Goal: Task Accomplishment & Management: Manage account settings

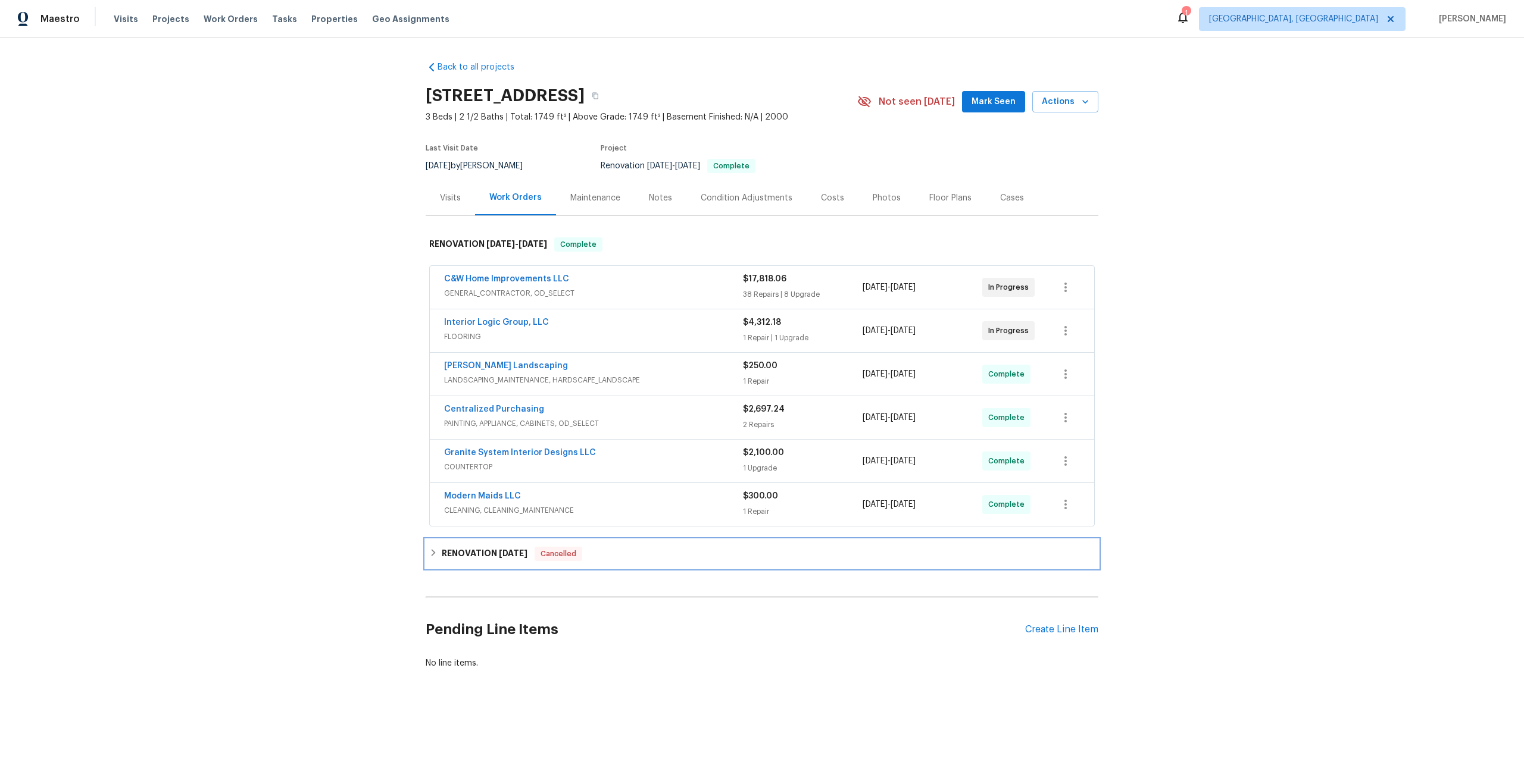
click at [494, 553] on h6 "RENOVATION 5/28/25" at bounding box center [485, 553] width 86 height 14
click at [494, 553] on h6 "RENOVATION 5/28/25" at bounding box center [485, 558] width 86 height 14
click at [625, 555] on div "RENOVATION 5/28/25 Cancelled" at bounding box center [761, 553] width 666 height 14
click at [625, 556] on div "RENOVATION 5/28/25 Cancelled" at bounding box center [761, 558] width 666 height 14
click at [485, 550] on h6 "RENOVATION [DATE]" at bounding box center [485, 553] width 86 height 14
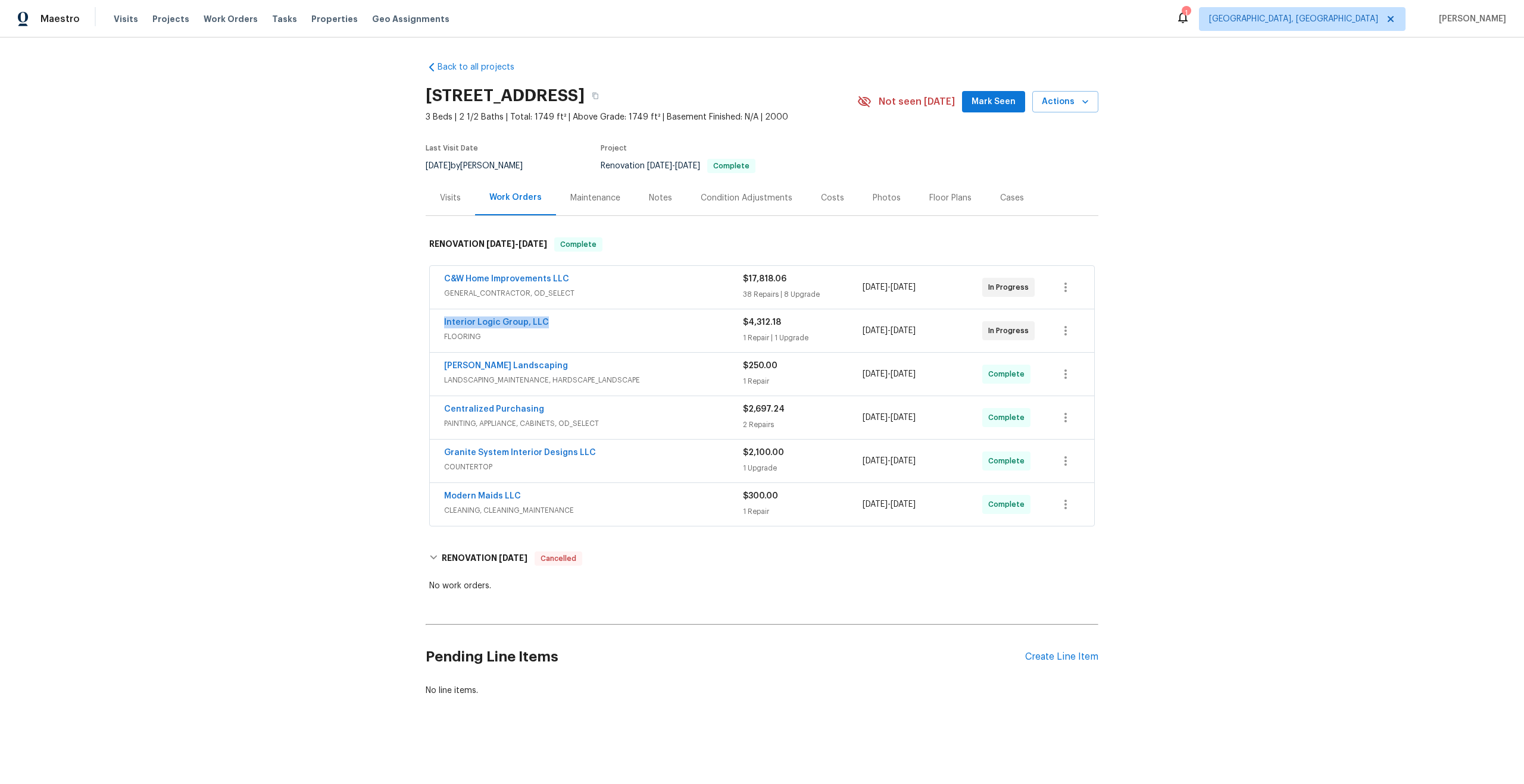
drag, startPoint x: 551, startPoint y: 322, endPoint x: 369, endPoint y: 322, distance: 182.0
click at [368, 322] on div "Back to all projects 45458 Oak Trail Sq, Sterling, VA 20164 3 Beds | 2 1/2 Bath…" at bounding box center [762, 407] width 1524 height 740
copy link "Interior Logic Group, LLC"
drag, startPoint x: 574, startPoint y: 277, endPoint x: 356, endPoint y: 277, distance: 218.0
click at [355, 277] on div "Back to all projects 45458 Oak Trail Sq, Sterling, VA 20164 3 Beds | 2 1/2 Bath…" at bounding box center [762, 407] width 1524 height 740
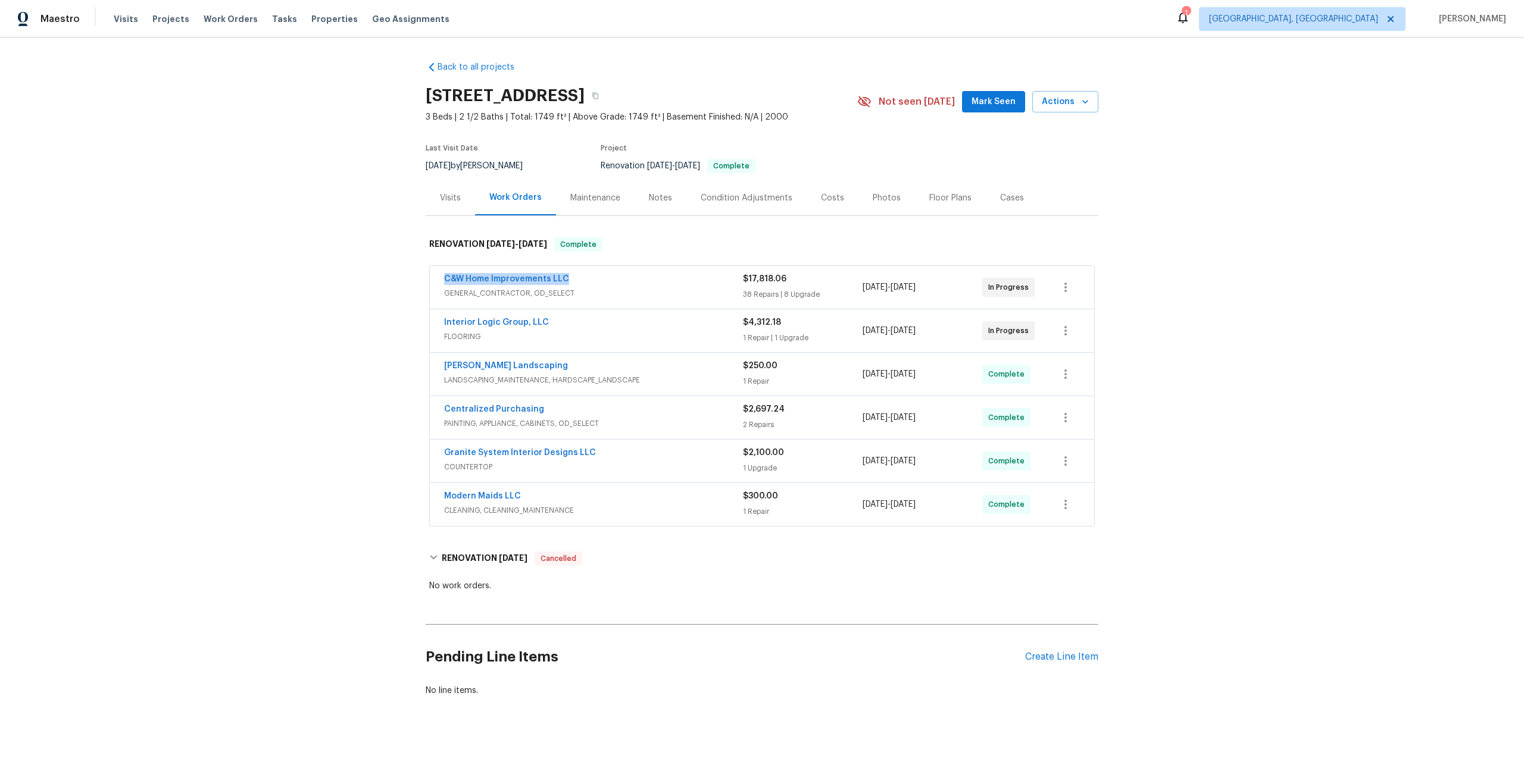
copy link "C&W Home Improvements LLC"
click at [599, 94] on icon "button" at bounding box center [595, 96] width 7 height 7
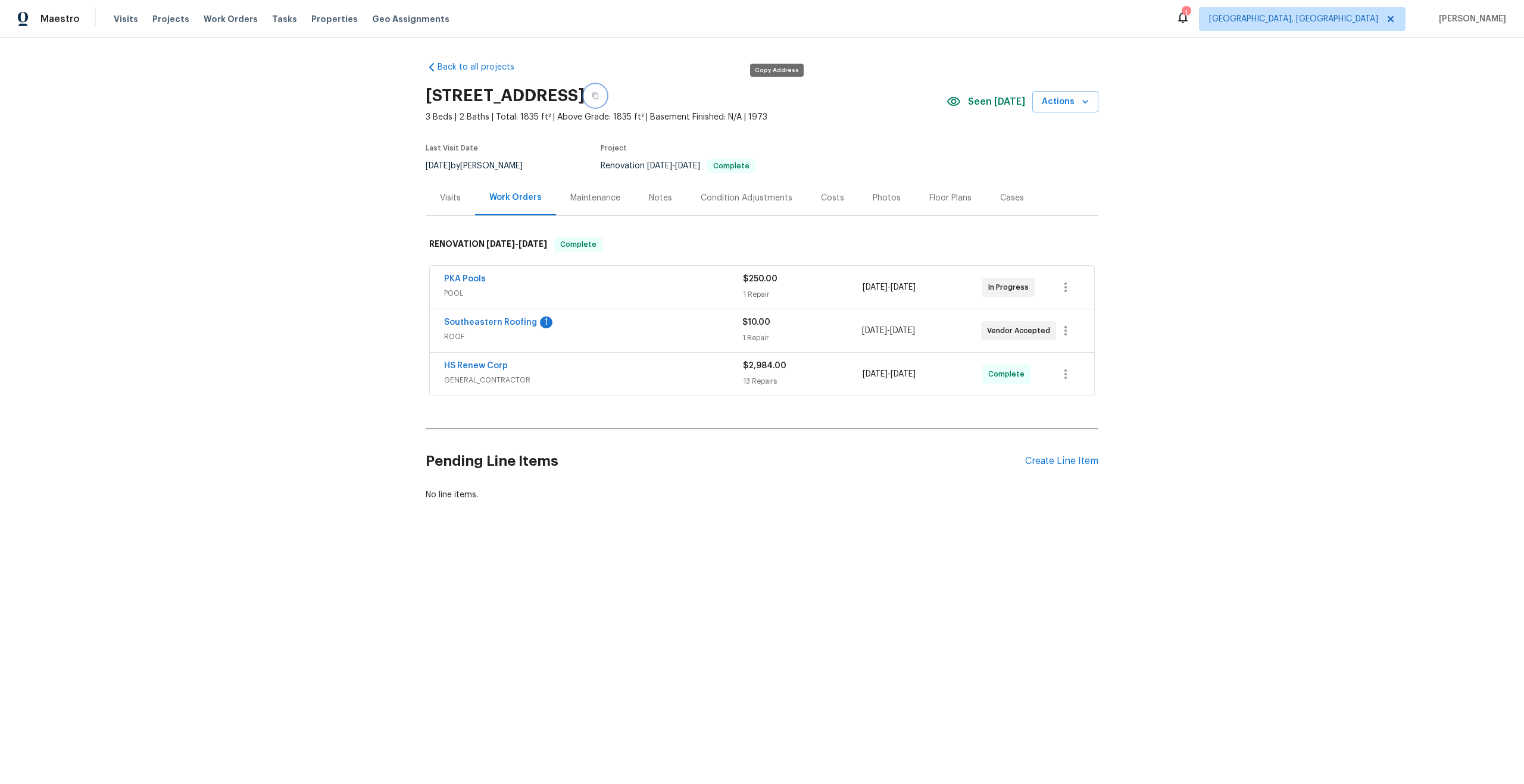
click at [606, 99] on button "button" at bounding box center [594, 95] width 22 height 22
drag, startPoint x: 556, startPoint y: 321, endPoint x: 405, endPoint y: 321, distance: 151.0
click at [405, 321] on div "Back to all projects 7019 10th St S, Saint Petersburg, FL 33705 3 Beds | 2 Bath…" at bounding box center [762, 310] width 1524 height 544
copy div "Southeastern Roofing 1"
drag, startPoint x: 490, startPoint y: 276, endPoint x: 400, endPoint y: 277, distance: 90.0
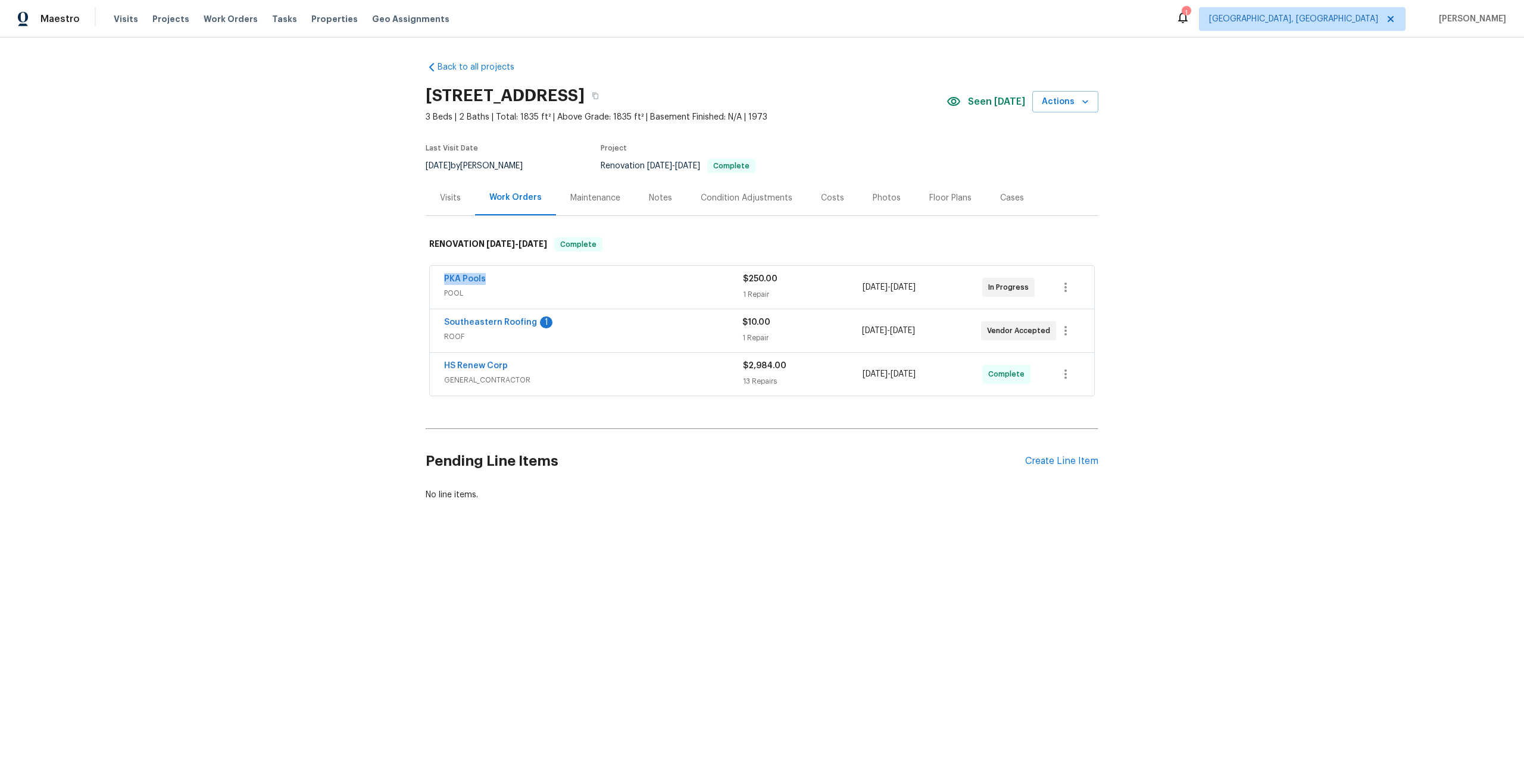
click at [400, 277] on div "Back to all projects 7019 10th St S, Saint Petersburg, FL 33705 3 Beds | 2 Bath…" at bounding box center [762, 310] width 1524 height 544
copy link "PKA Pools"
click at [599, 94] on icon "button" at bounding box center [595, 96] width 7 height 7
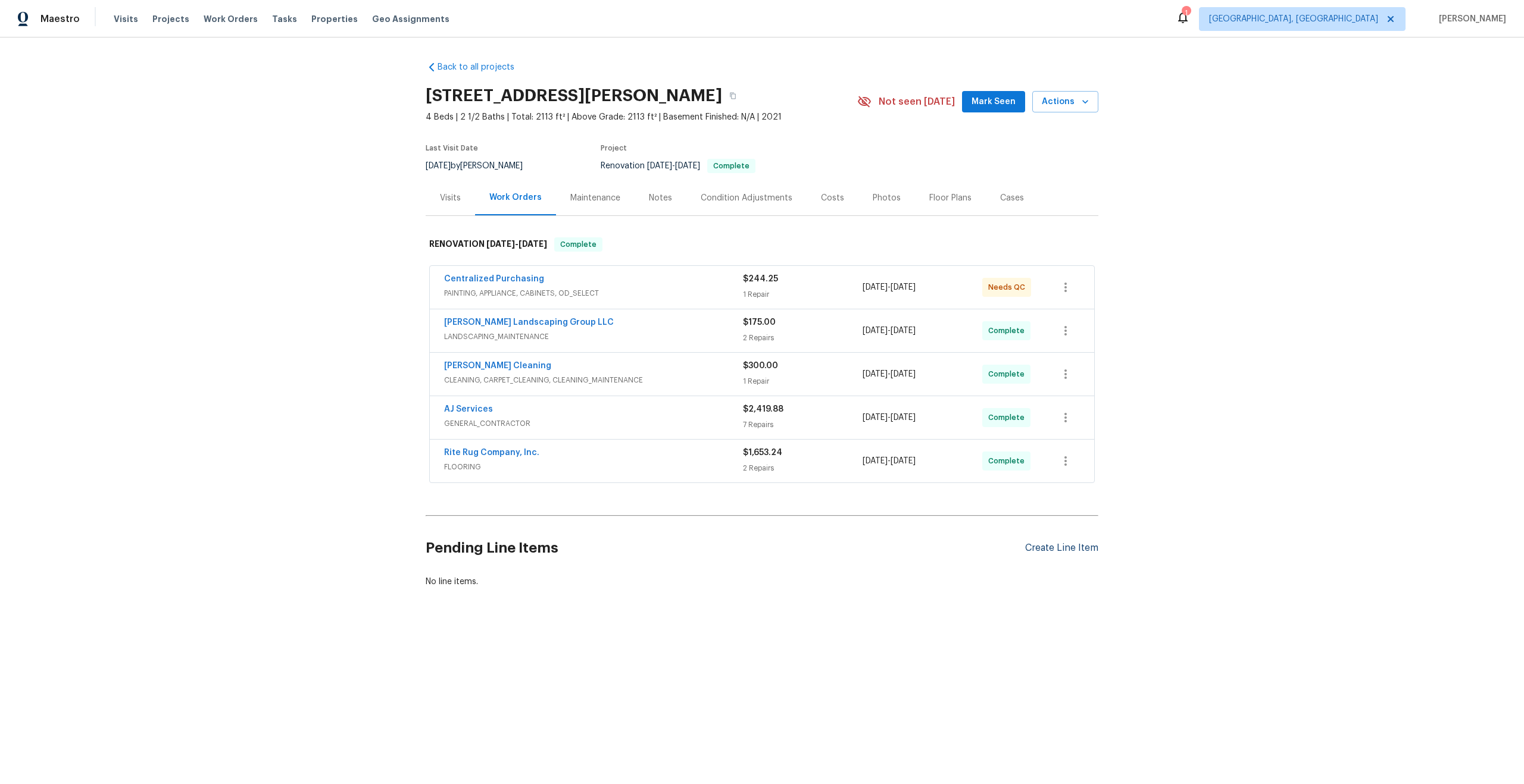
click at [1048, 550] on div "Create Line Item" at bounding box center [1062, 548] width 73 height 11
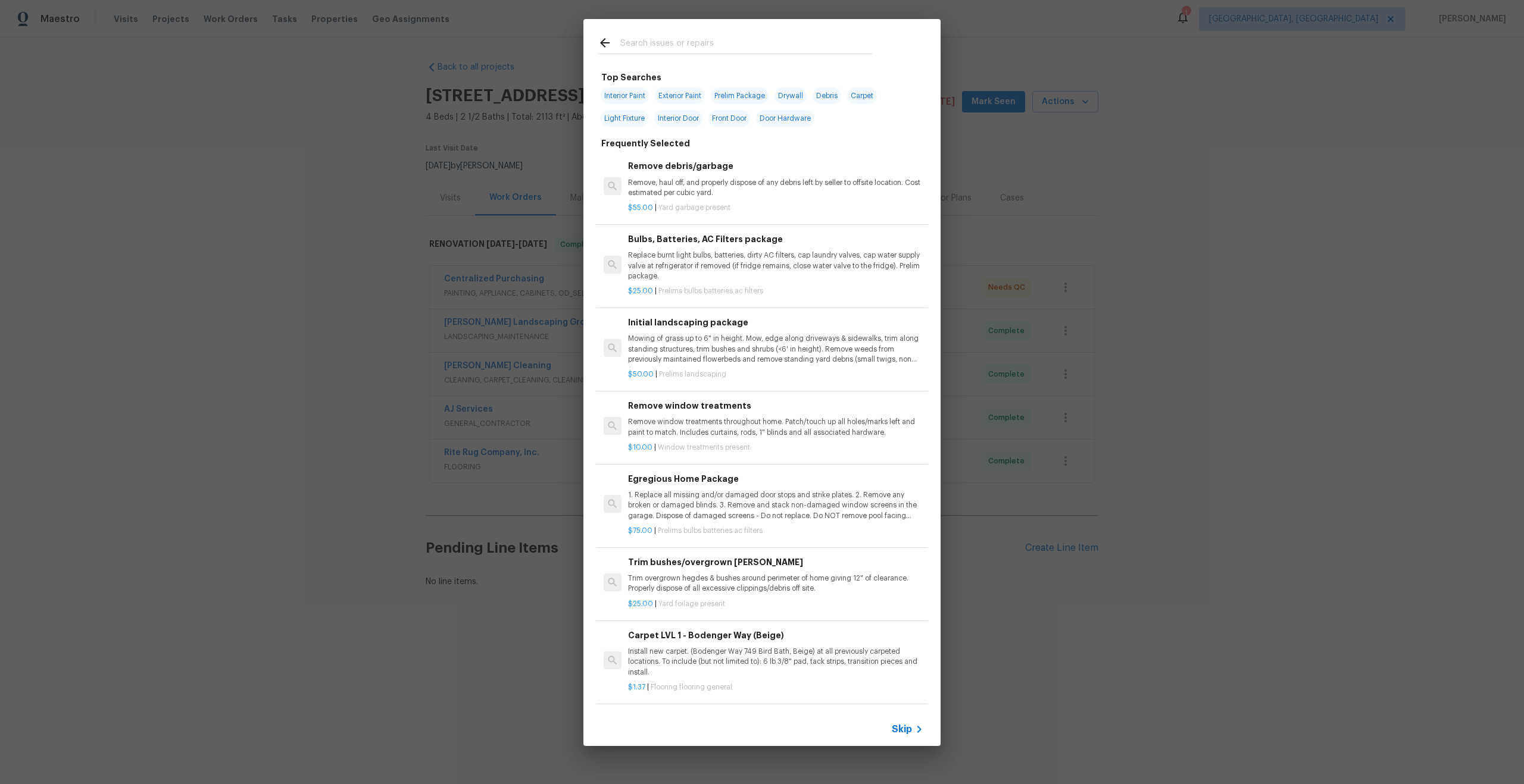
click at [911, 733] on span "Skip" at bounding box center [901, 729] width 21 height 12
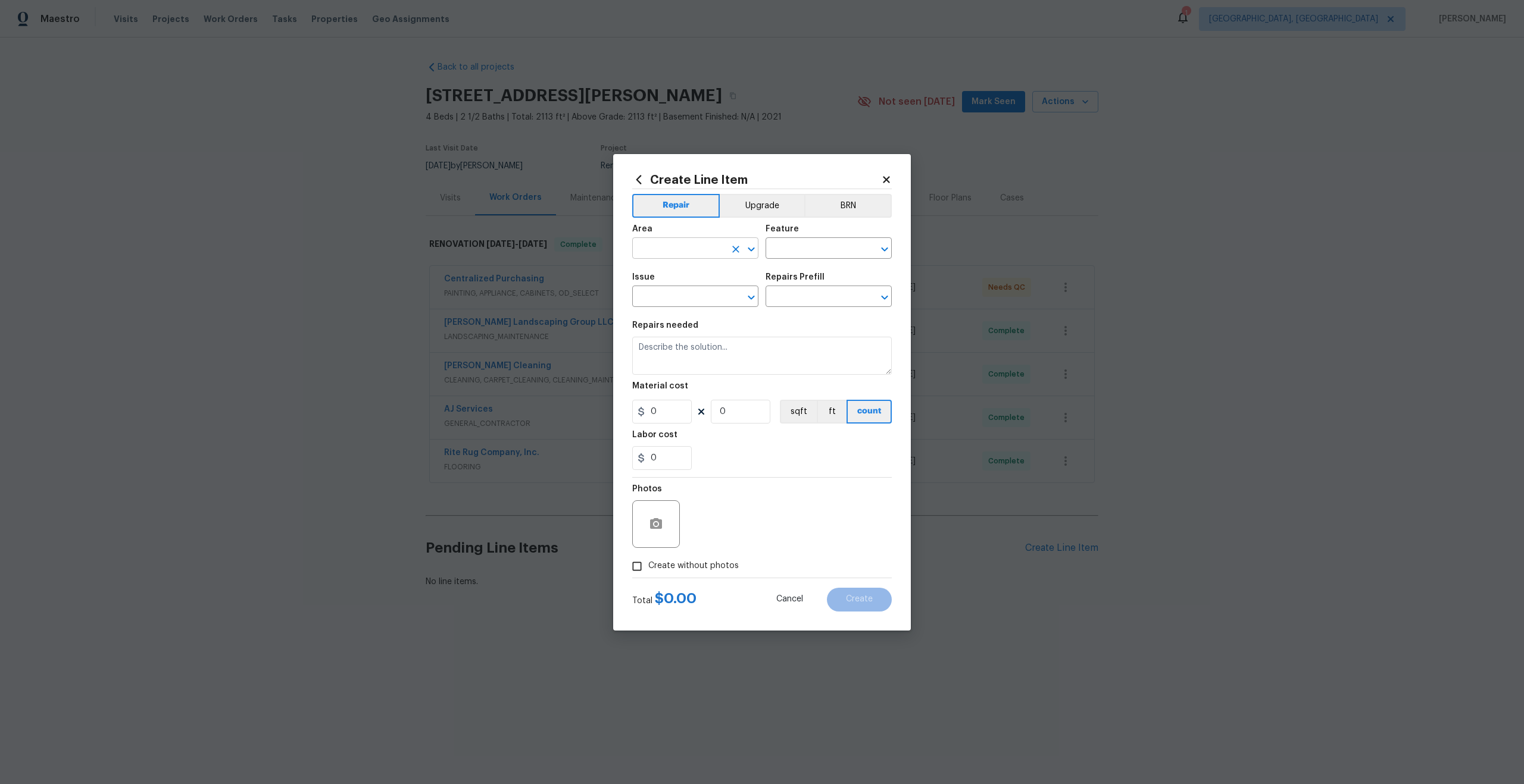
click at [713, 250] on input "text" at bounding box center [678, 250] width 93 height 19
click at [664, 277] on li "Exterior Overall" at bounding box center [695, 275] width 126 height 20
type input "Exterior Overall"
click at [735, 251] on icon "Clear" at bounding box center [735, 249] width 12 height 12
click at [704, 251] on input "text" at bounding box center [678, 250] width 93 height 19
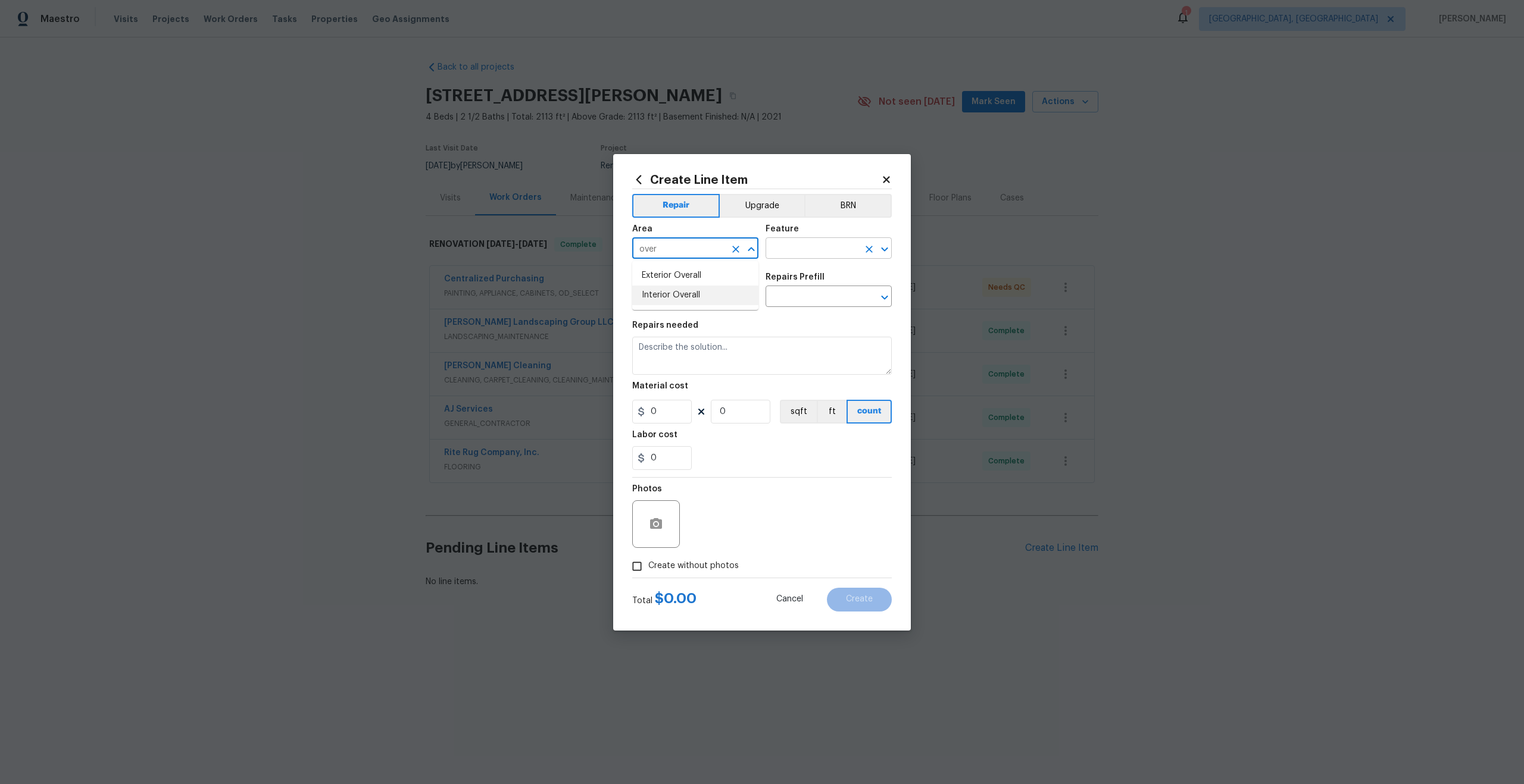
drag, startPoint x: 688, startPoint y: 295, endPoint x: 786, endPoint y: 252, distance: 107.0
click at [689, 295] on li "Interior Overall" at bounding box center [695, 295] width 126 height 20
type input "Interior Overall"
click at [789, 253] on input "text" at bounding box center [812, 250] width 93 height 19
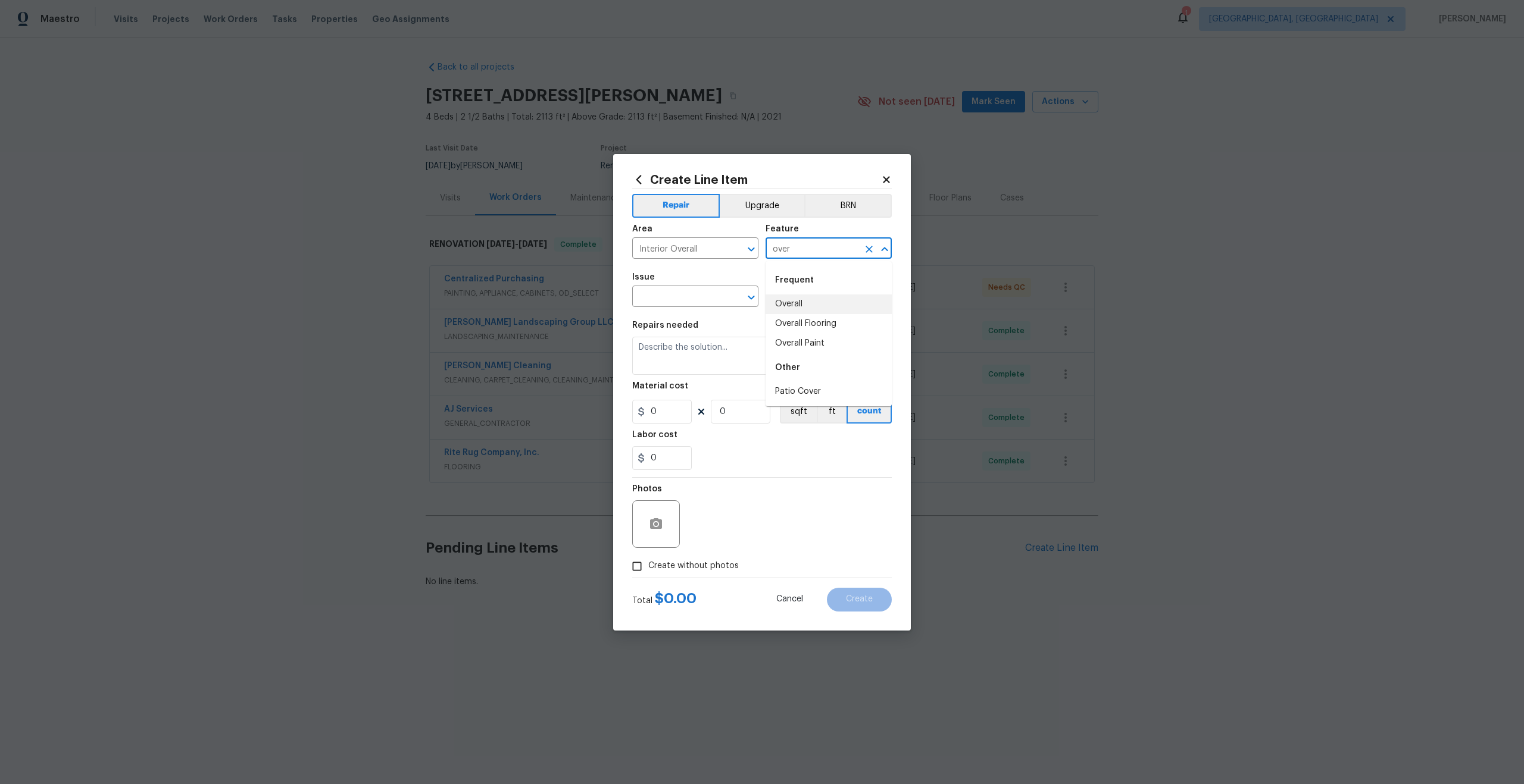
click at [785, 301] on li "Overall" at bounding box center [828, 304] width 126 height 20
type input "Overall"
click at [724, 298] on input "text" at bounding box center [678, 298] width 93 height 19
click at [679, 356] on li "Photos" at bounding box center [695, 352] width 126 height 20
type input "Photos"
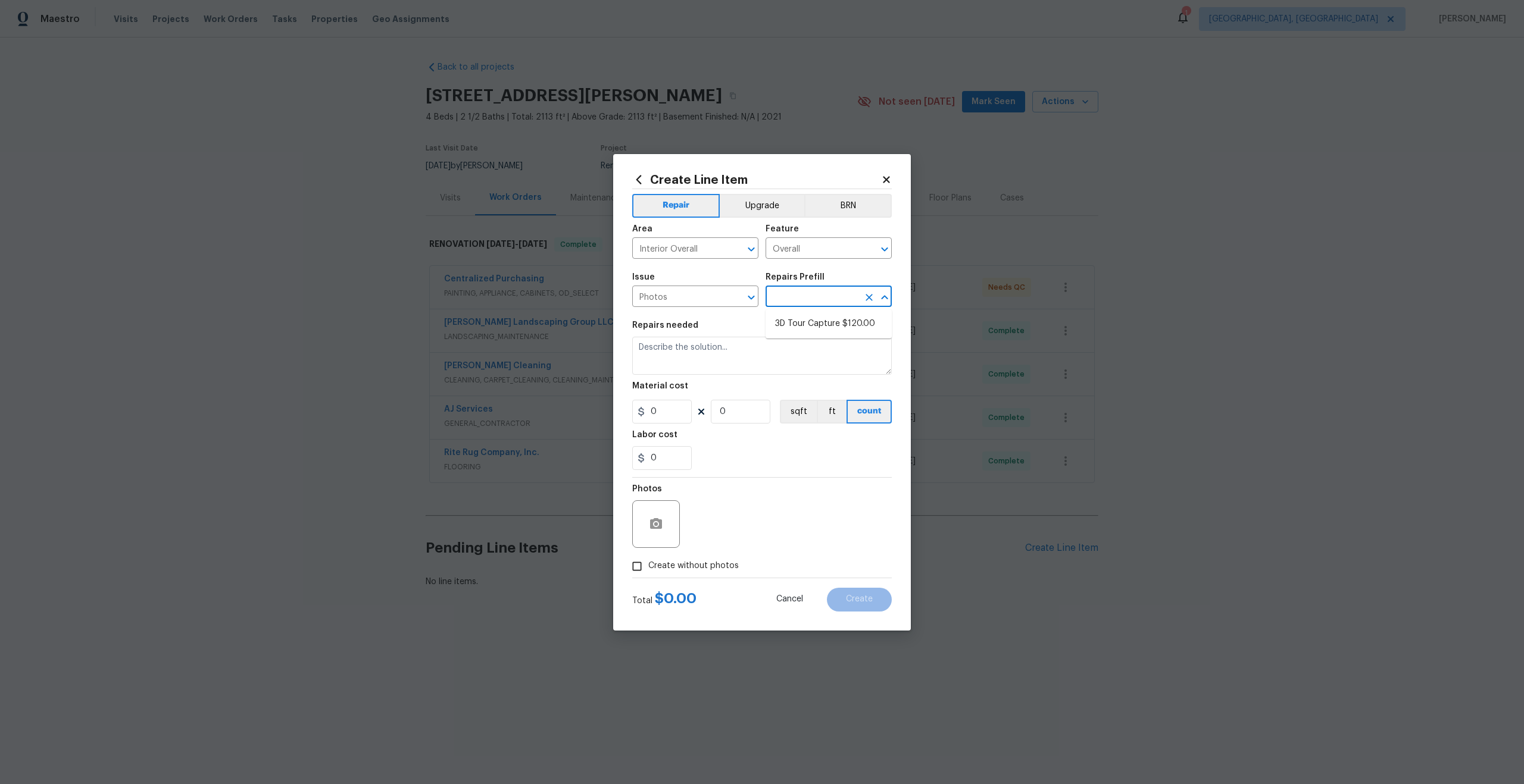
click at [797, 299] on input "text" at bounding box center [812, 298] width 93 height 19
click at [796, 323] on li "3D Tour Capture $120.00" at bounding box center [828, 324] width 126 height 20
type input "3D Tour Capture $120.00"
type textarea "Capture 3D tour of home"
type input "1"
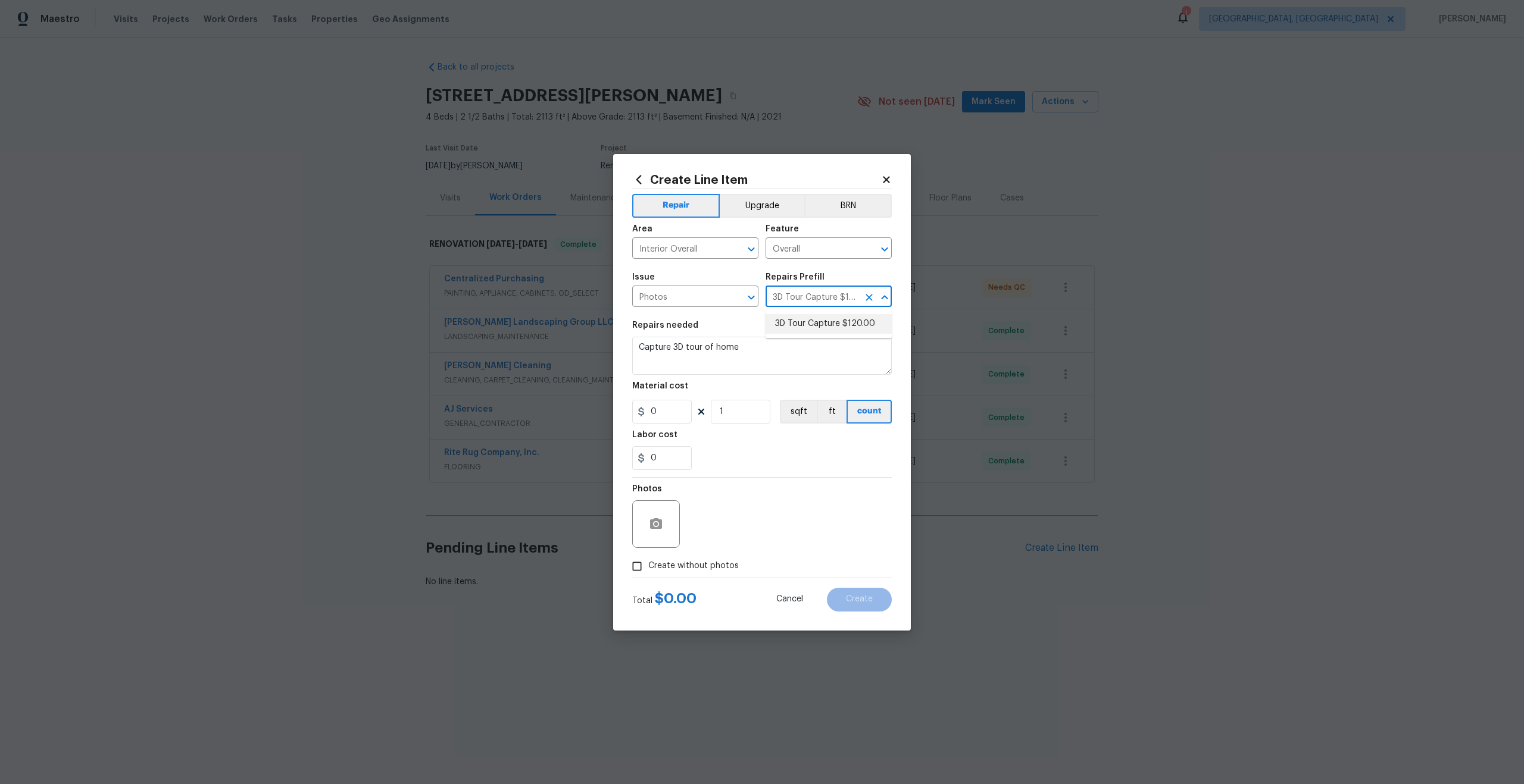
type input "120"
click at [635, 573] on input "Create without photos" at bounding box center [637, 566] width 22 height 22
checkbox input "true"
click at [733, 524] on textarea at bounding box center [790, 524] width 202 height 48
type textarea "."
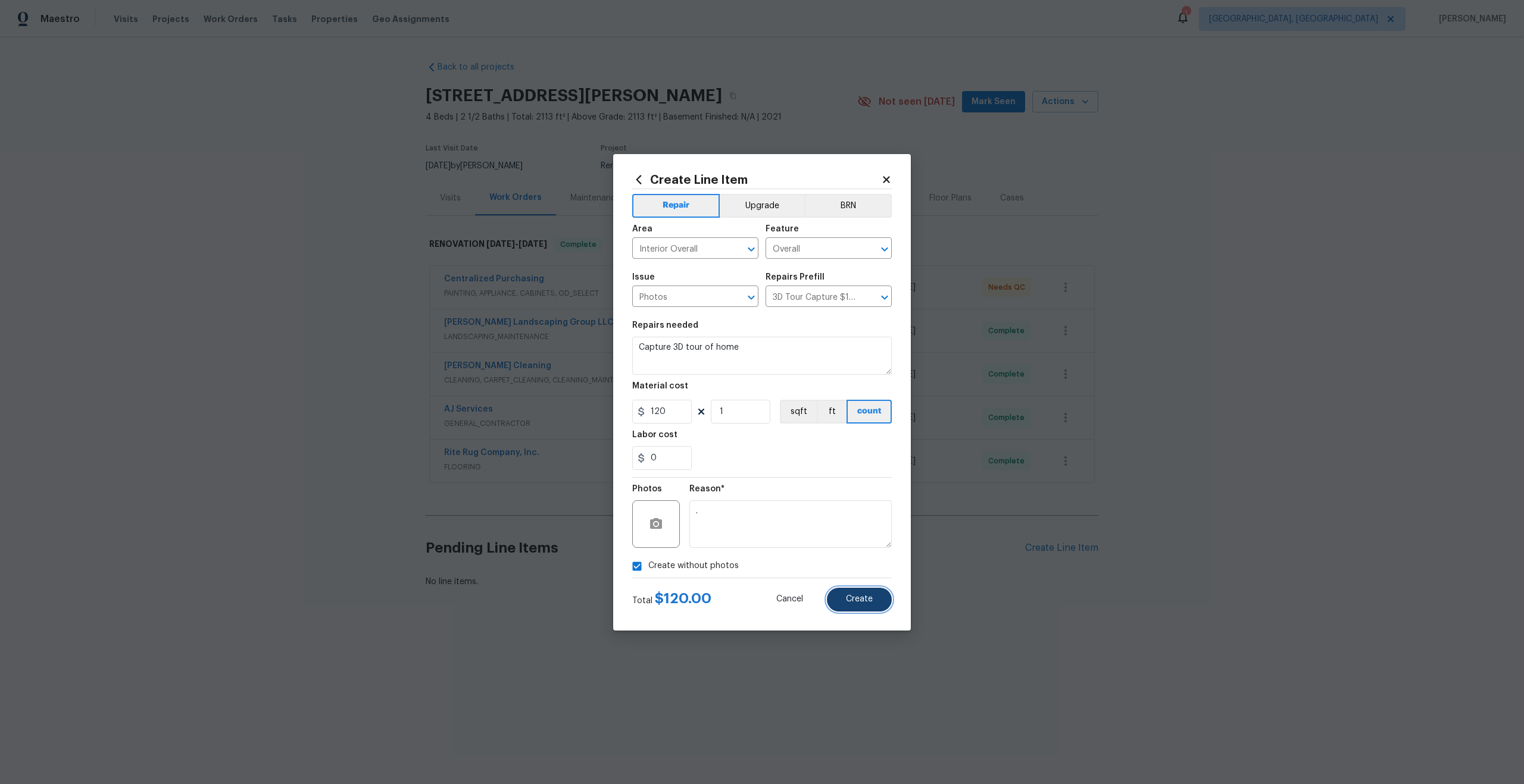
click at [867, 597] on span "Create" at bounding box center [858, 600] width 27 height 9
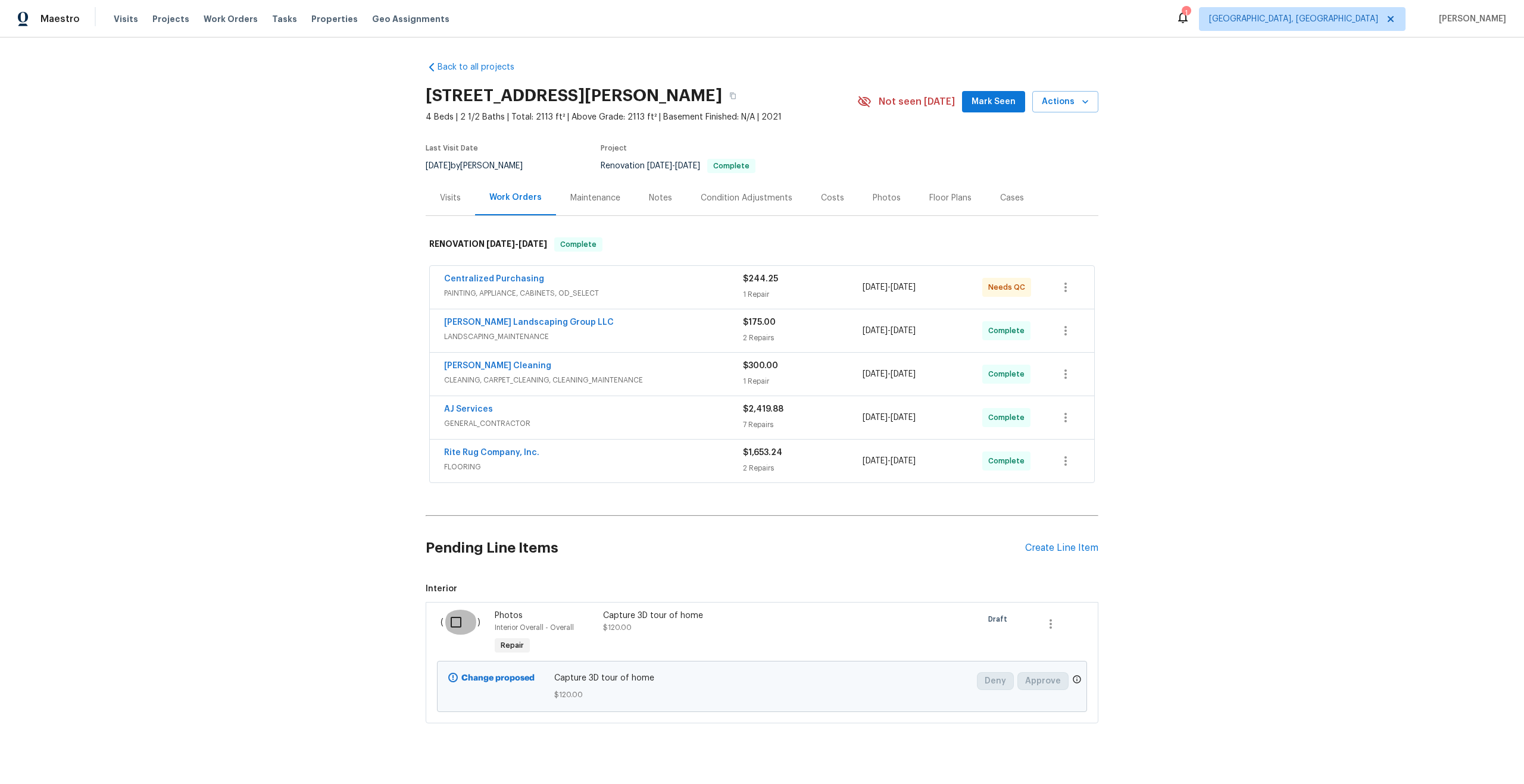
click at [456, 623] on input "checkbox" at bounding box center [461, 622] width 34 height 25
checkbox input "true"
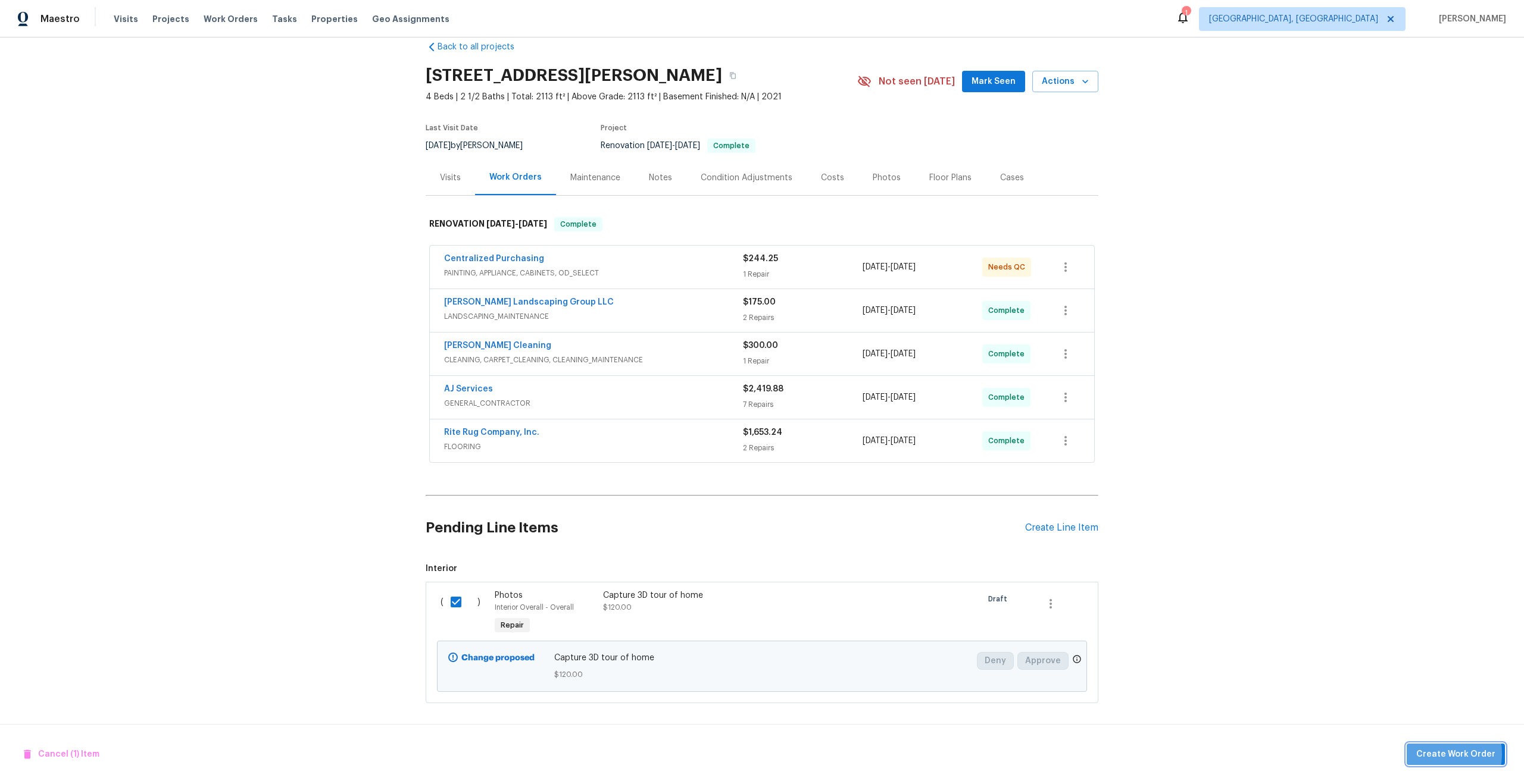
click at [1430, 753] on span "Create Work Order" at bounding box center [1455, 755] width 80 height 15
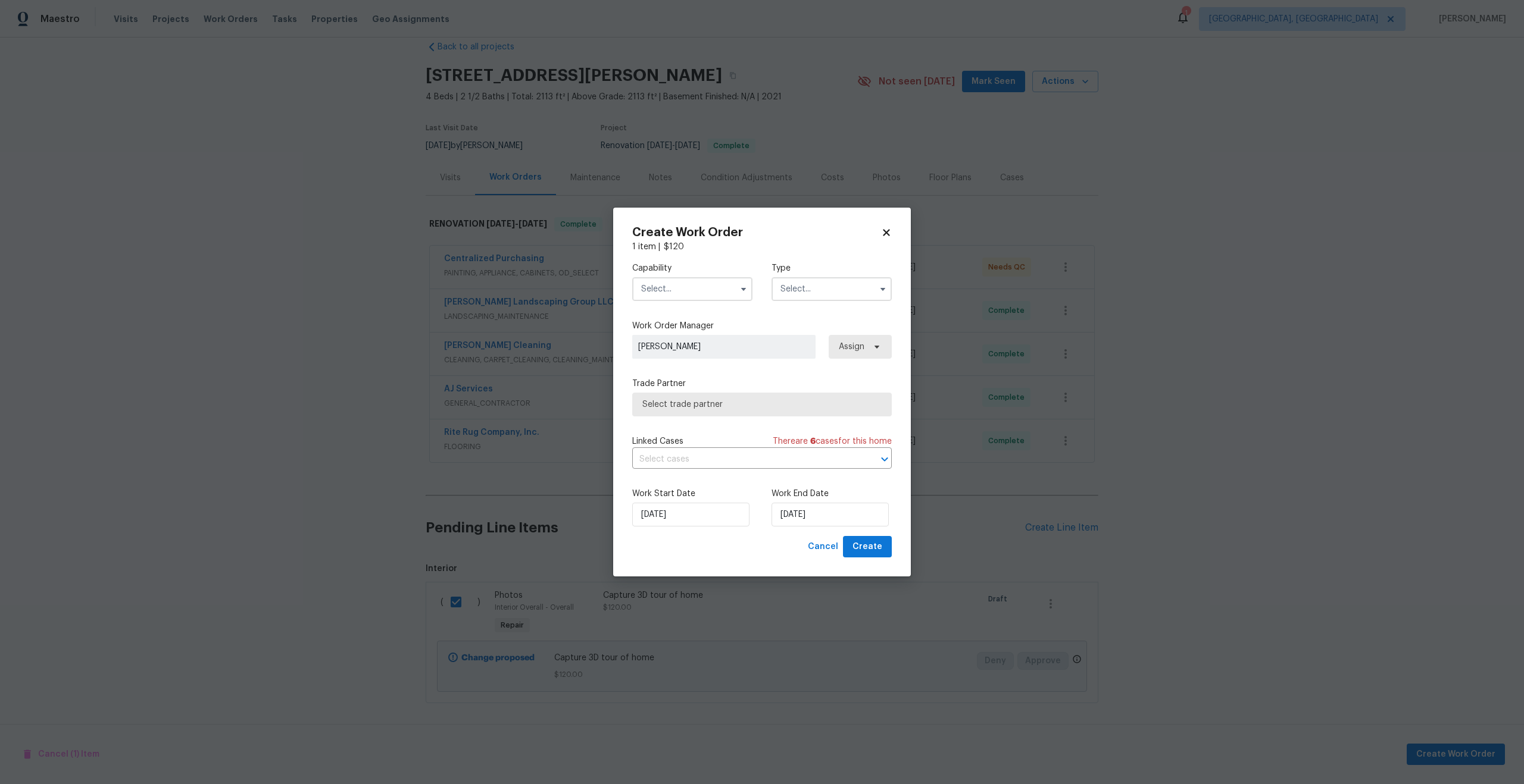
click at [683, 280] on input "text" at bounding box center [692, 288] width 120 height 23
click at [684, 329] on span "Photography" at bounding box center [670, 327] width 51 height 8
type input "Photography"
click at [773, 286] on input "text" at bounding box center [831, 288] width 120 height 23
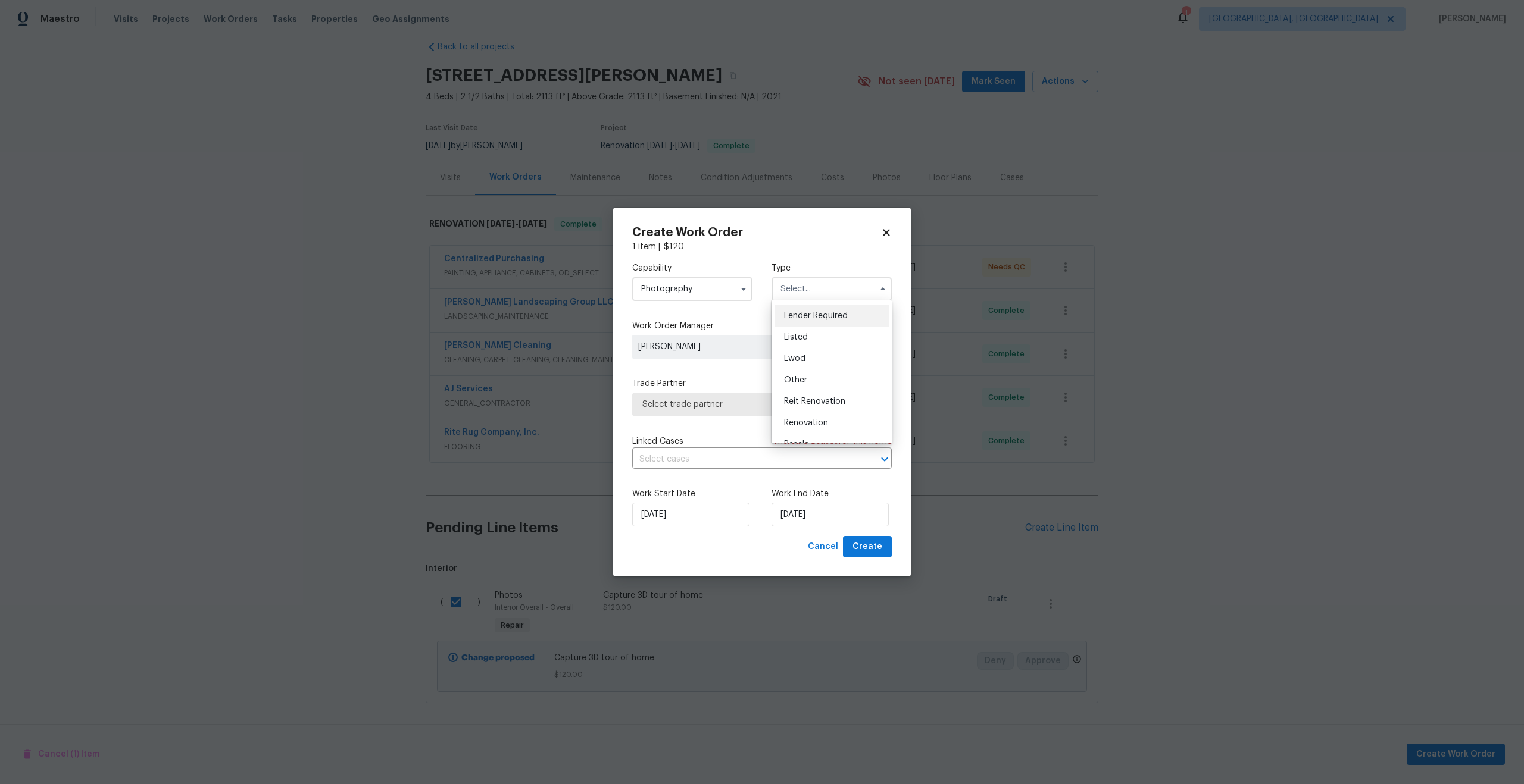
scroll to position [88, 0]
click at [796, 390] on div "Reit Renovation" at bounding box center [831, 397] width 114 height 22
click at [832, 282] on input "Reit Renovation" at bounding box center [831, 288] width 120 height 23
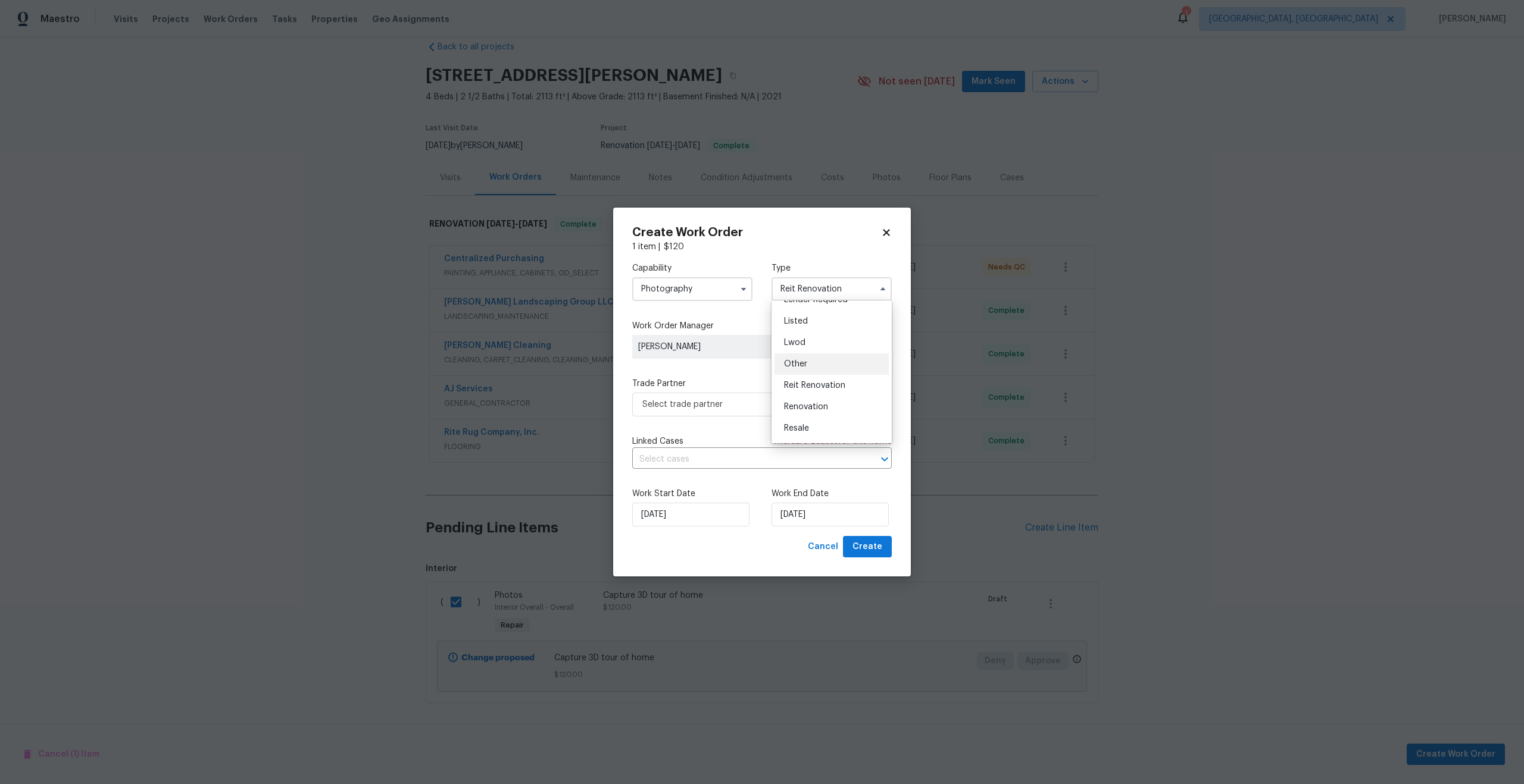
click at [807, 360] on div "Other" at bounding box center [831, 364] width 114 height 22
type input "Other"
click at [749, 405] on span "Select trade partner" at bounding box center [753, 404] width 222 height 12
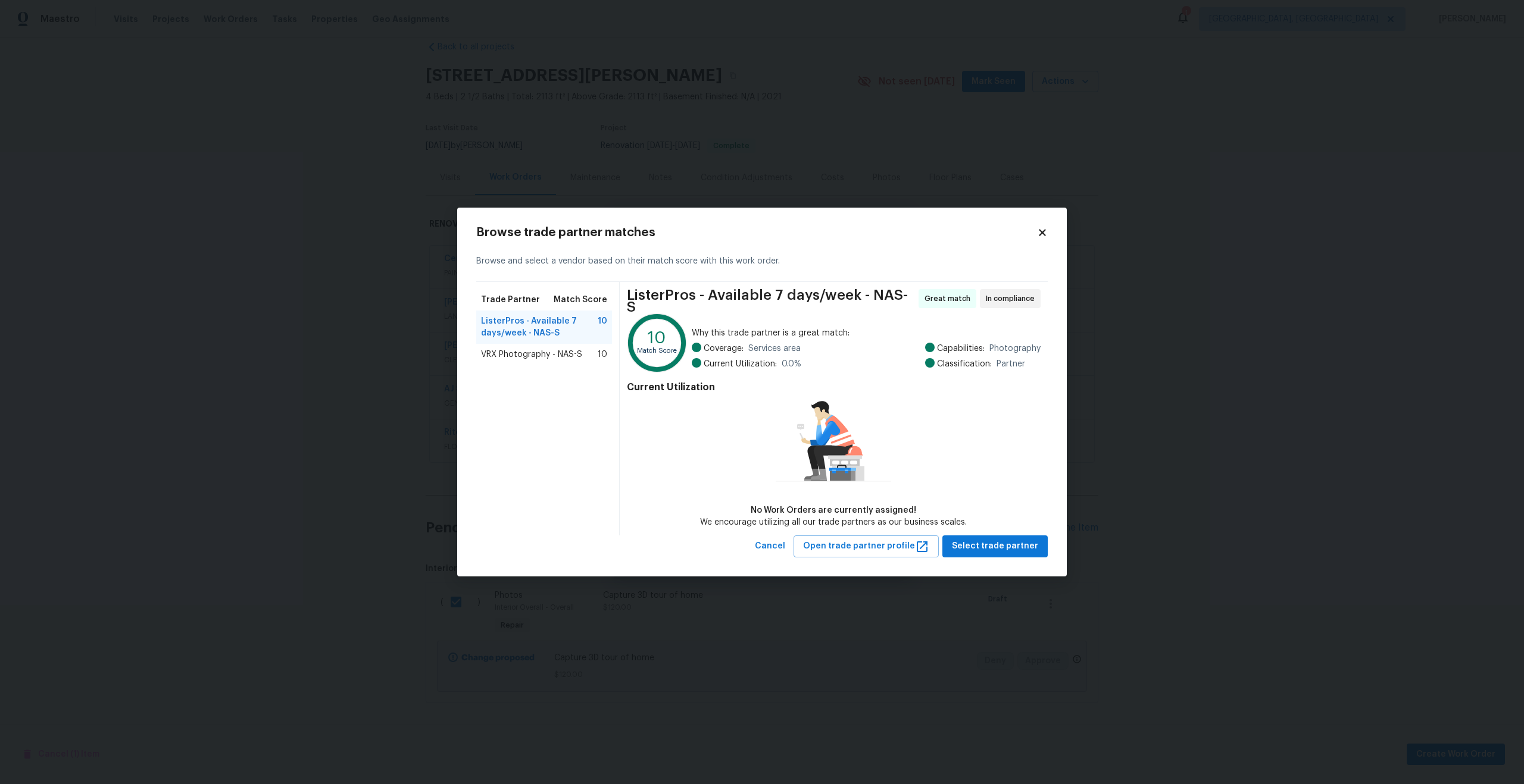
click at [552, 349] on div "VRX Photography - NAS-S 10" at bounding box center [544, 354] width 136 height 22
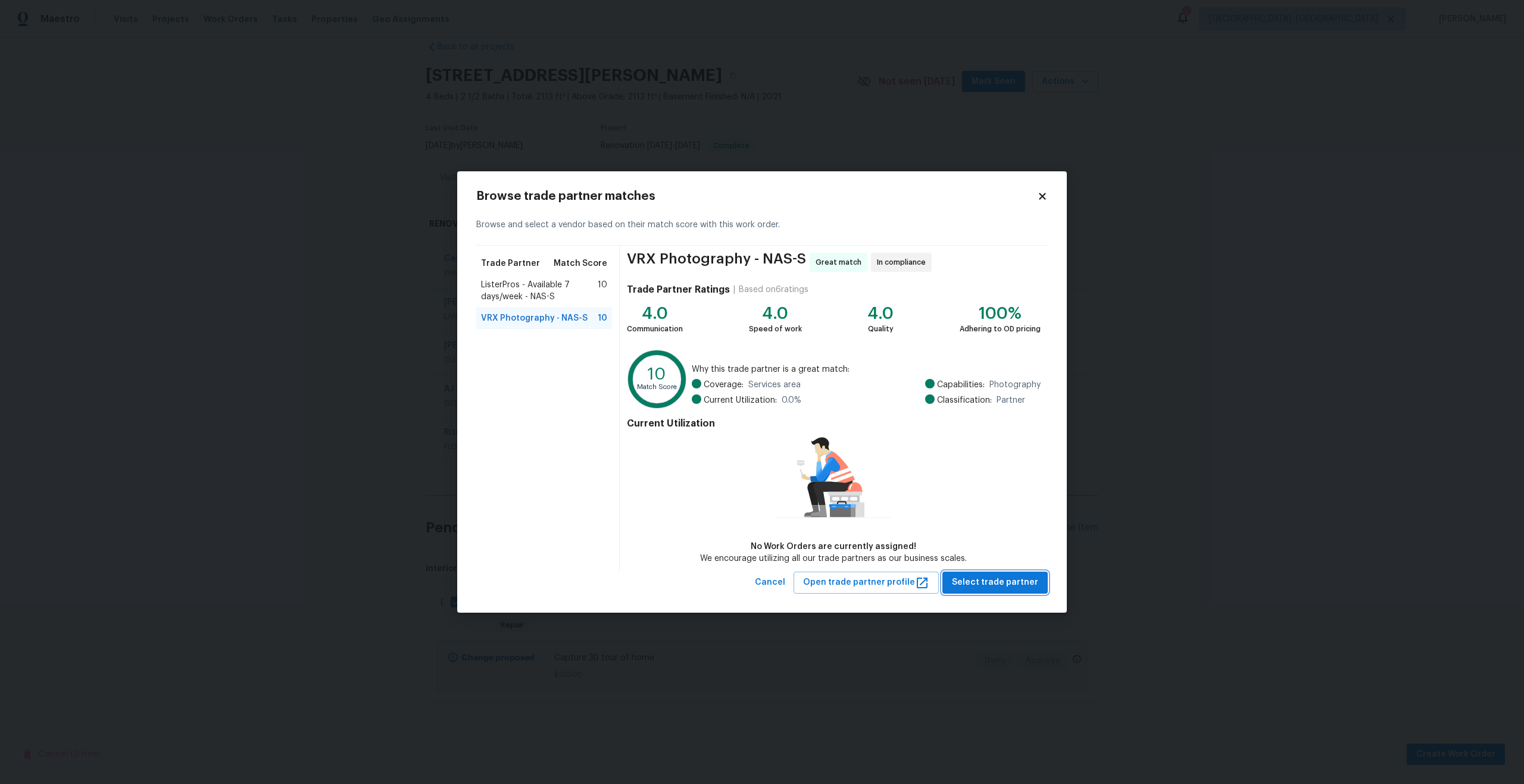
click at [990, 582] on span "Select trade partner" at bounding box center [995, 583] width 86 height 15
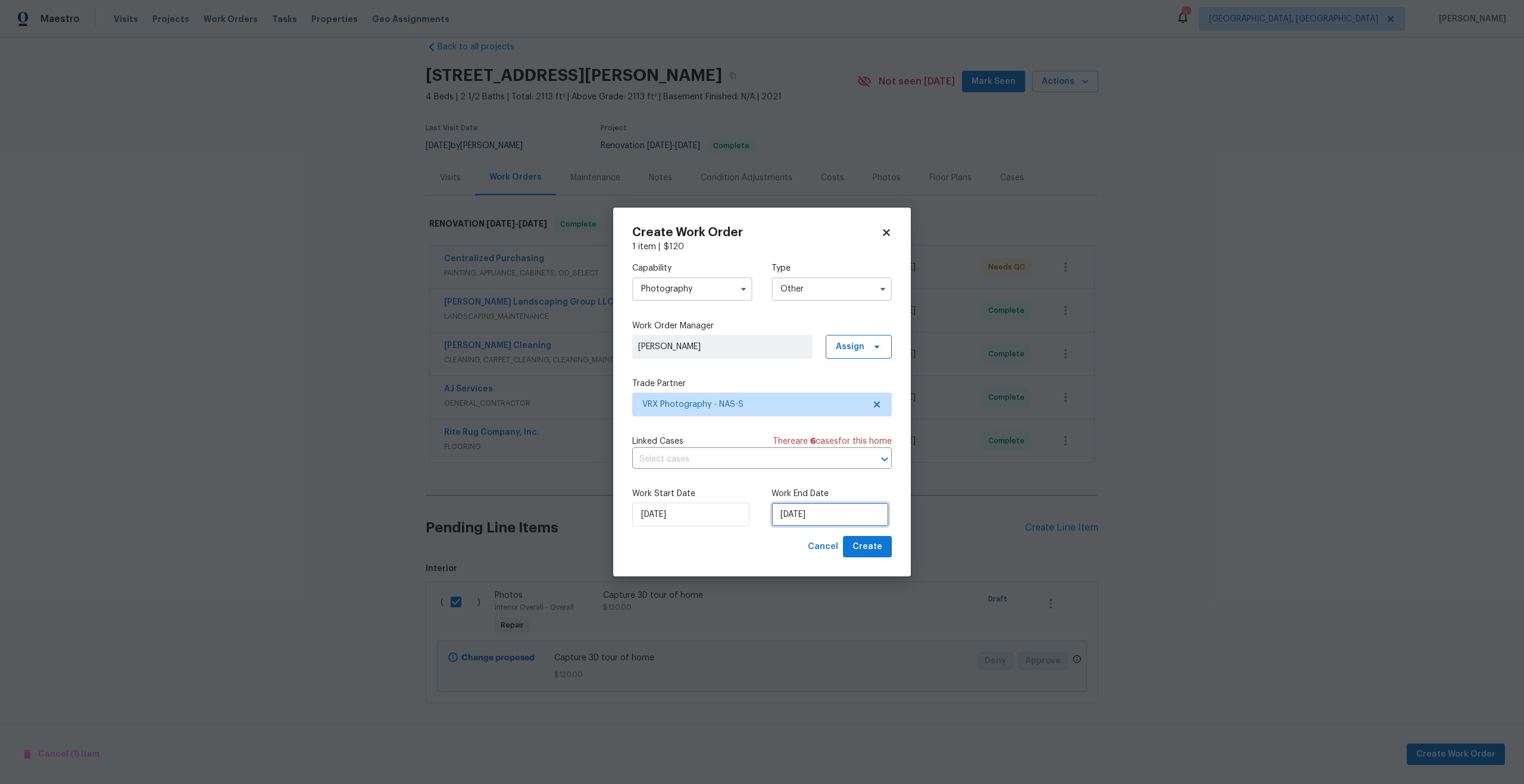
click at [813, 507] on input "[DATE]" at bounding box center [829, 514] width 117 height 23
click at [883, 443] on div "20" at bounding box center [885, 447] width 20 height 17
type input "[DATE]"
click at [870, 547] on span "Create" at bounding box center [867, 547] width 30 height 15
checkbox input "false"
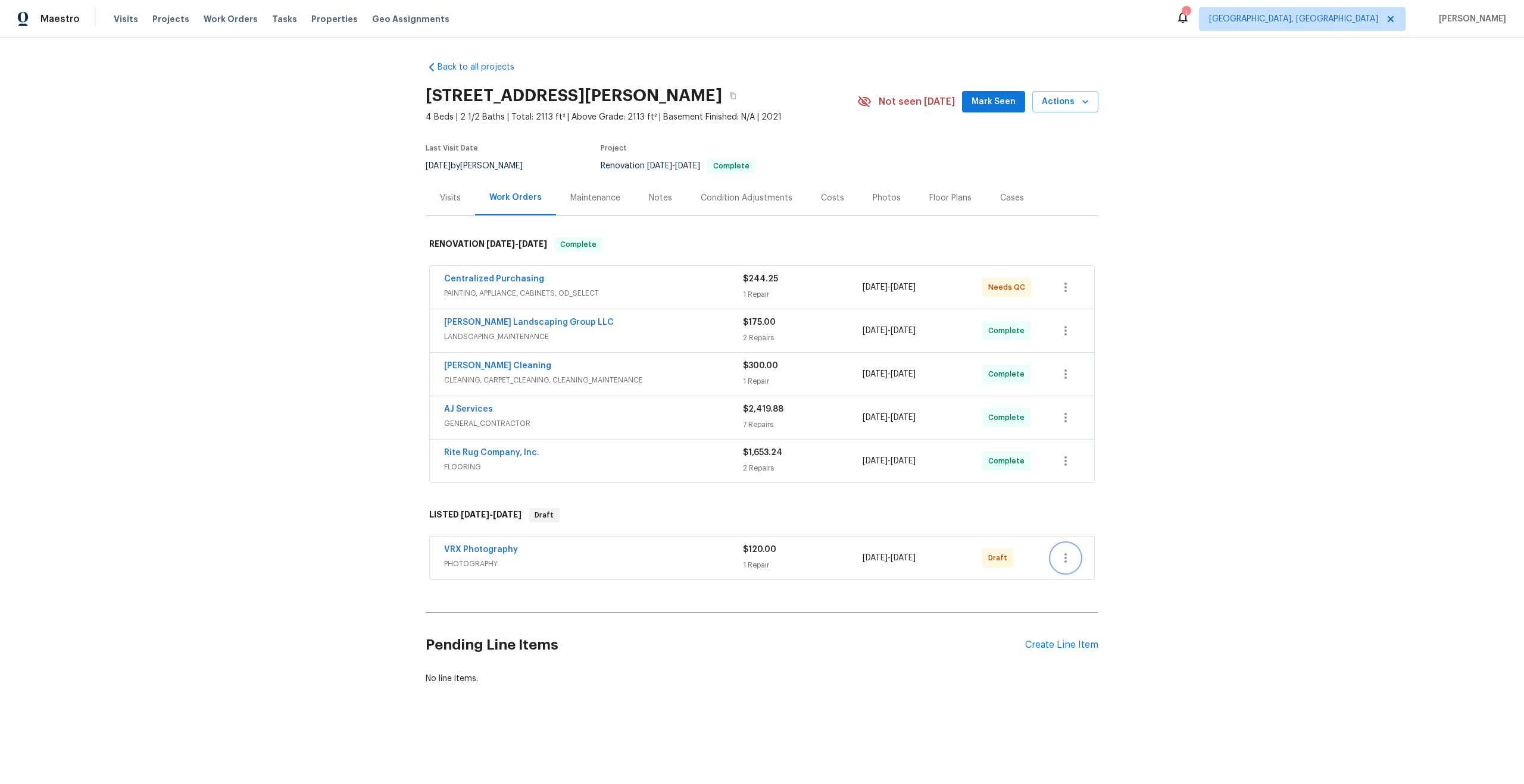
click at [1068, 556] on icon "button" at bounding box center [1064, 558] width 14 height 14
click at [1066, 555] on li "Send to Vendor" at bounding box center [1115, 558] width 128 height 20
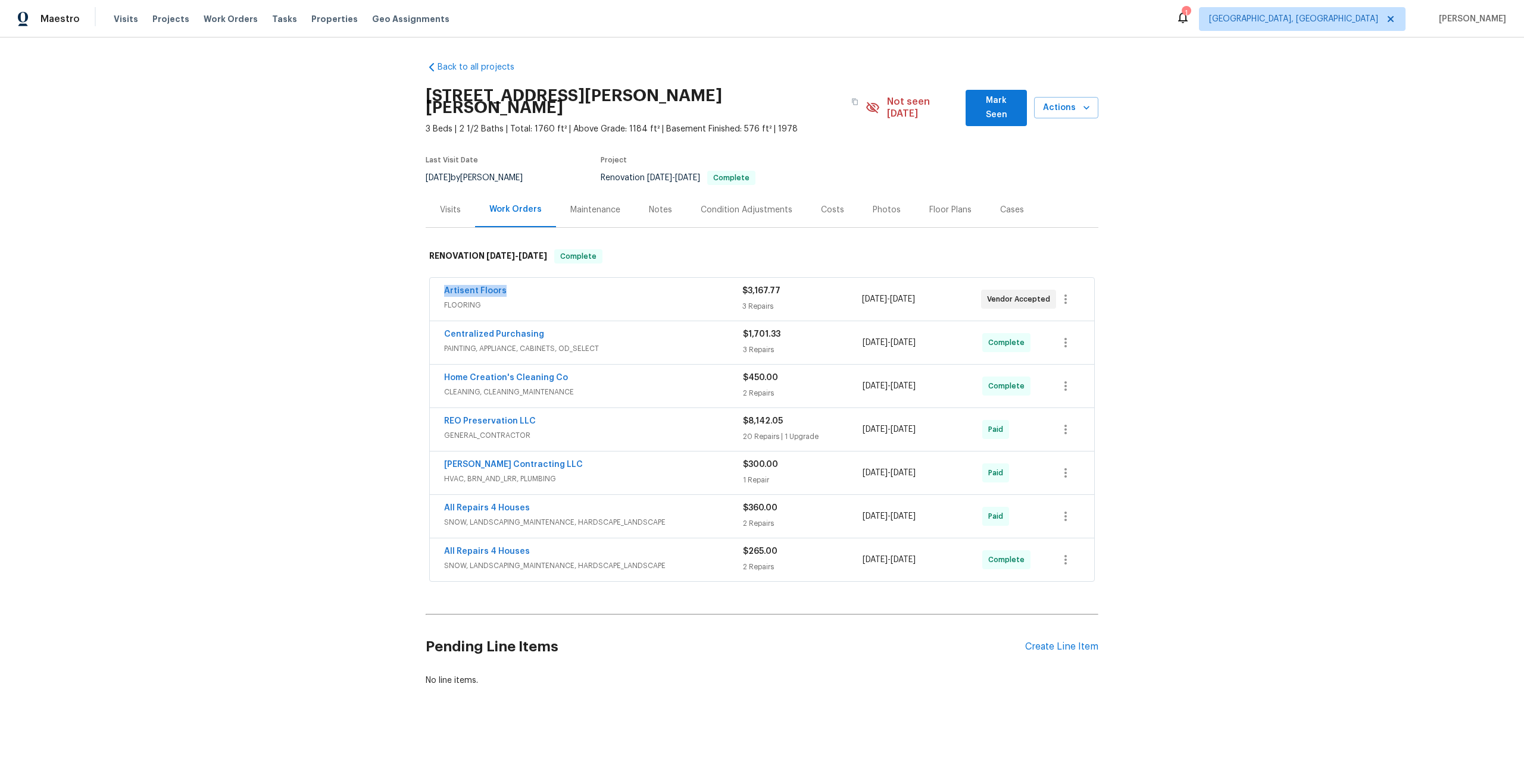
drag, startPoint x: 511, startPoint y: 277, endPoint x: 405, endPoint y: 279, distance: 106.0
click at [405, 279] on div "Back to all projects 1 Marianne Dr, Saint Peters, MO 63376 3 Beds | 2 1/2 Baths…" at bounding box center [762, 402] width 1524 height 730
click at [1065, 627] on div "Pending Line Items Create Line Item" at bounding box center [762, 646] width 672 height 55
click at [1062, 641] on div "Create Line Item" at bounding box center [1062, 646] width 73 height 11
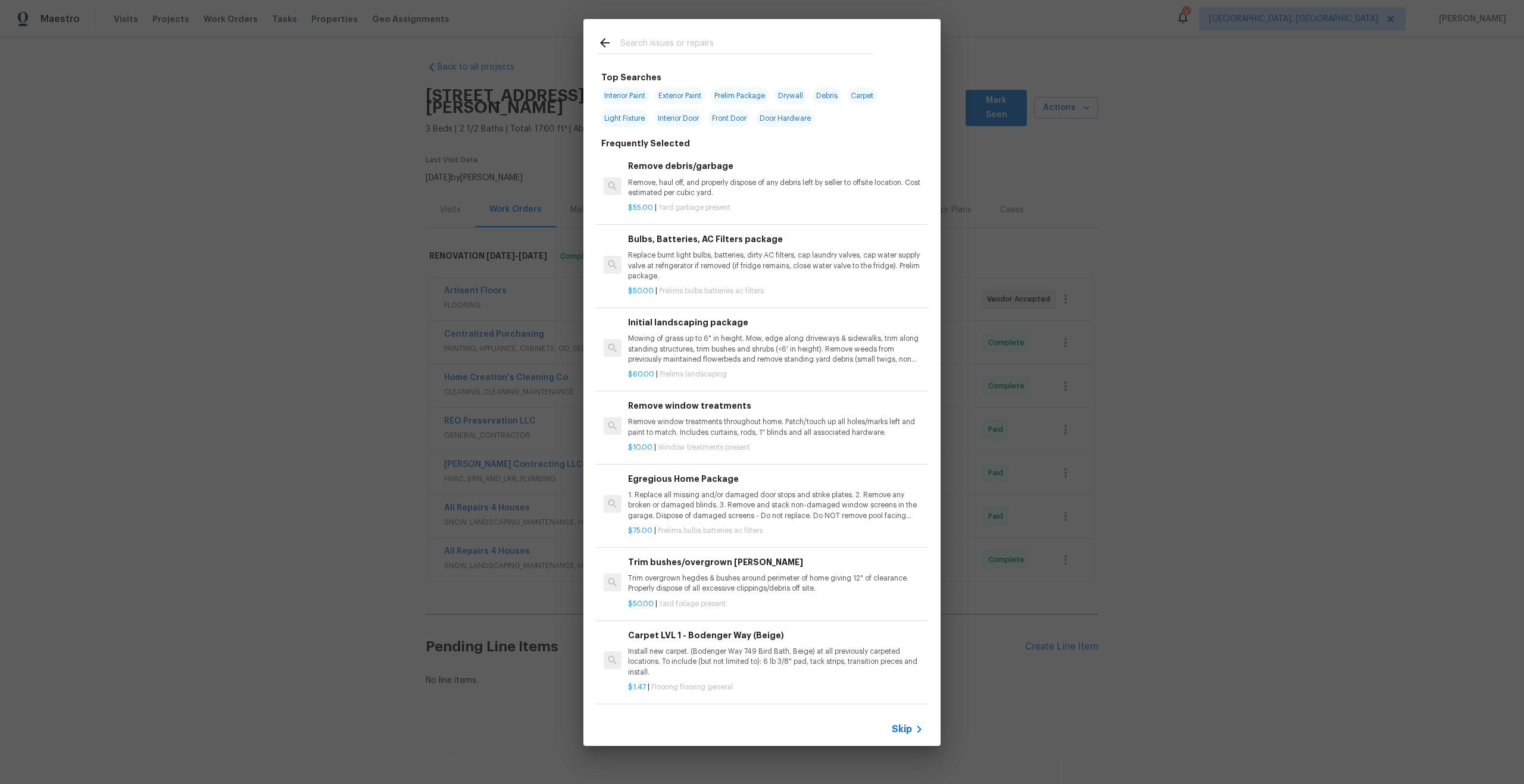
click at [904, 727] on span "Skip" at bounding box center [901, 729] width 21 height 12
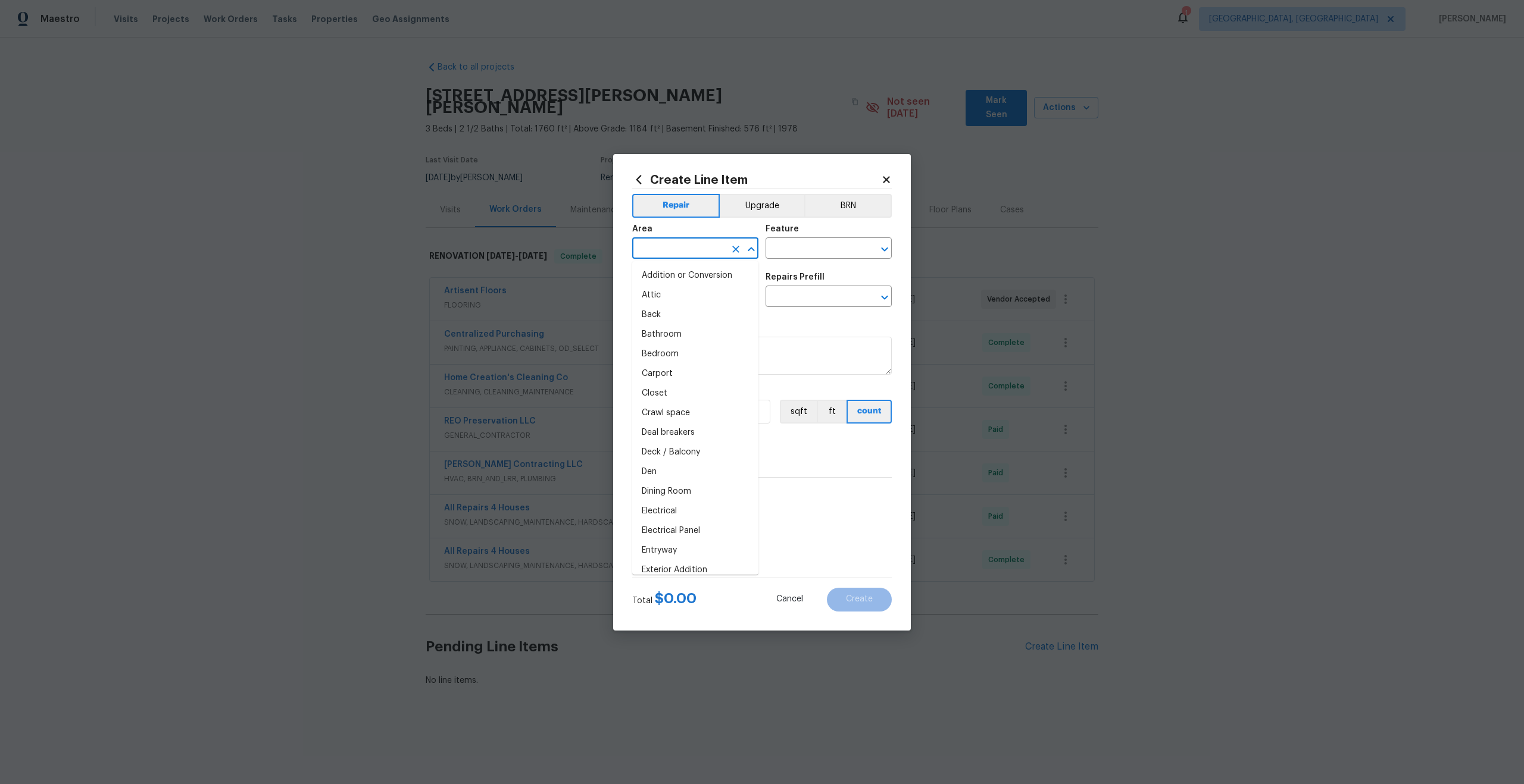
click at [685, 245] on input "text" at bounding box center [678, 250] width 93 height 19
click at [696, 298] on li "Interior Overall" at bounding box center [695, 295] width 126 height 20
type input "Interior Overall"
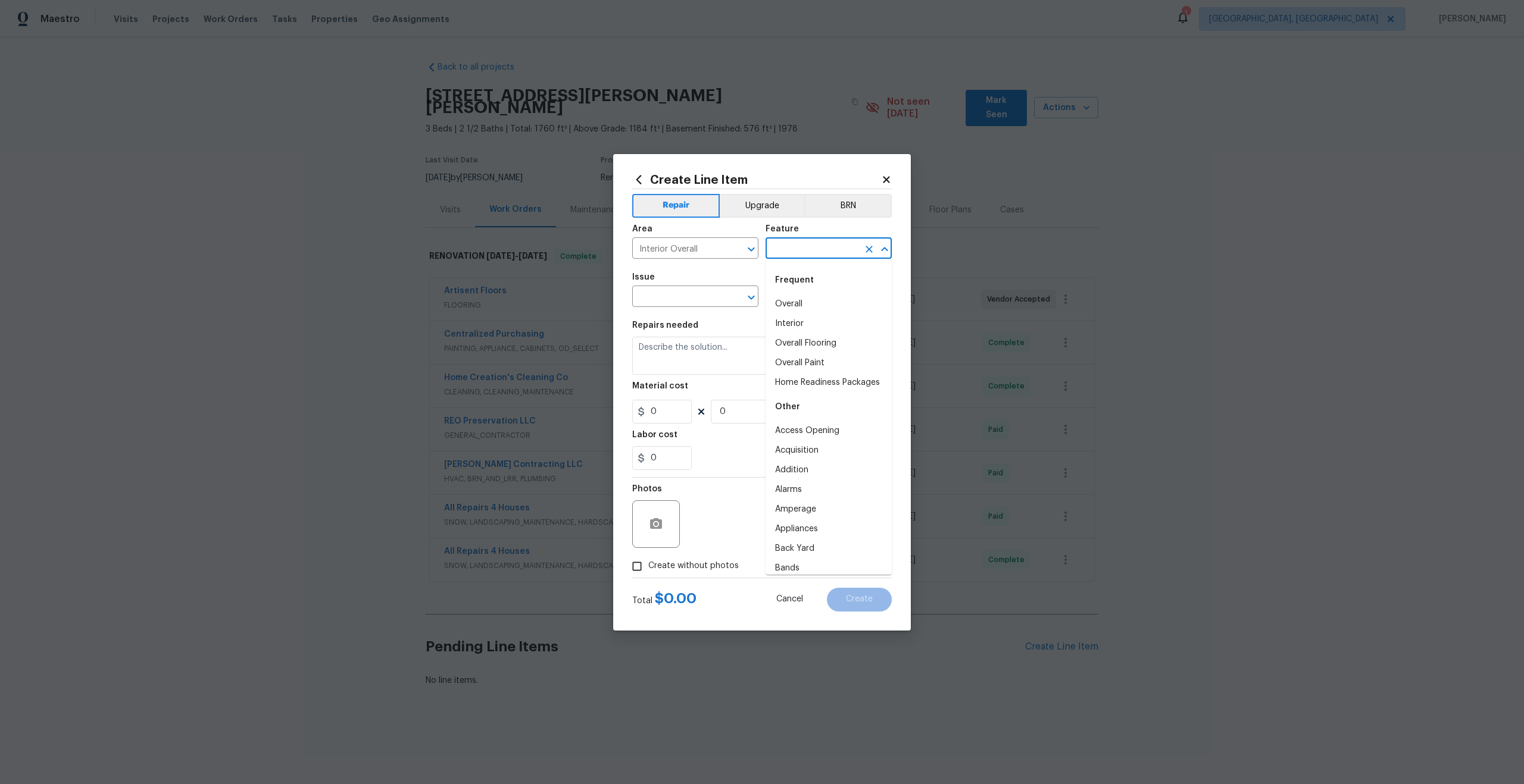
click at [812, 240] on input "text" at bounding box center [812, 250] width 93 height 19
click at [799, 305] on li "Overall" at bounding box center [828, 304] width 126 height 20
type input "Overall"
click at [702, 298] on input "text" at bounding box center [678, 298] width 93 height 19
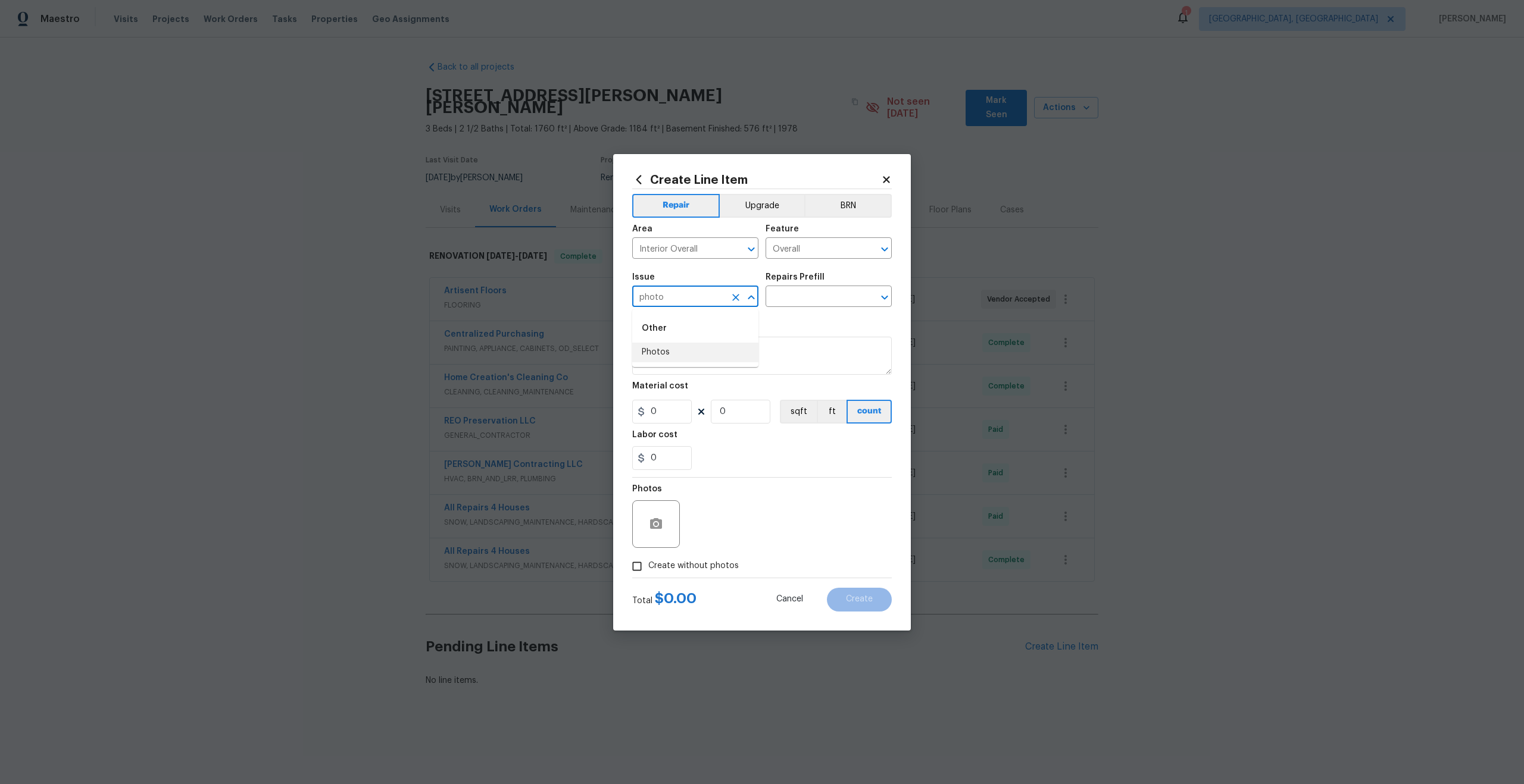
click at [688, 356] on li "Photos" at bounding box center [695, 352] width 126 height 20
type input "Photos"
click at [786, 299] on input "text" at bounding box center [812, 298] width 93 height 19
click at [795, 317] on li "3D Tour Capture $120.00" at bounding box center [828, 324] width 126 height 20
type input "3D Tour Capture $120.00"
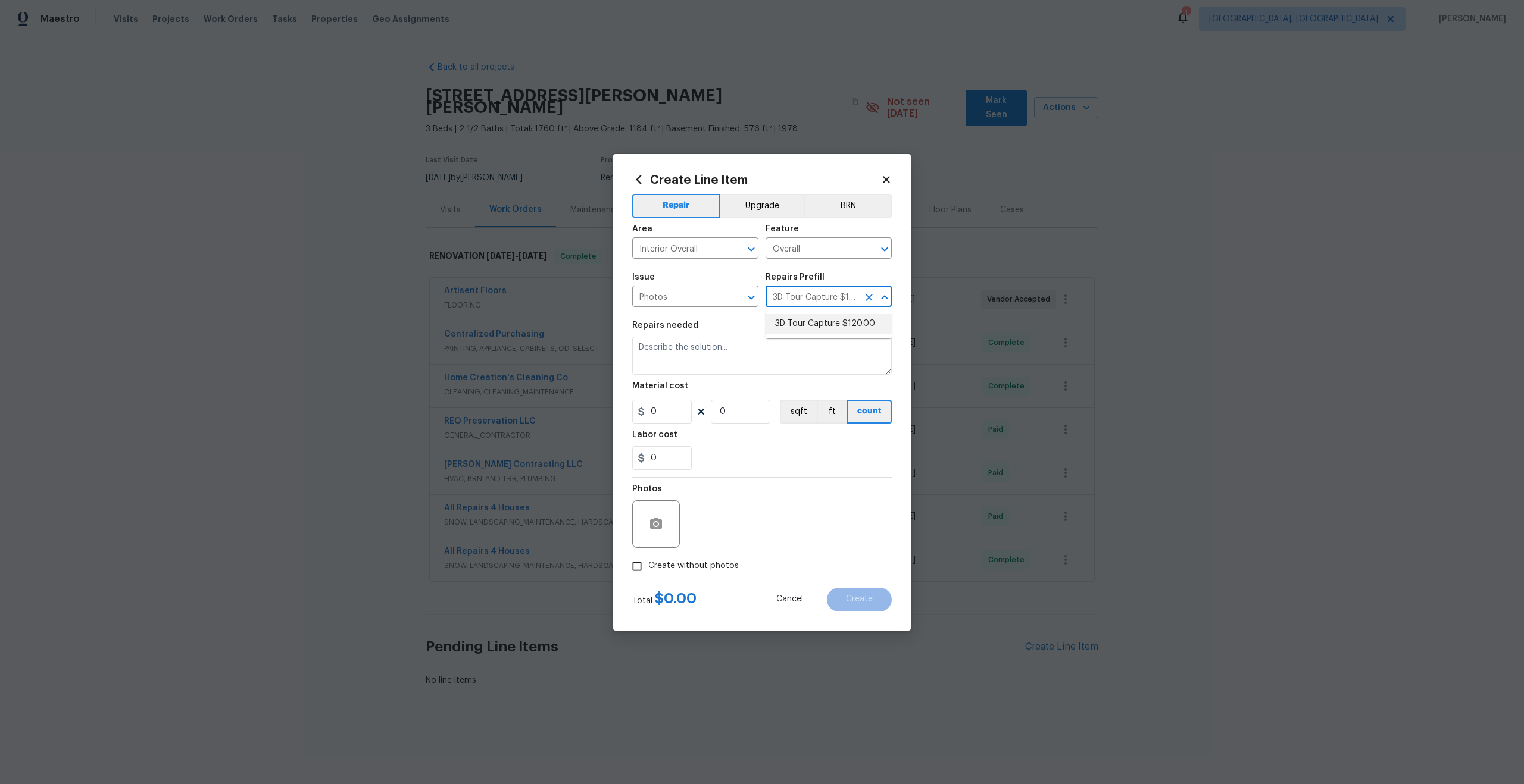
type textarea "Capture 3D tour of home"
type input "120"
type input "1"
click at [641, 568] on input "Create without photos" at bounding box center [637, 566] width 22 height 22
checkbox input "true"
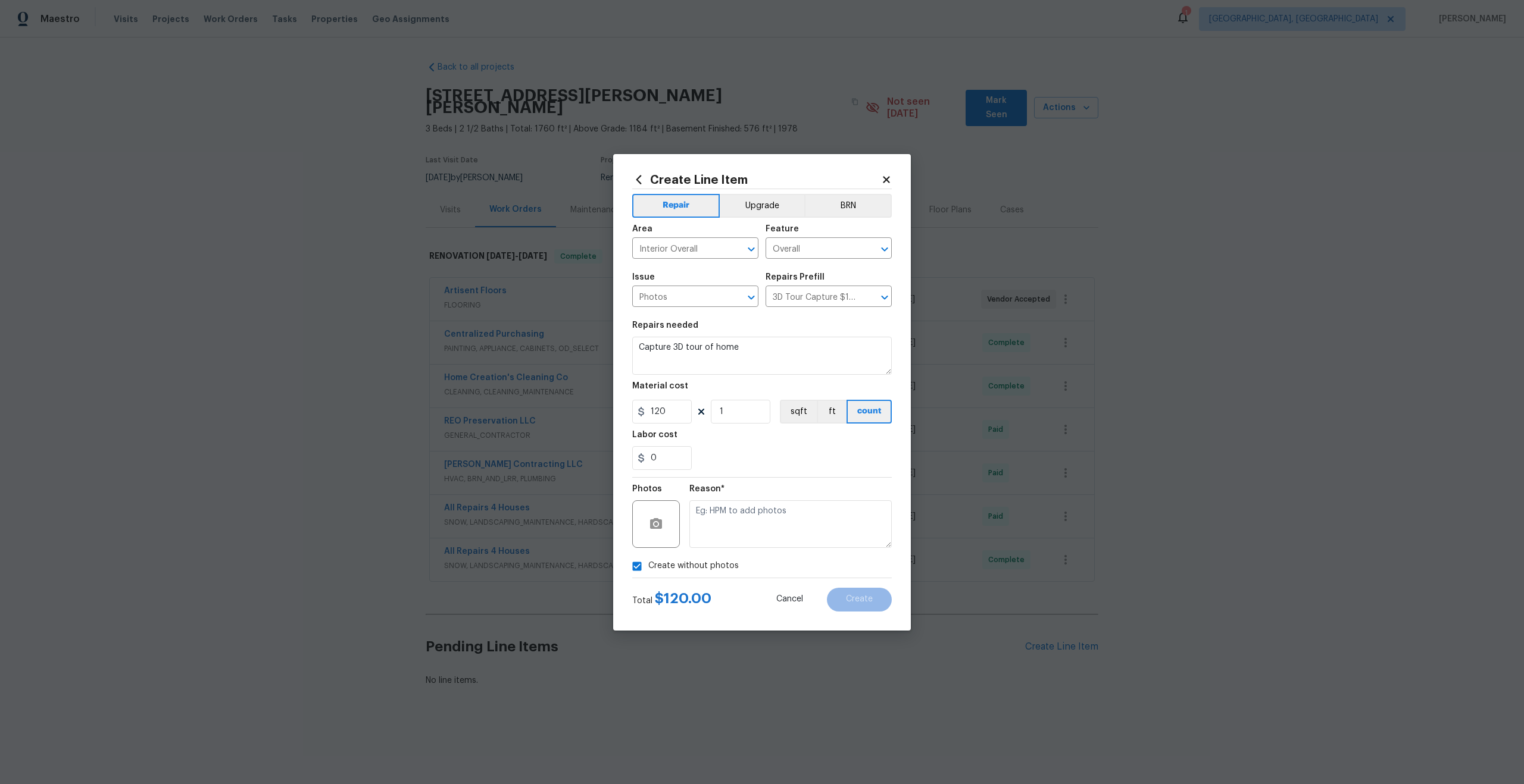
click at [690, 548] on div "Reason*" at bounding box center [790, 516] width 202 height 78
click at [739, 505] on textarea at bounding box center [790, 524] width 202 height 48
type textarea "."
click at [875, 602] on button "Create" at bounding box center [858, 599] width 65 height 23
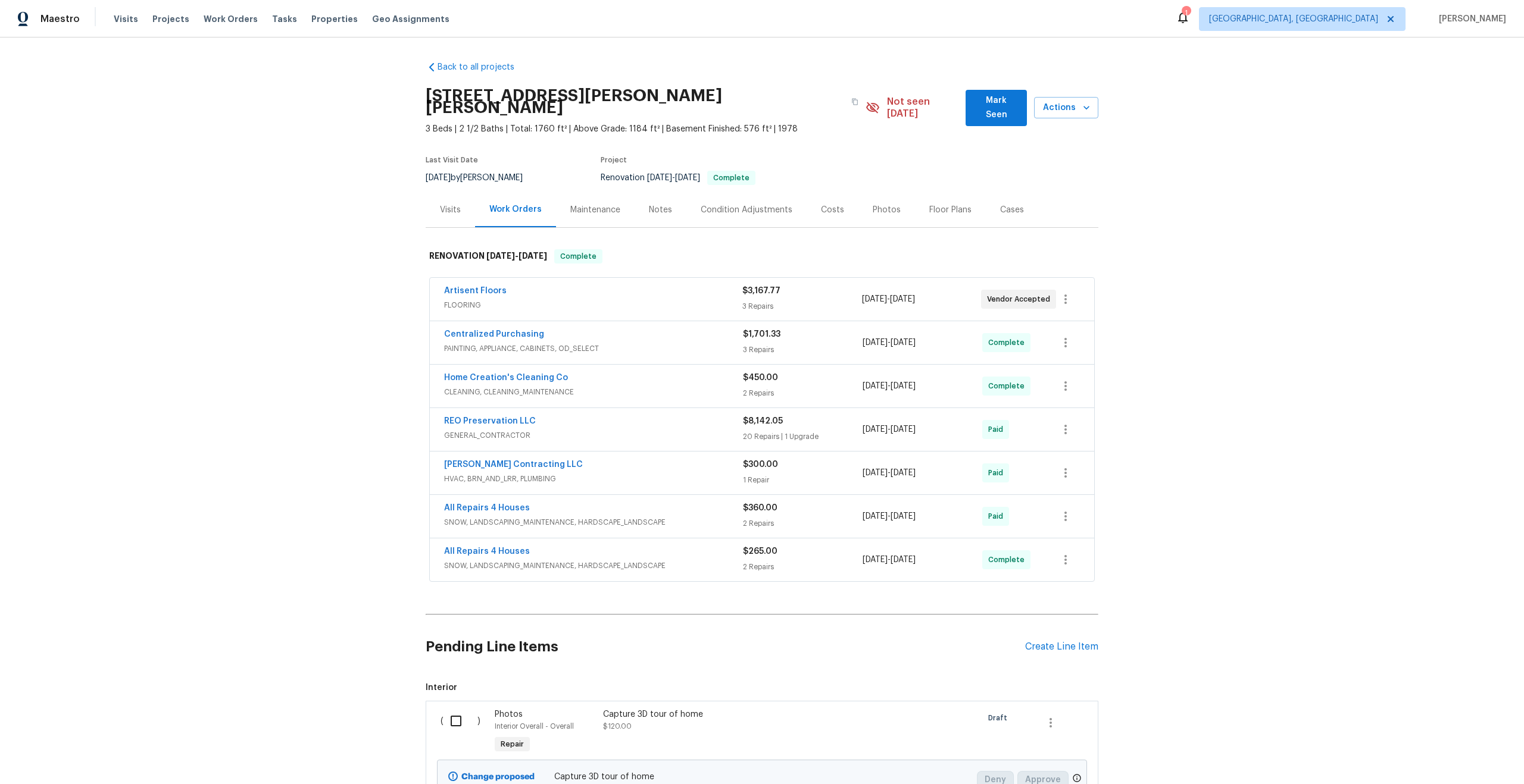
scroll to position [107, 0]
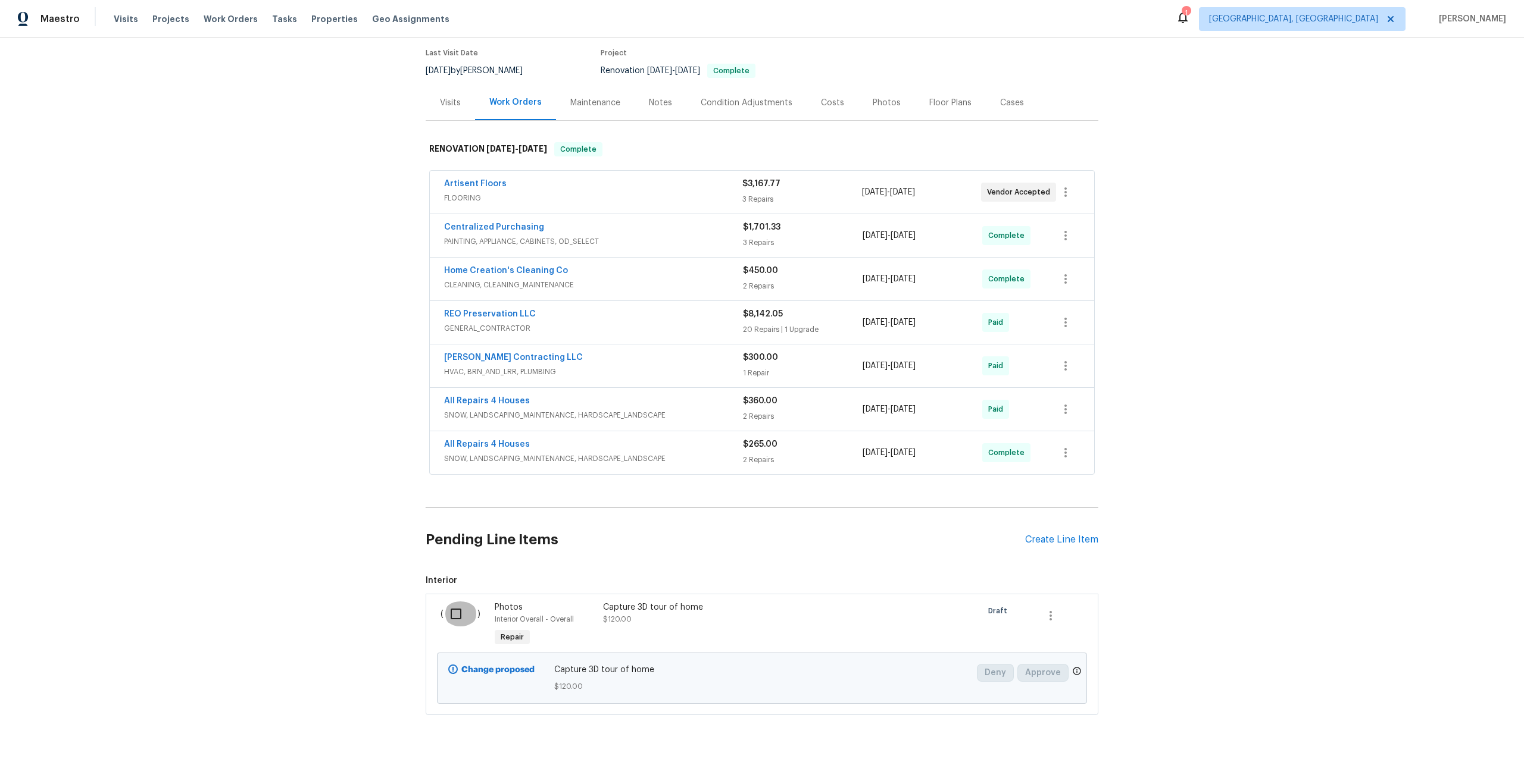
click at [455, 608] on input "checkbox" at bounding box center [461, 614] width 34 height 25
checkbox input "true"
click at [1445, 752] on span "Create Work Order" at bounding box center [1455, 755] width 80 height 15
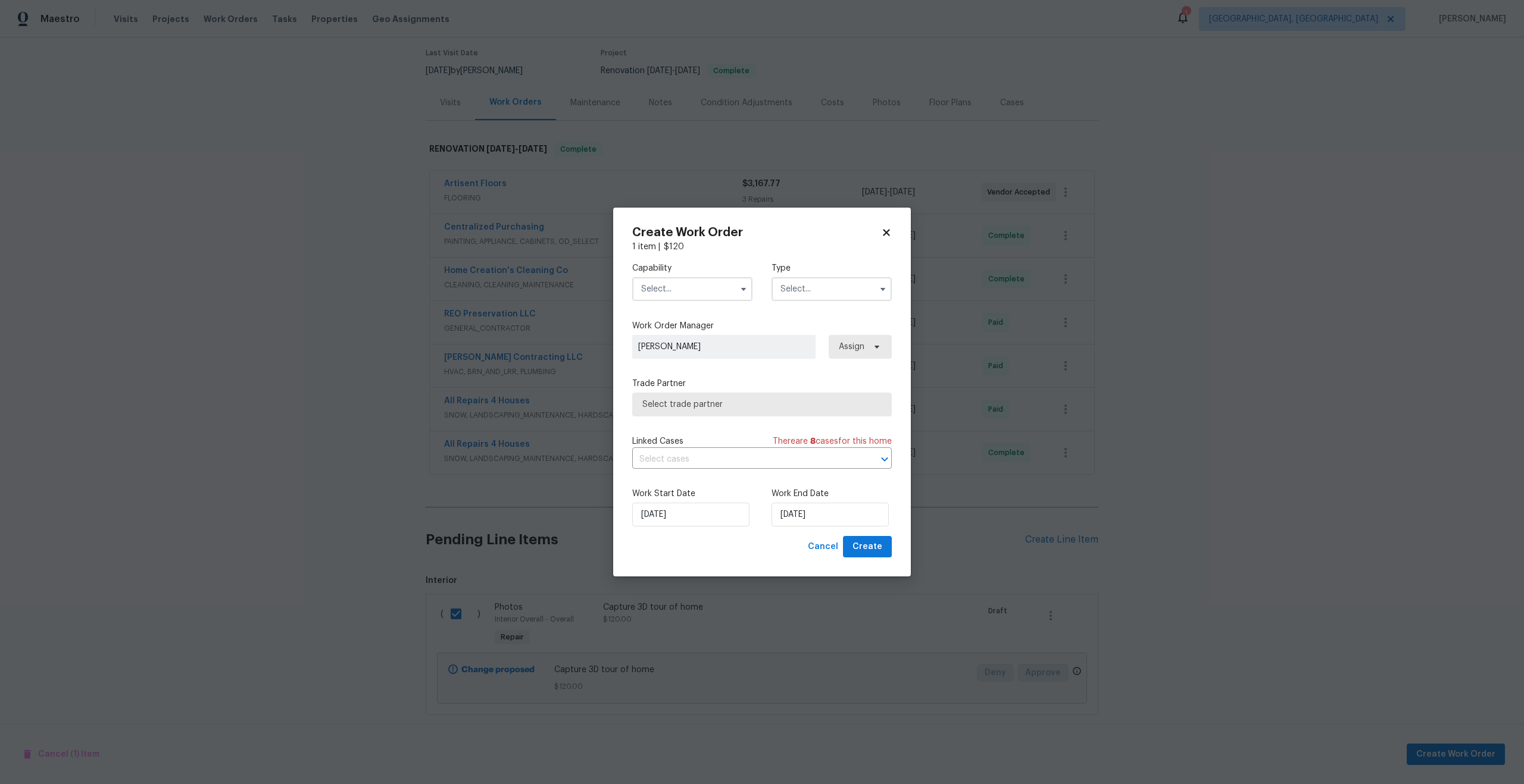
click at [709, 293] on input "text" at bounding box center [692, 288] width 120 height 23
click at [697, 396] on div "Photography" at bounding box center [692, 397] width 114 height 22
type input "Photography"
click at [799, 288] on input "text" at bounding box center [831, 288] width 120 height 23
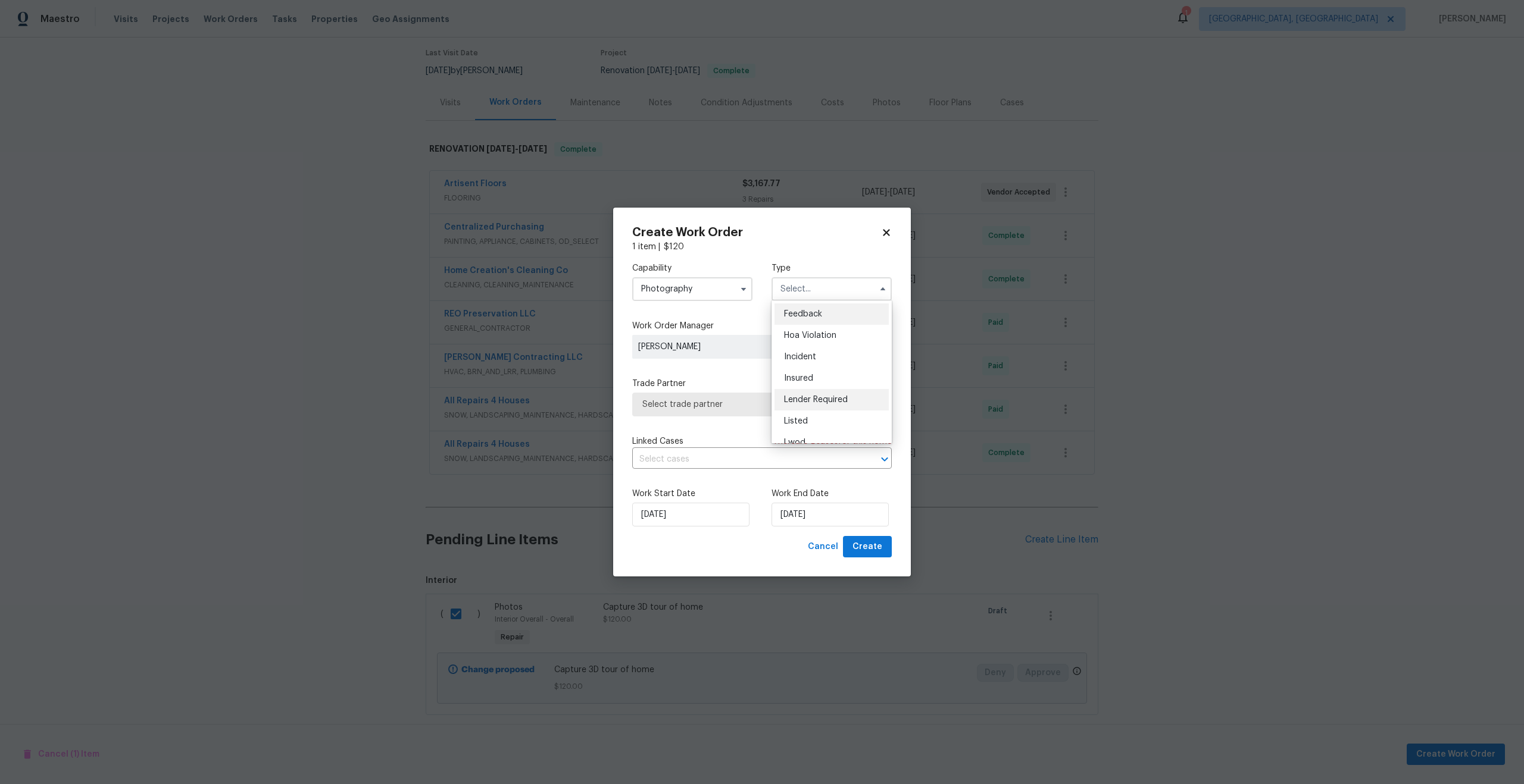
scroll to position [141, 0]
click at [801, 324] on span "Other" at bounding box center [795, 322] width 23 height 8
type input "Other"
click at [729, 345] on span "[PERSON_NAME]" at bounding box center [723, 346] width 169 height 12
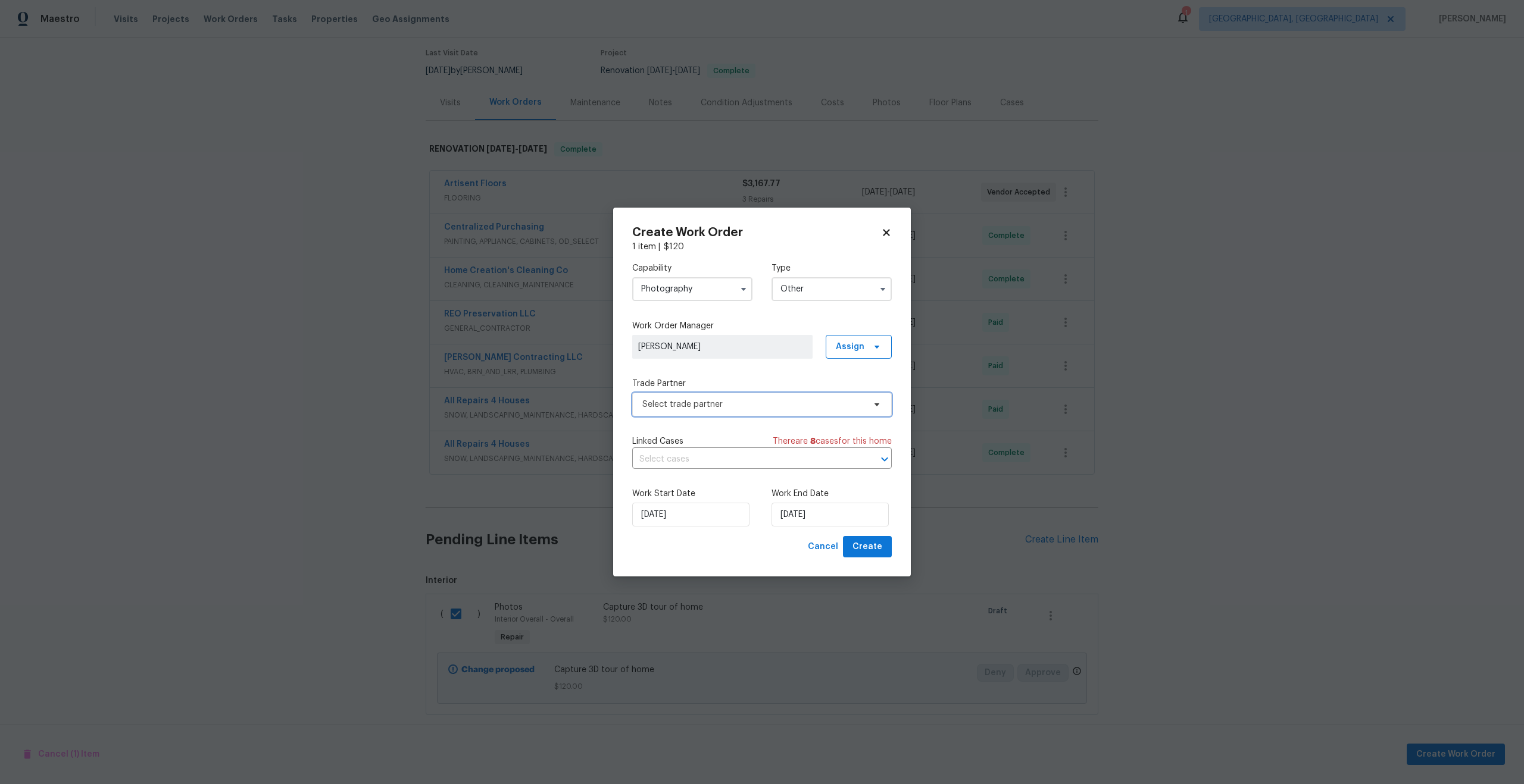
click at [720, 399] on span "Select trade partner" at bounding box center [753, 404] width 222 height 12
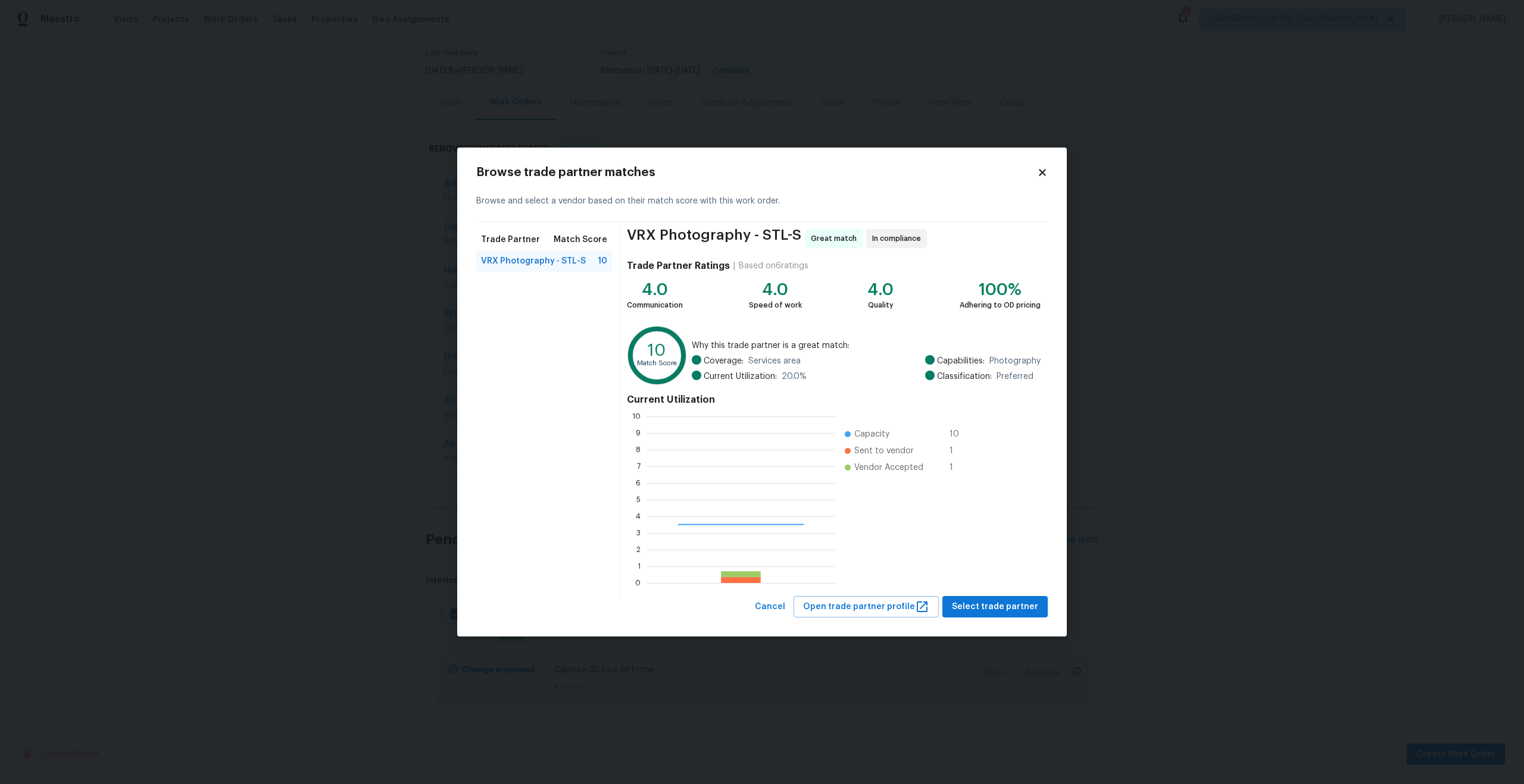
scroll to position [167, 189]
click at [999, 615] on button "Select trade partner" at bounding box center [994, 607] width 106 height 22
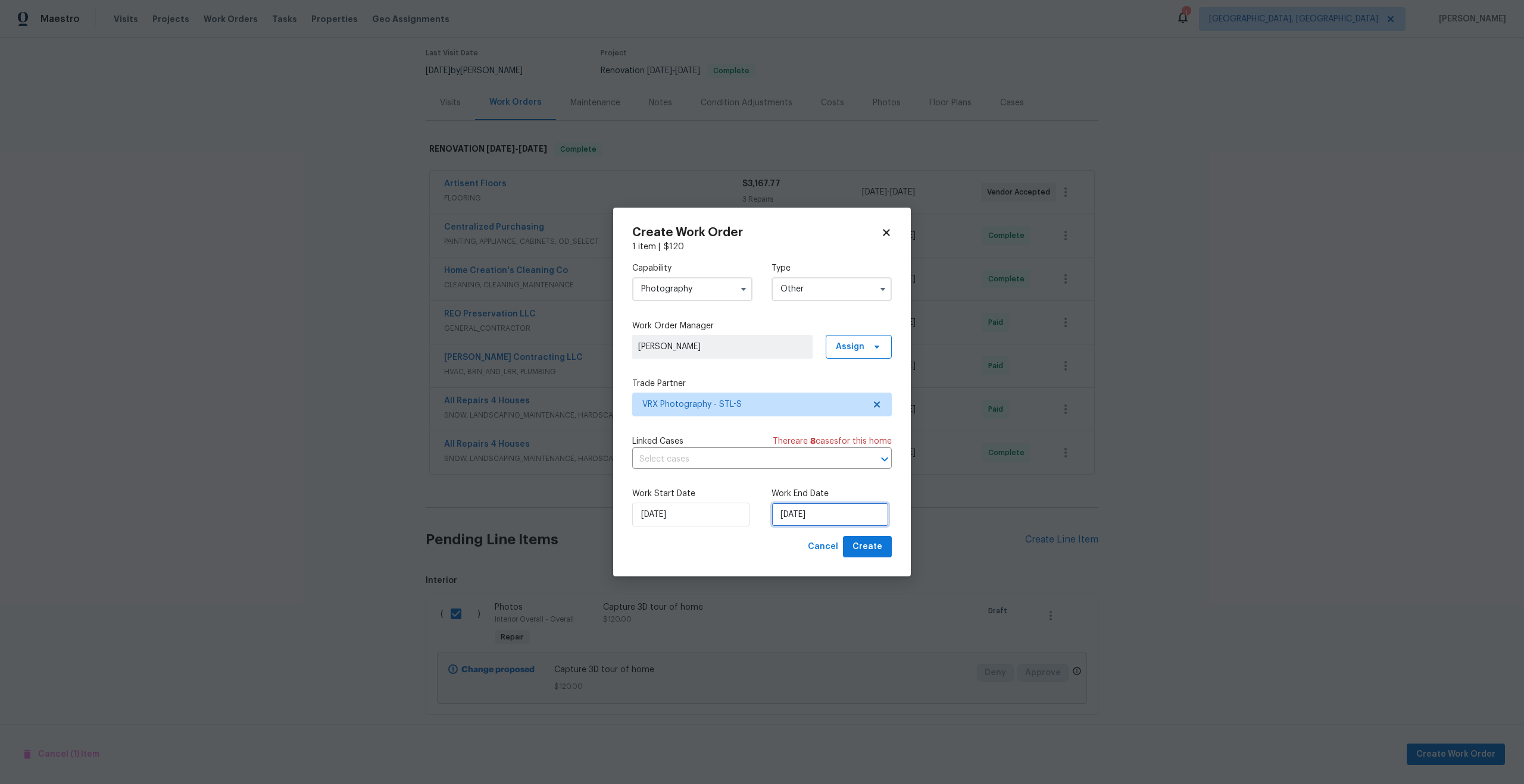
click at [786, 506] on input "19/09/2025" at bounding box center [829, 514] width 117 height 23
click at [876, 446] on div "20" at bounding box center [885, 447] width 20 height 17
type input "20/09/2025"
click at [863, 537] on button "Create" at bounding box center [867, 547] width 49 height 22
checkbox input "false"
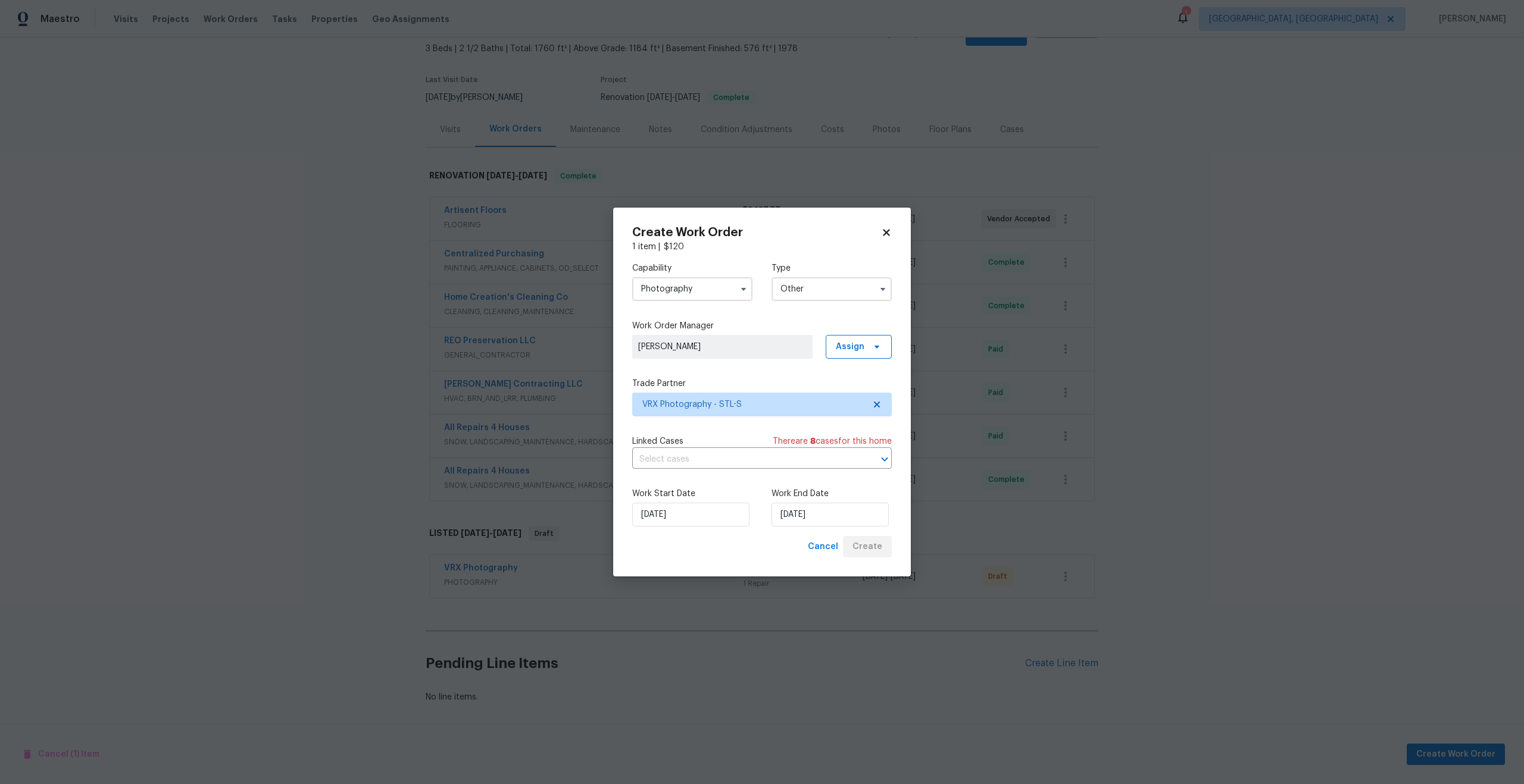
scroll to position [68, 0]
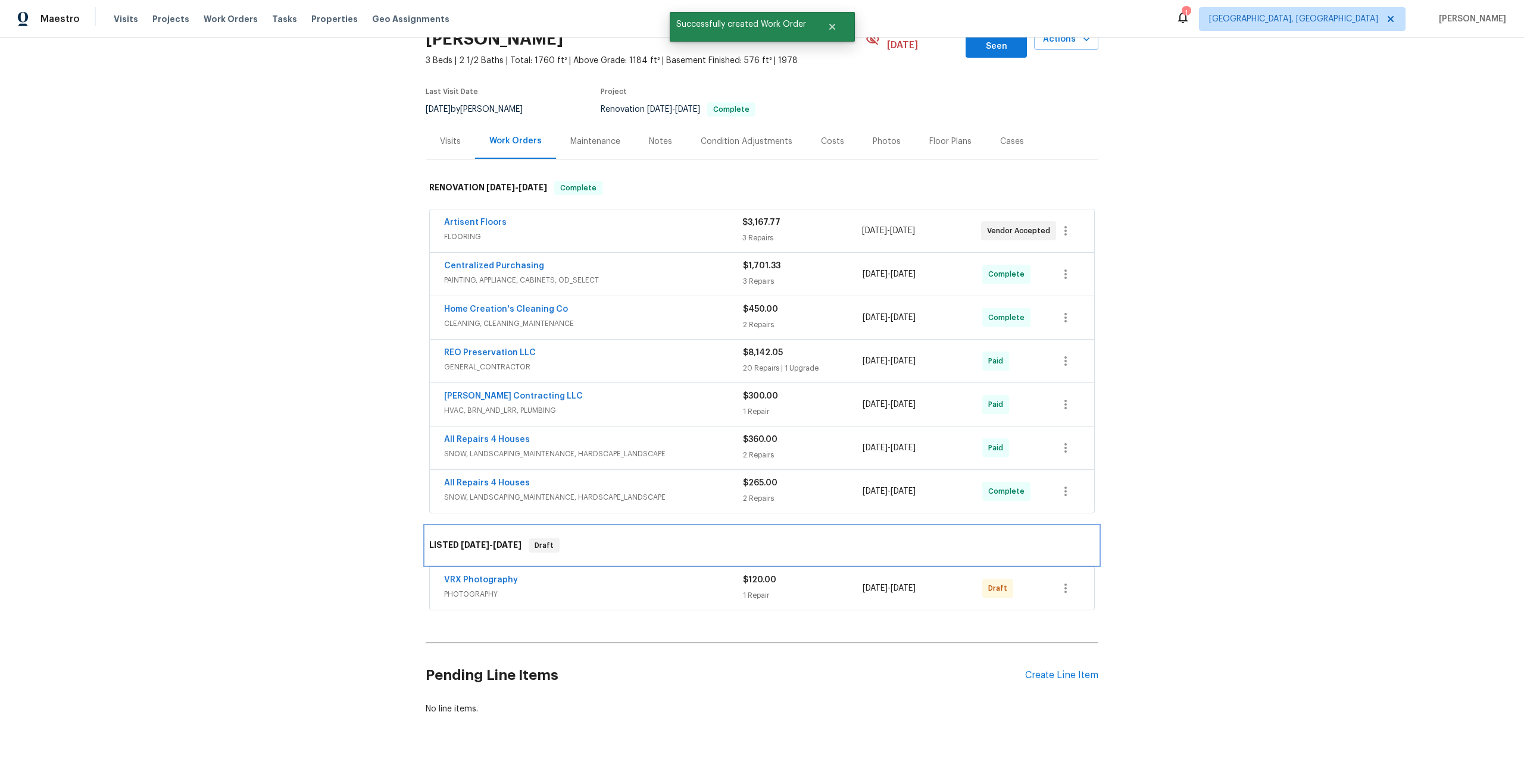
click at [863, 538] on div "LISTED 9/19/25 - 9/20/25 Draft" at bounding box center [761, 544] width 666 height 14
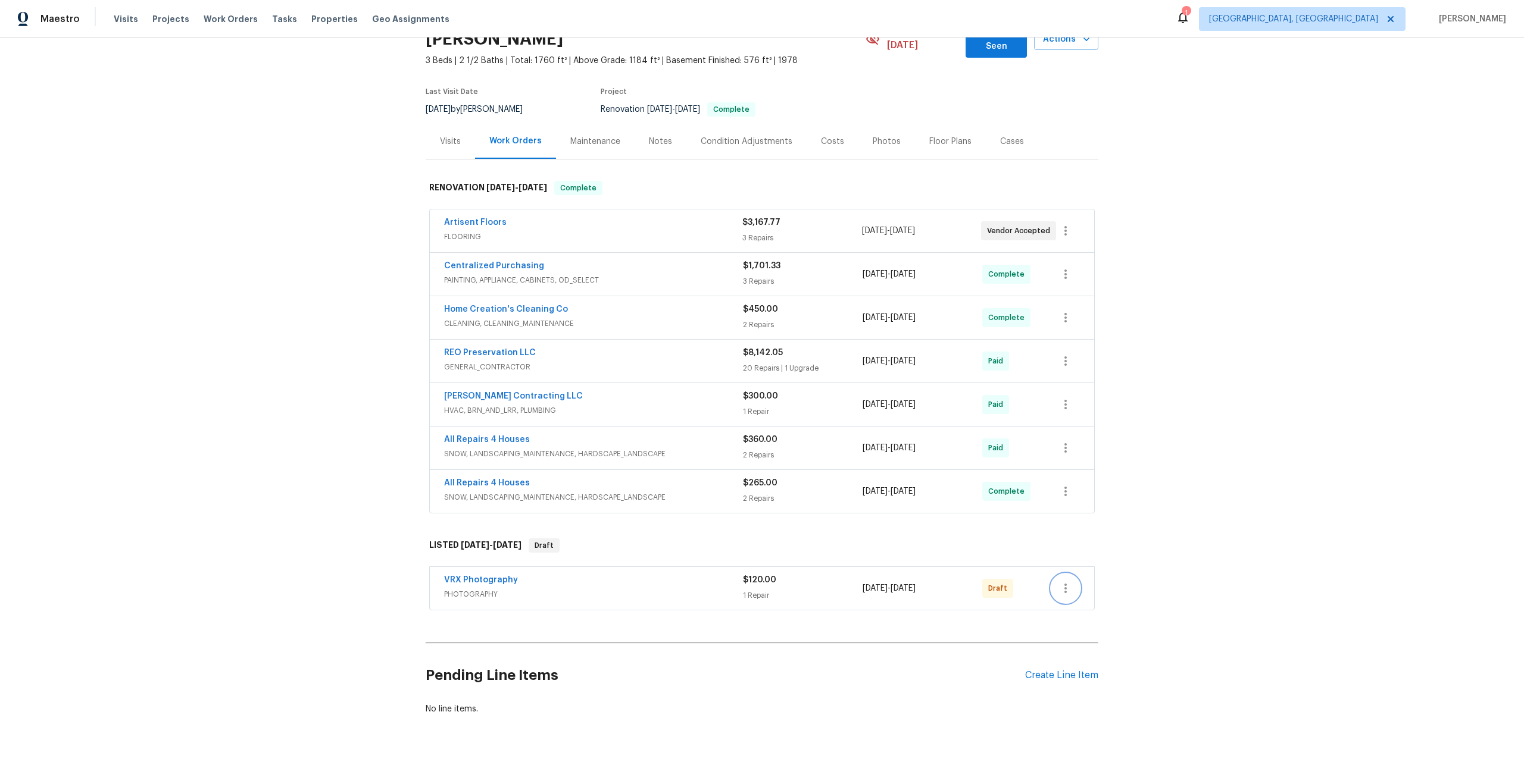
click at [1064, 581] on icon "button" at bounding box center [1064, 588] width 14 height 14
click at [1069, 574] on li "Send to Vendor" at bounding box center [1115, 576] width 128 height 20
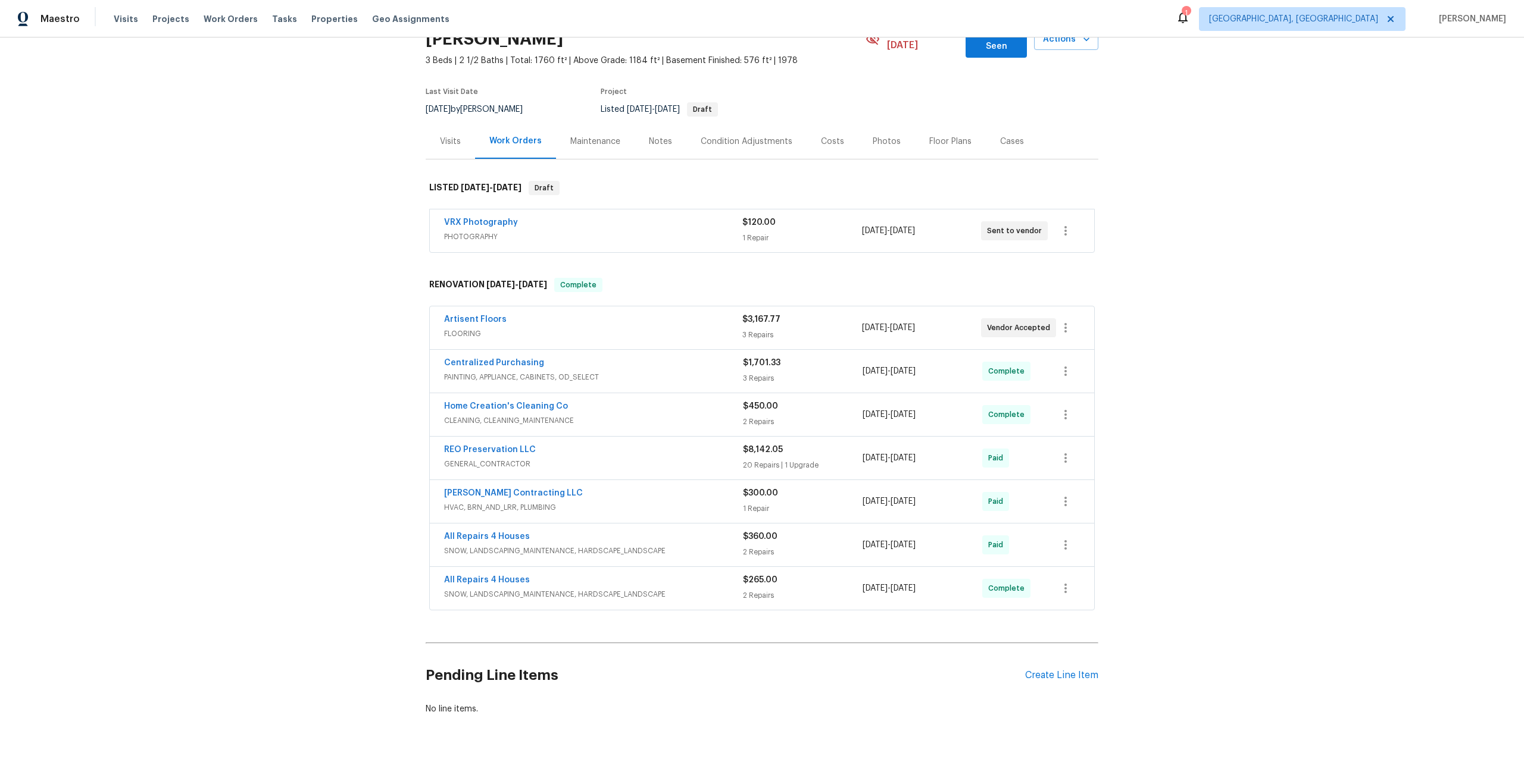
scroll to position [0, 0]
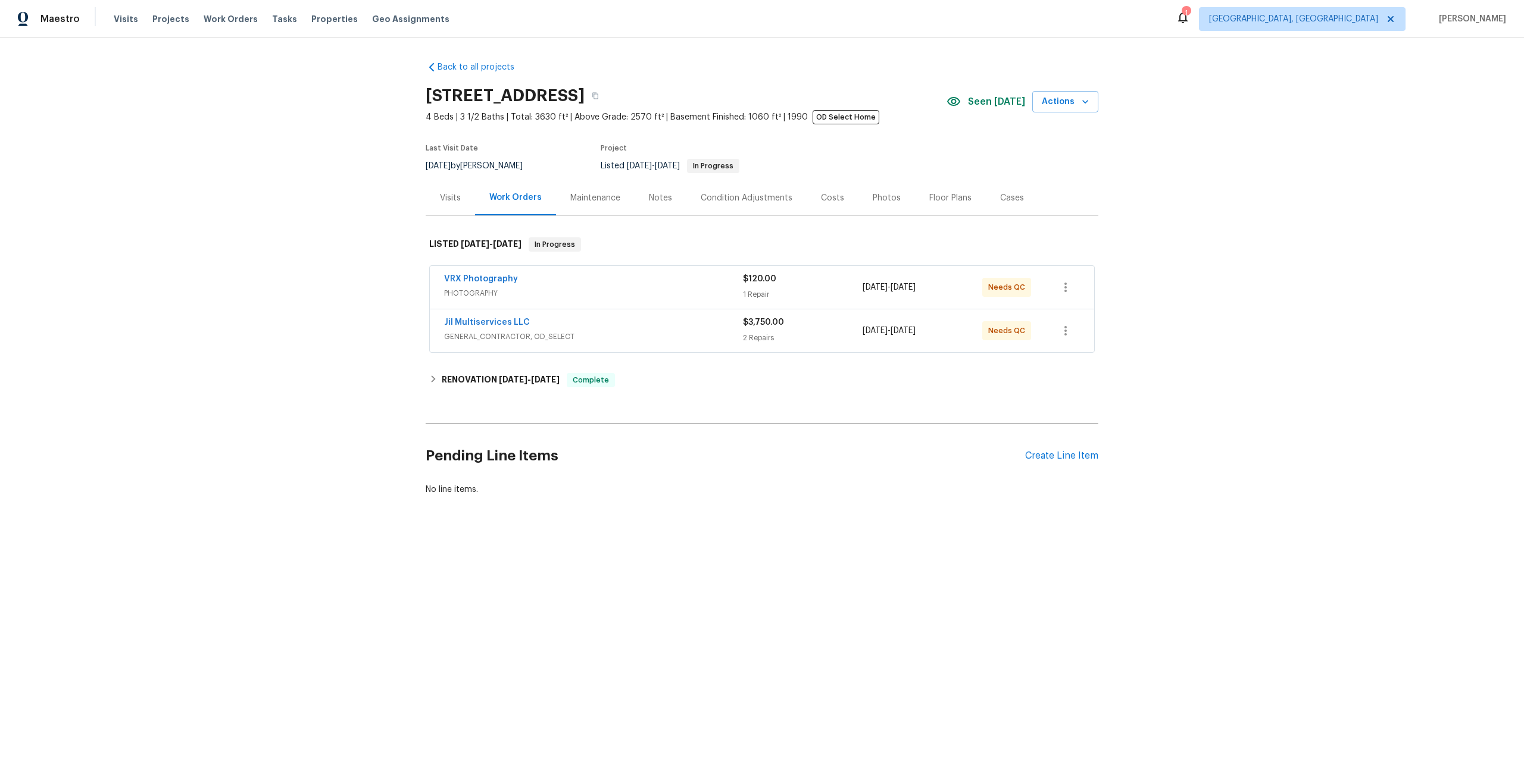
click at [663, 280] on div "VRX Photography" at bounding box center [593, 280] width 299 height 14
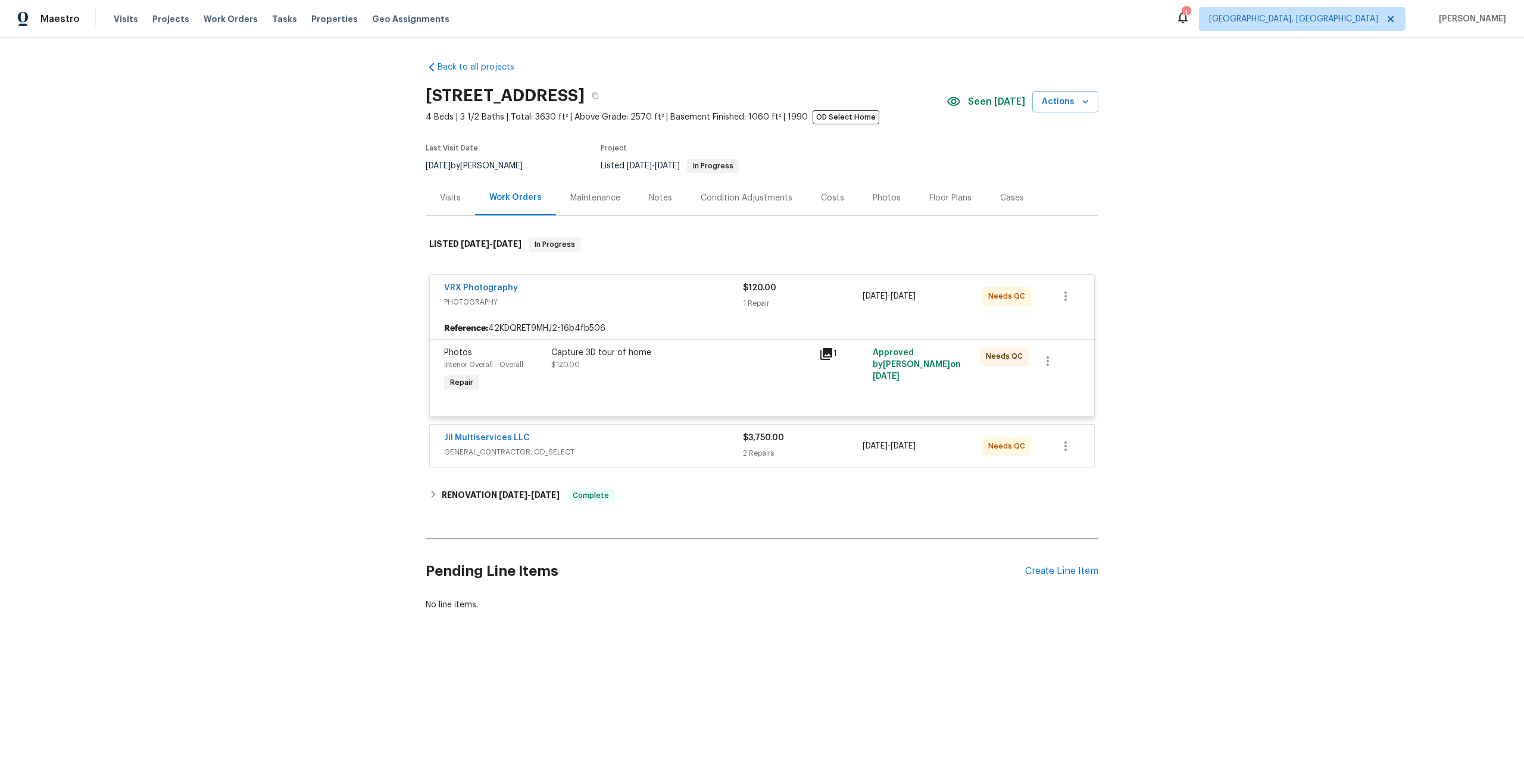
click at [778, 368] on div "Capture 3D tour of home $120.00" at bounding box center [681, 358] width 260 height 23
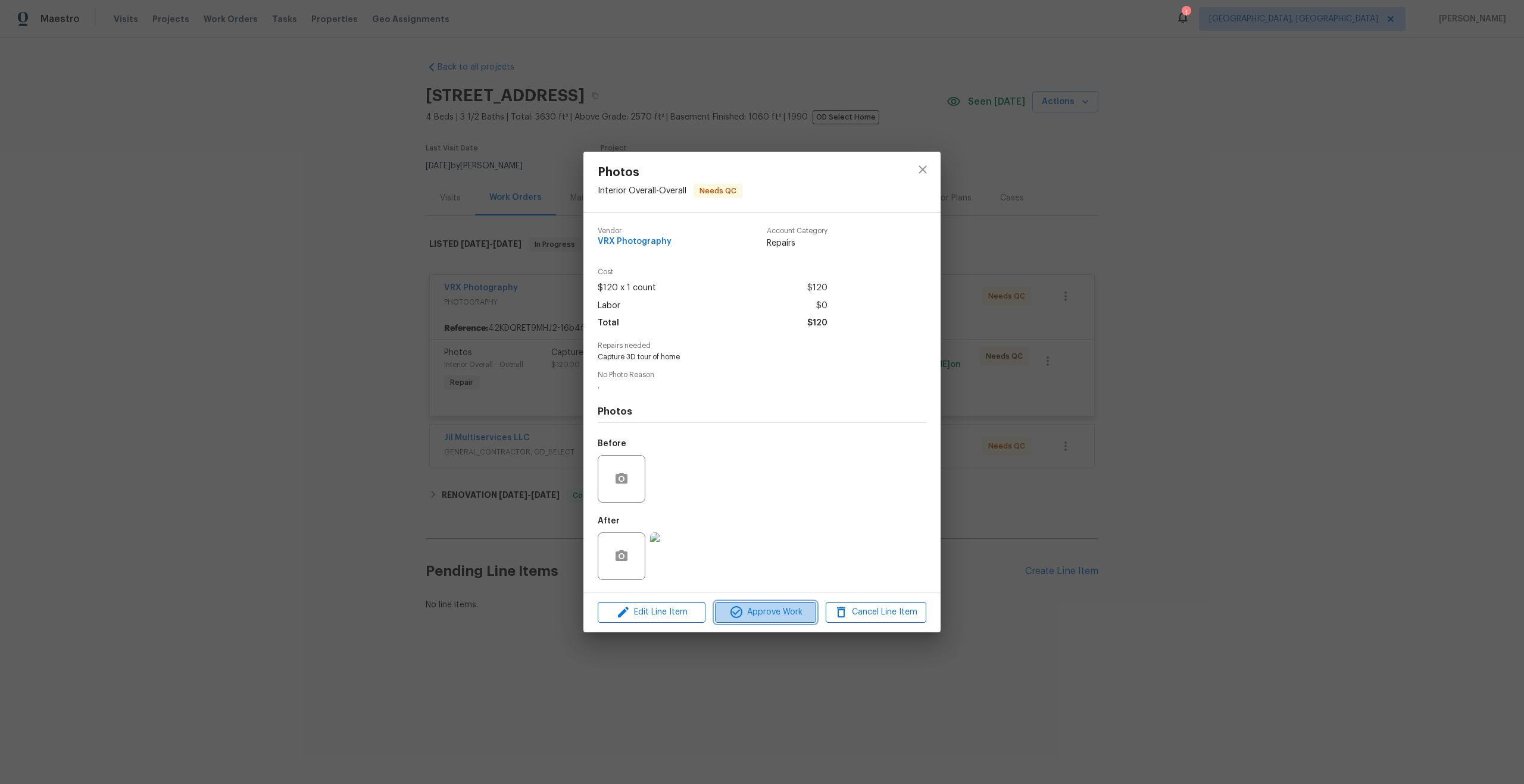
click at [787, 606] on span "Approve Work" at bounding box center [765, 613] width 94 height 15
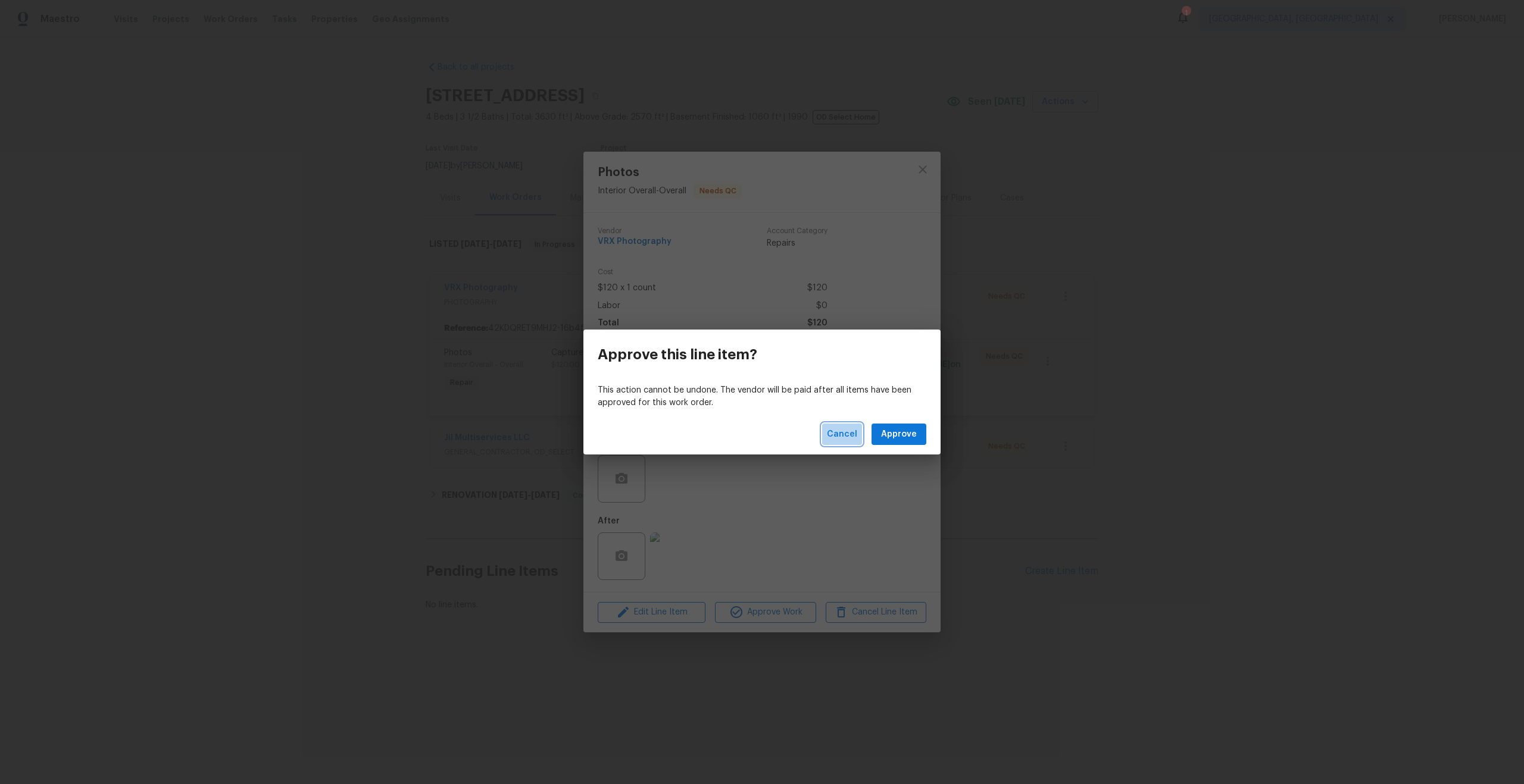
click at [845, 437] on span "Cancel" at bounding box center [842, 434] width 30 height 15
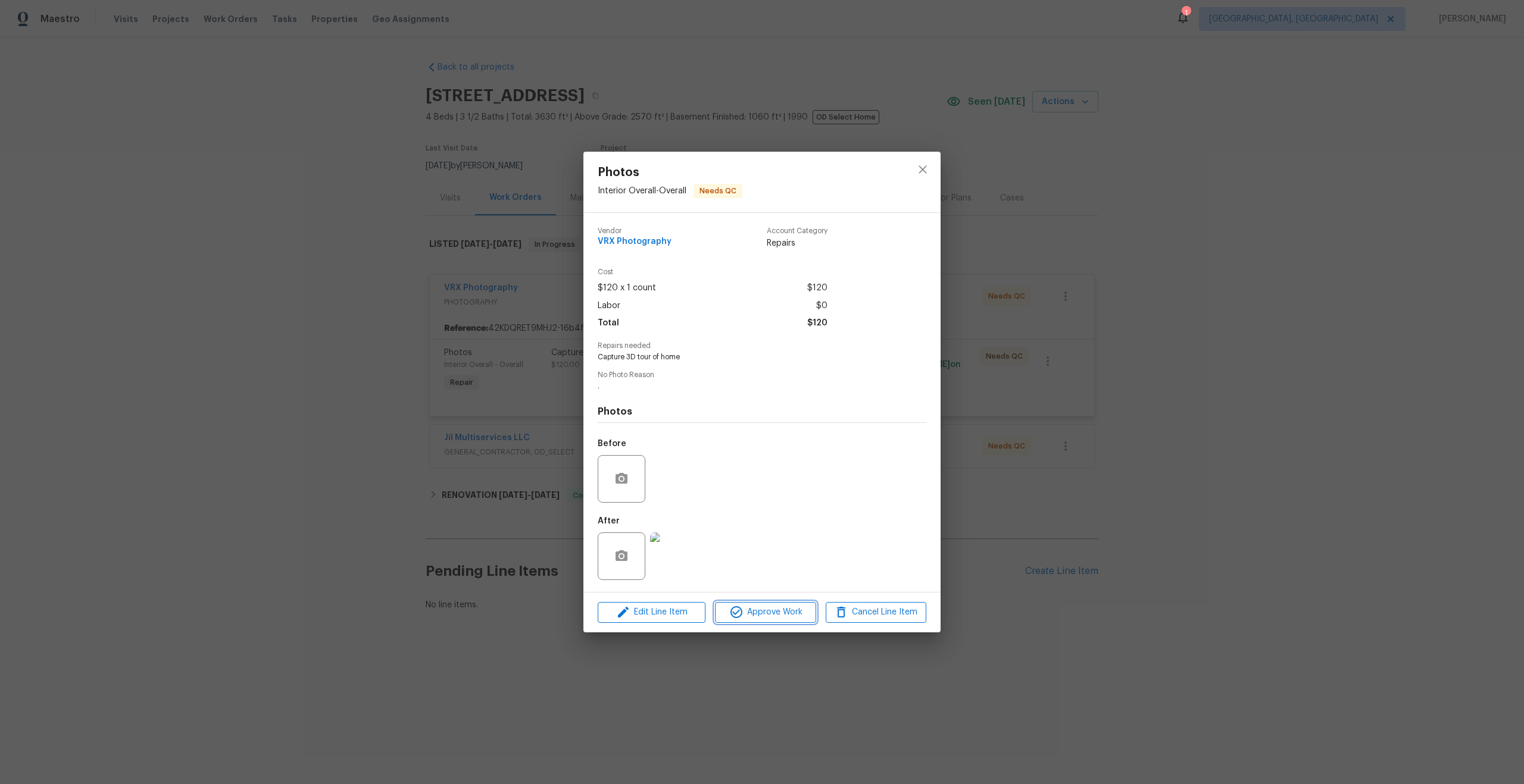
click at [788, 611] on span "Approve Work" at bounding box center [765, 613] width 94 height 15
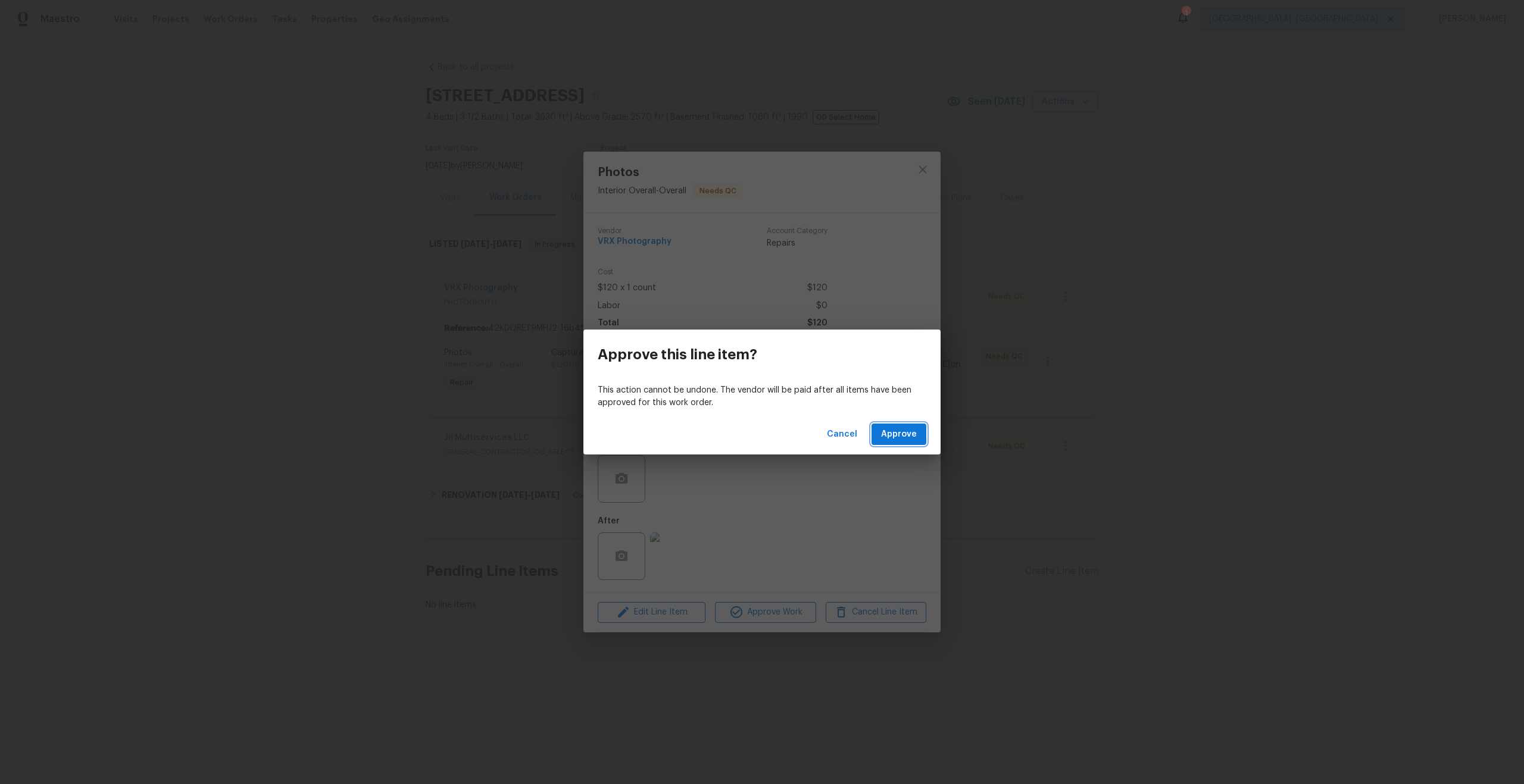
click at [889, 433] on span "Approve" at bounding box center [899, 434] width 36 height 15
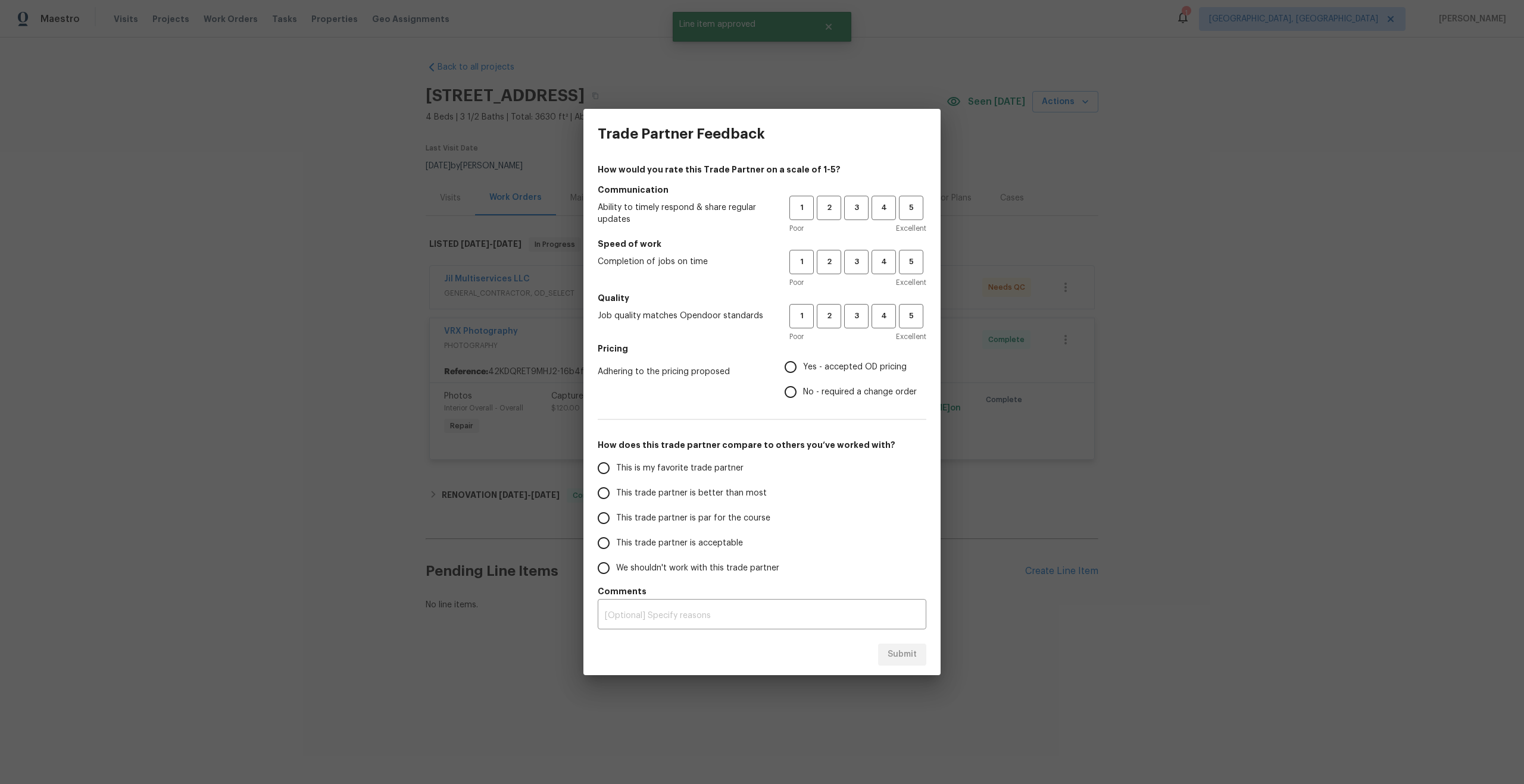
click at [692, 80] on div "Trade Partner Feedback How would you rate this Trade Partner on a scale of 1-5?…" at bounding box center [762, 392] width 1524 height 784
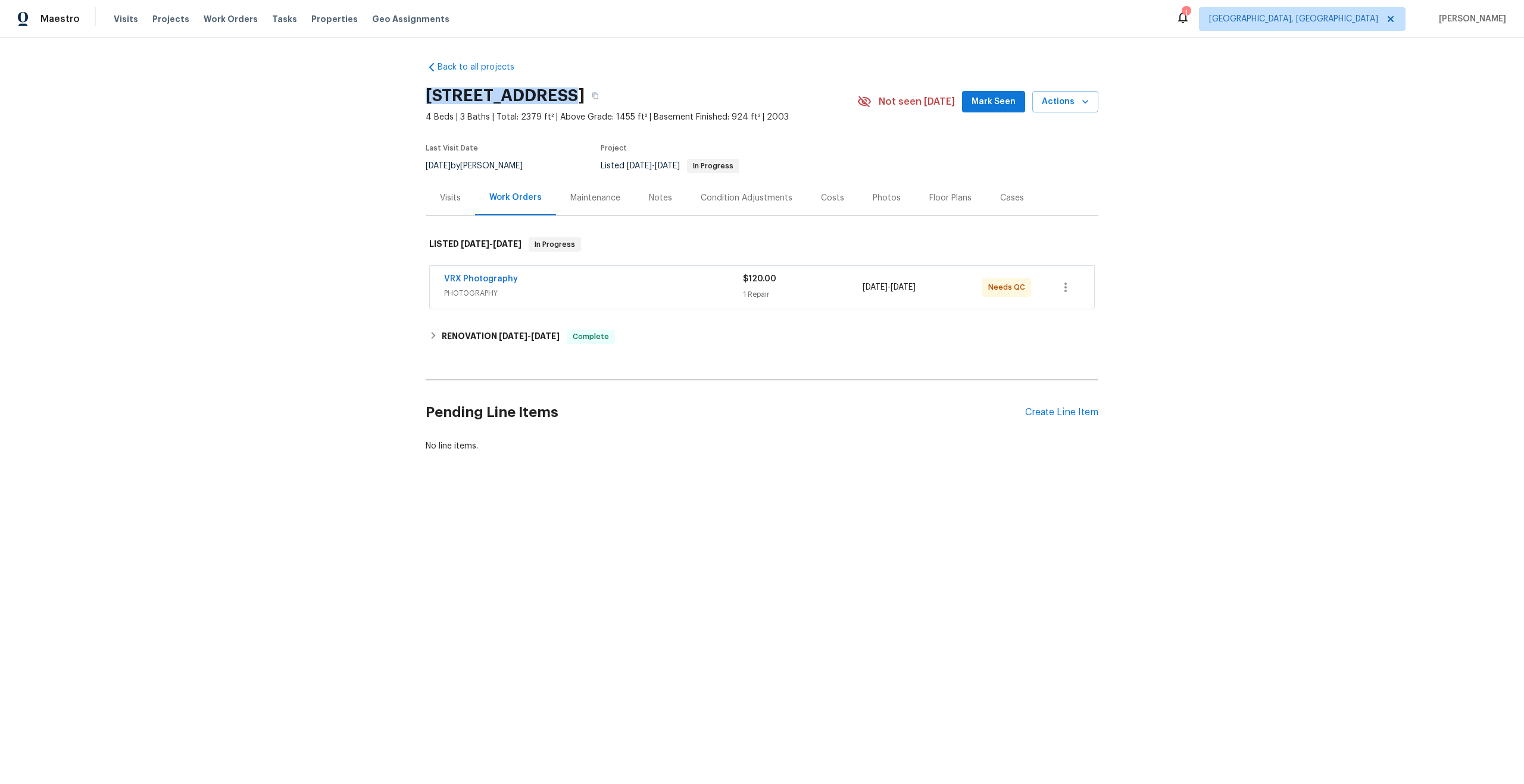
drag, startPoint x: 553, startPoint y: 94, endPoint x: 413, endPoint y: 95, distance: 140.0
click at [413, 95] on div "Back to all projects 176 Georgias Ln, Dallas, GA 30157 4 Beds | 3 Baths | Total…" at bounding box center [762, 285] width 1524 height 496
copy h2 "176 Georgias Ln"
click at [629, 275] on div "VRX Photography" at bounding box center [593, 280] width 299 height 14
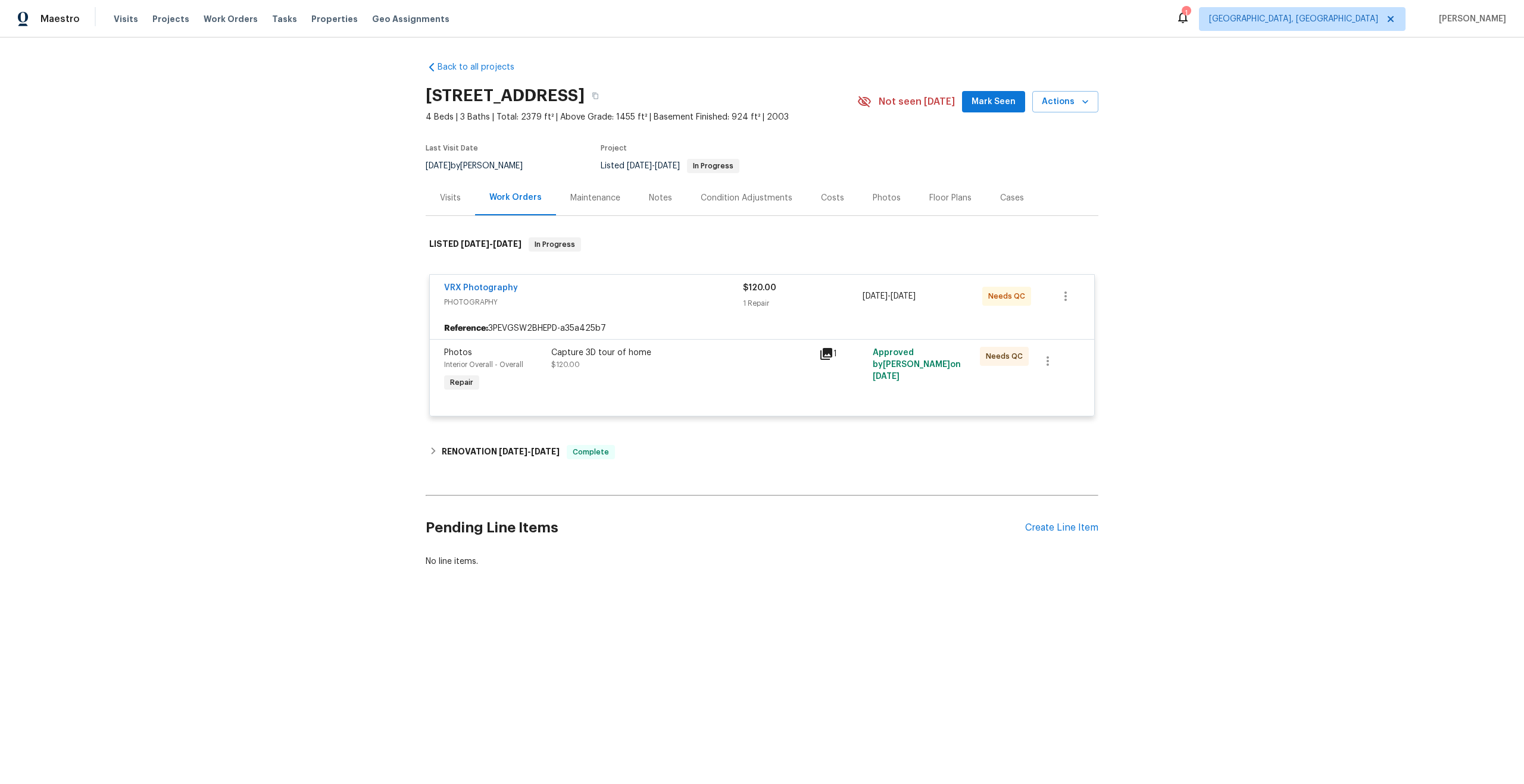
click at [788, 352] on div "Capture 3D tour of home" at bounding box center [681, 353] width 260 height 12
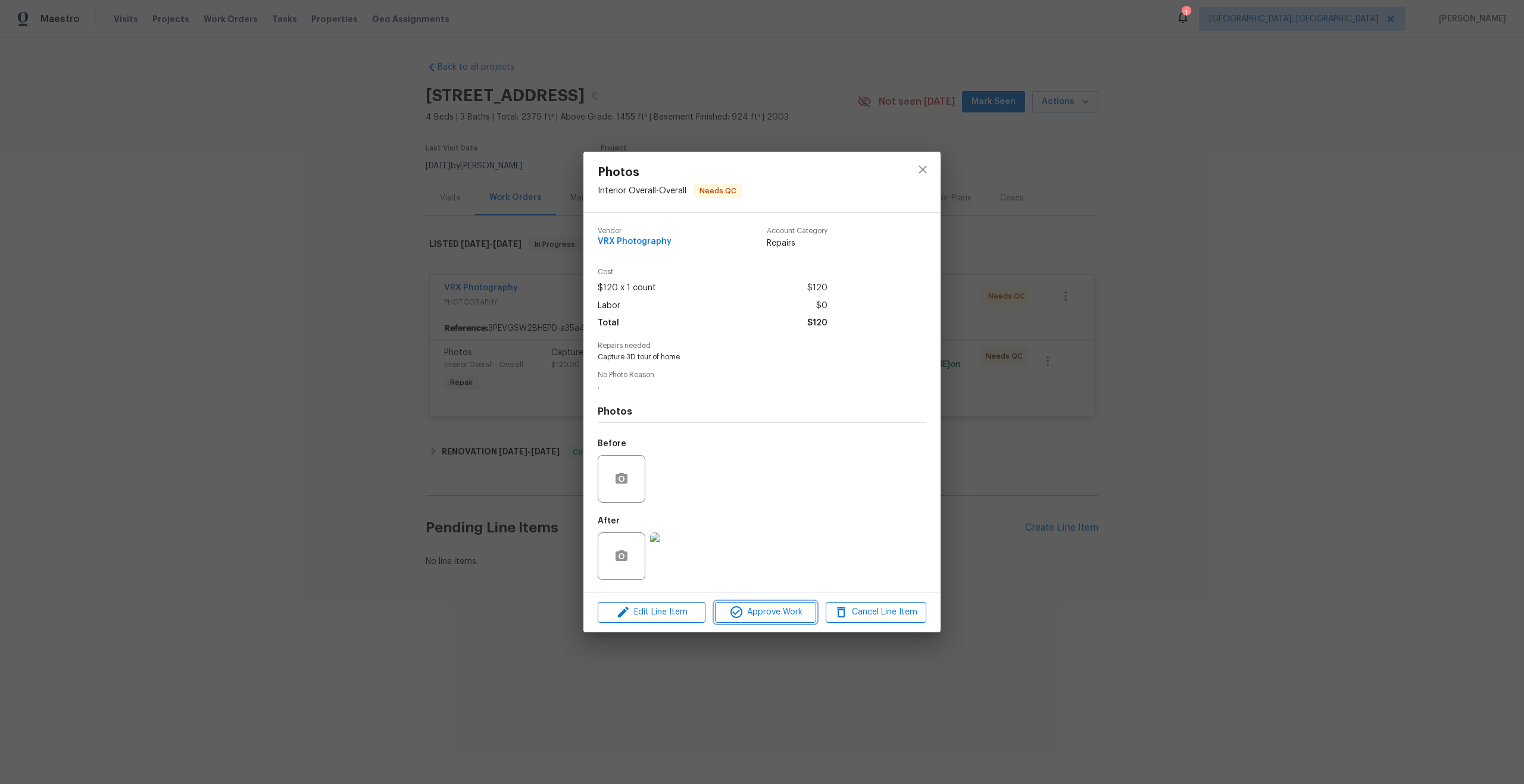
click at [784, 613] on span "Approve Work" at bounding box center [765, 613] width 94 height 15
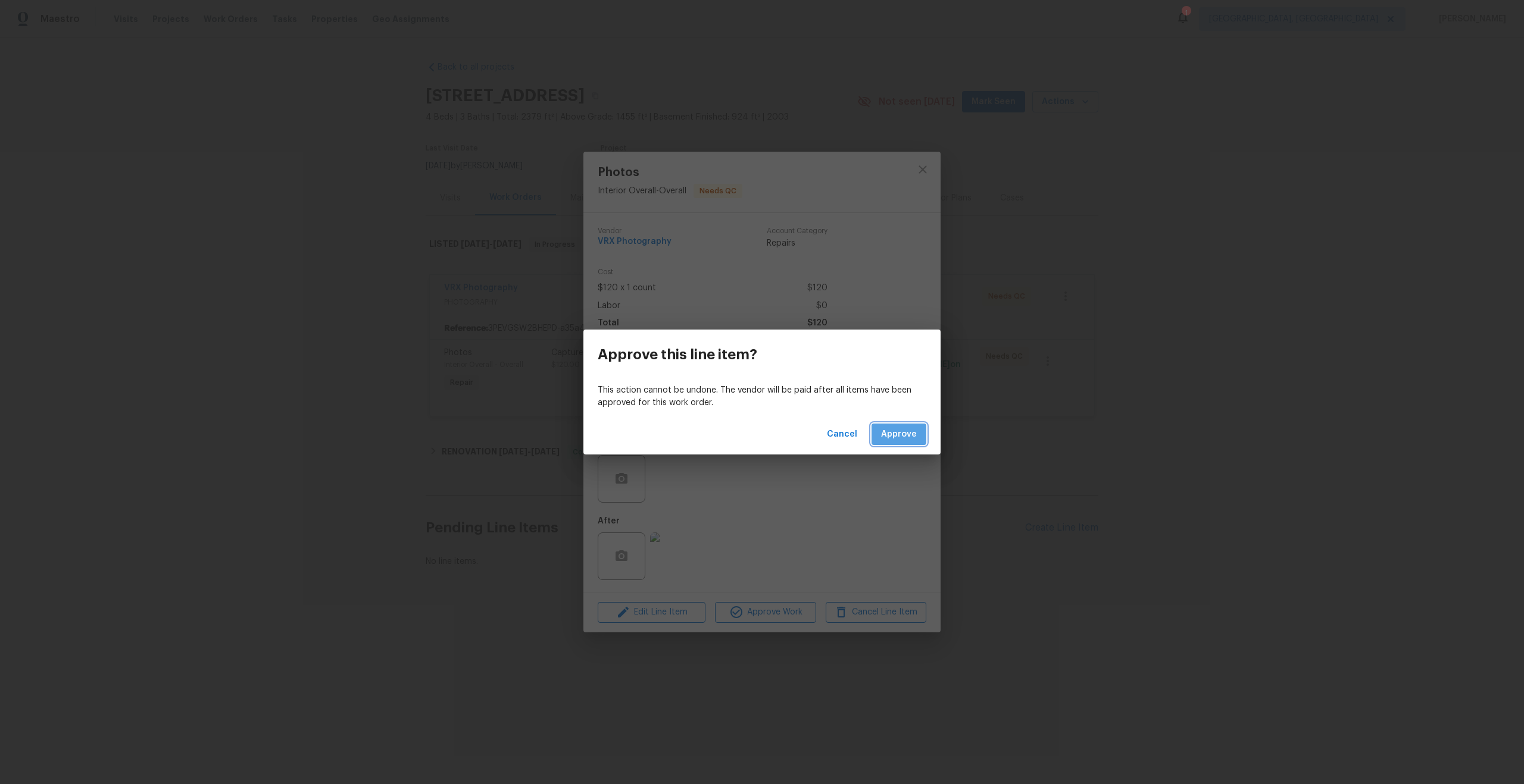
click at [884, 427] on span "Approve" at bounding box center [899, 434] width 36 height 15
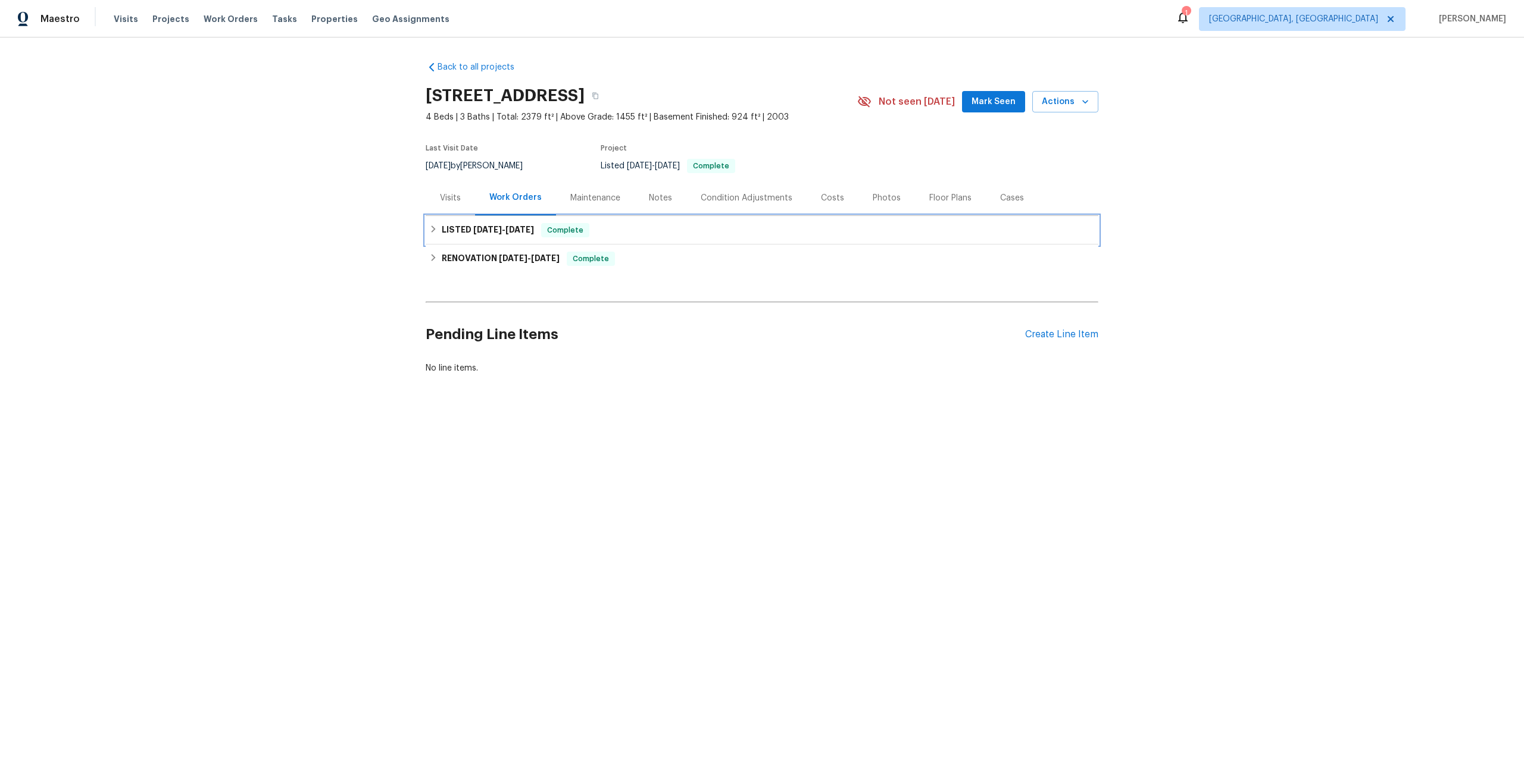
click at [717, 220] on div "LISTED [DATE] - [DATE] Complete" at bounding box center [762, 230] width 672 height 29
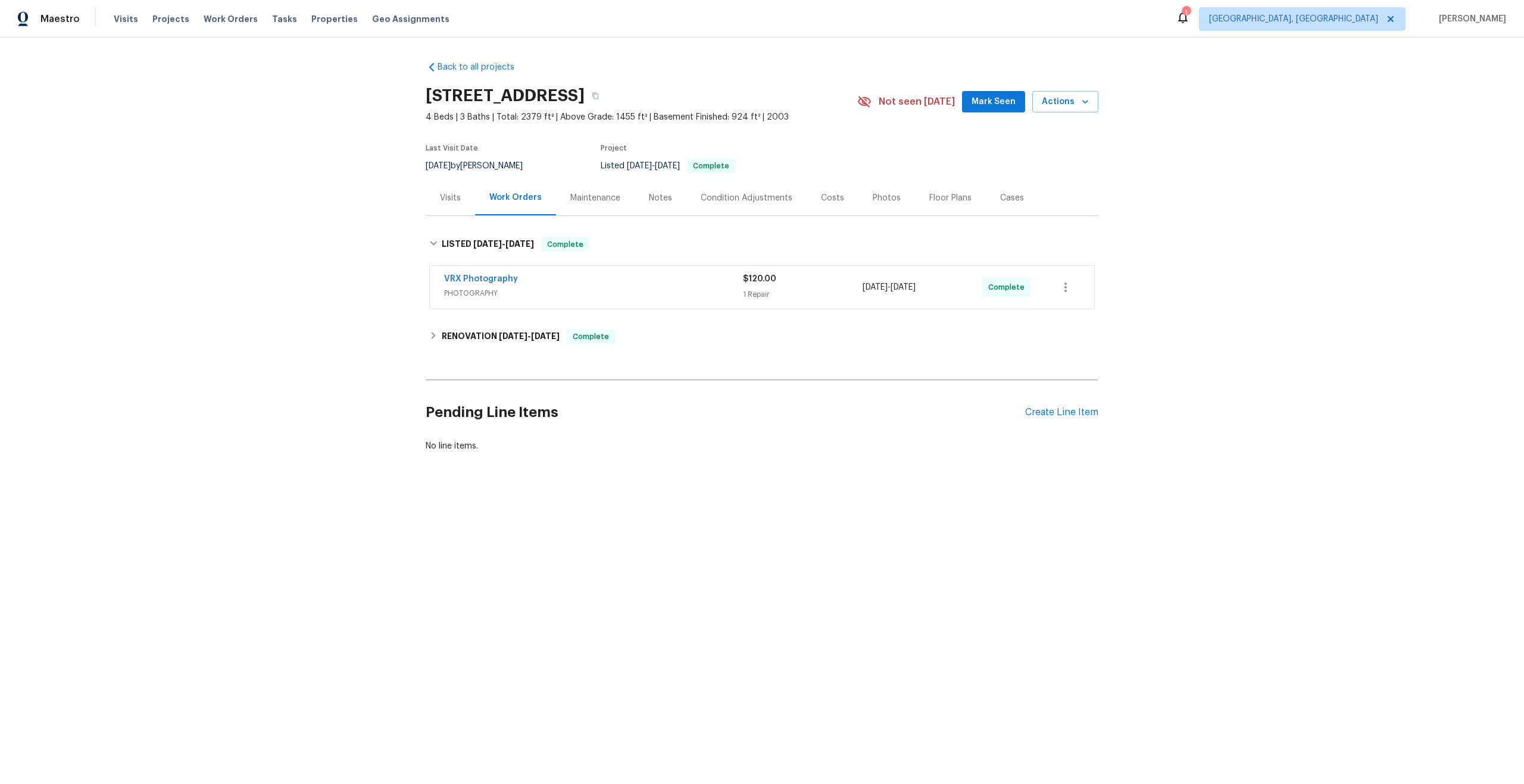
click at [712, 278] on div "VRX Photography" at bounding box center [593, 280] width 299 height 14
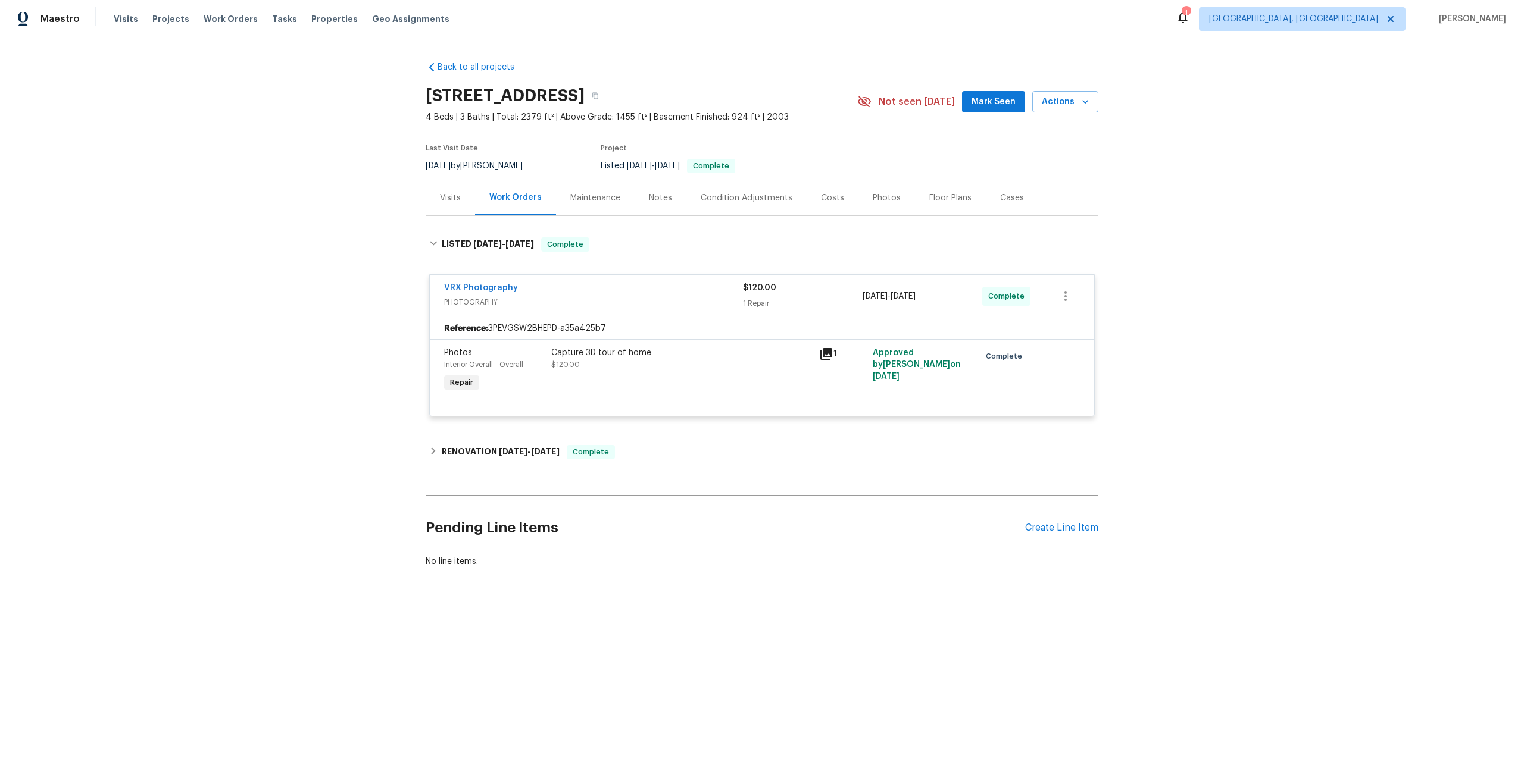
click at [705, 303] on span "PHOTOGRAPHY" at bounding box center [593, 302] width 299 height 12
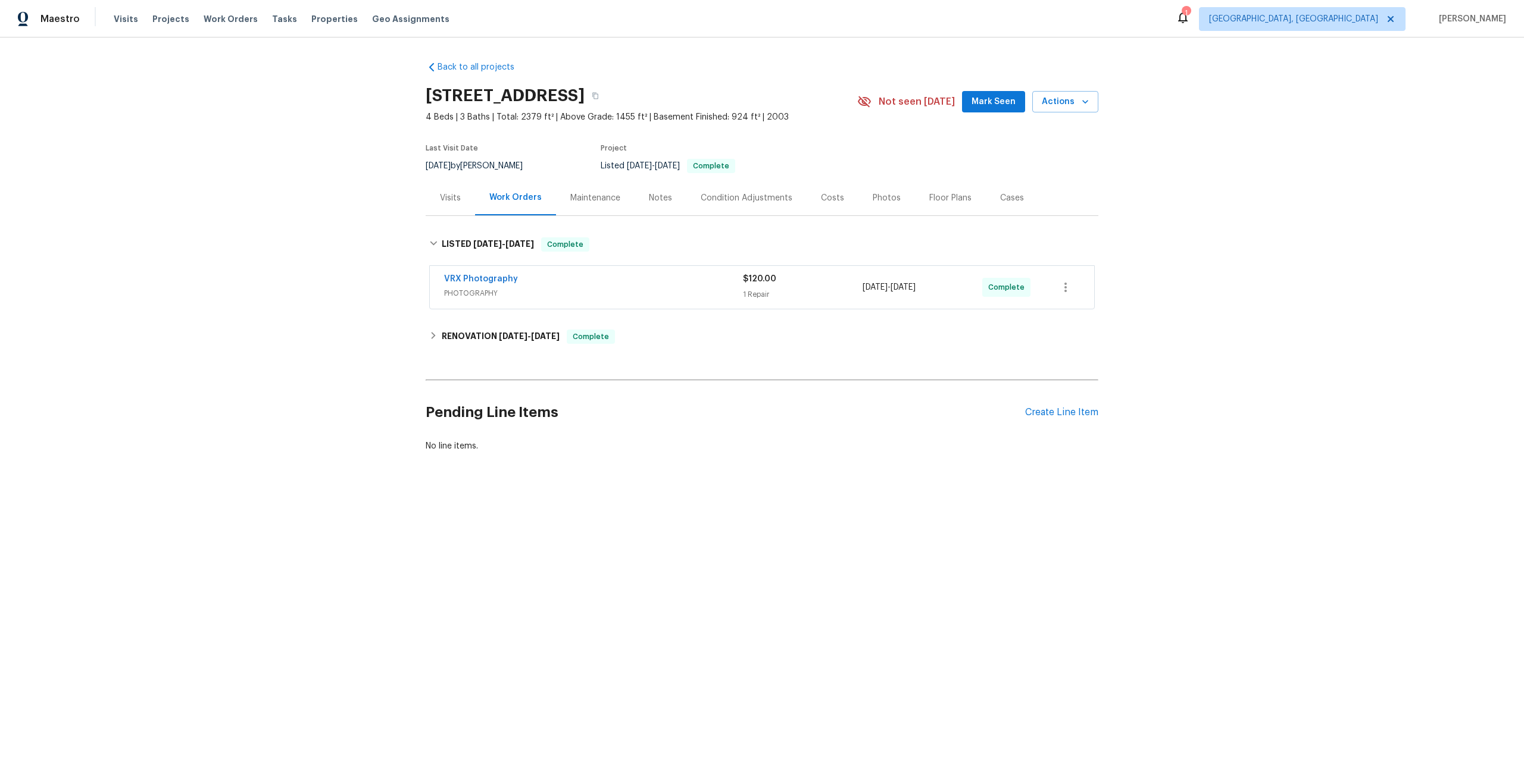
click at [653, 270] on div "VRX Photography PHOTOGRAPHY $120.00 1 Repair [DATE] - [DATE] Complete" at bounding box center [762, 287] width 665 height 43
click at [657, 285] on div "VRX Photography" at bounding box center [593, 280] width 299 height 14
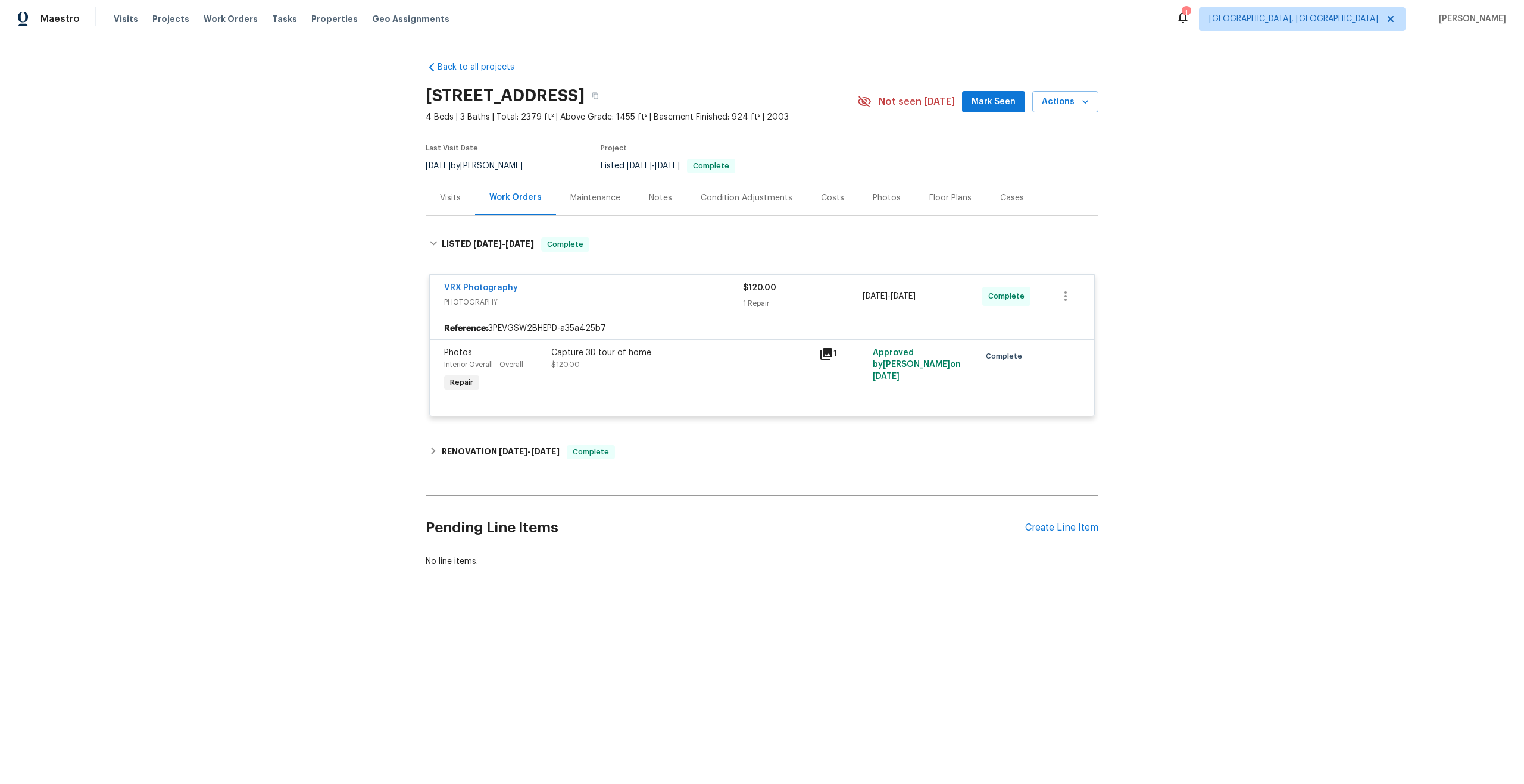
click at [744, 370] on div "Capture 3D tour of home $120.00" at bounding box center [681, 358] width 260 height 23
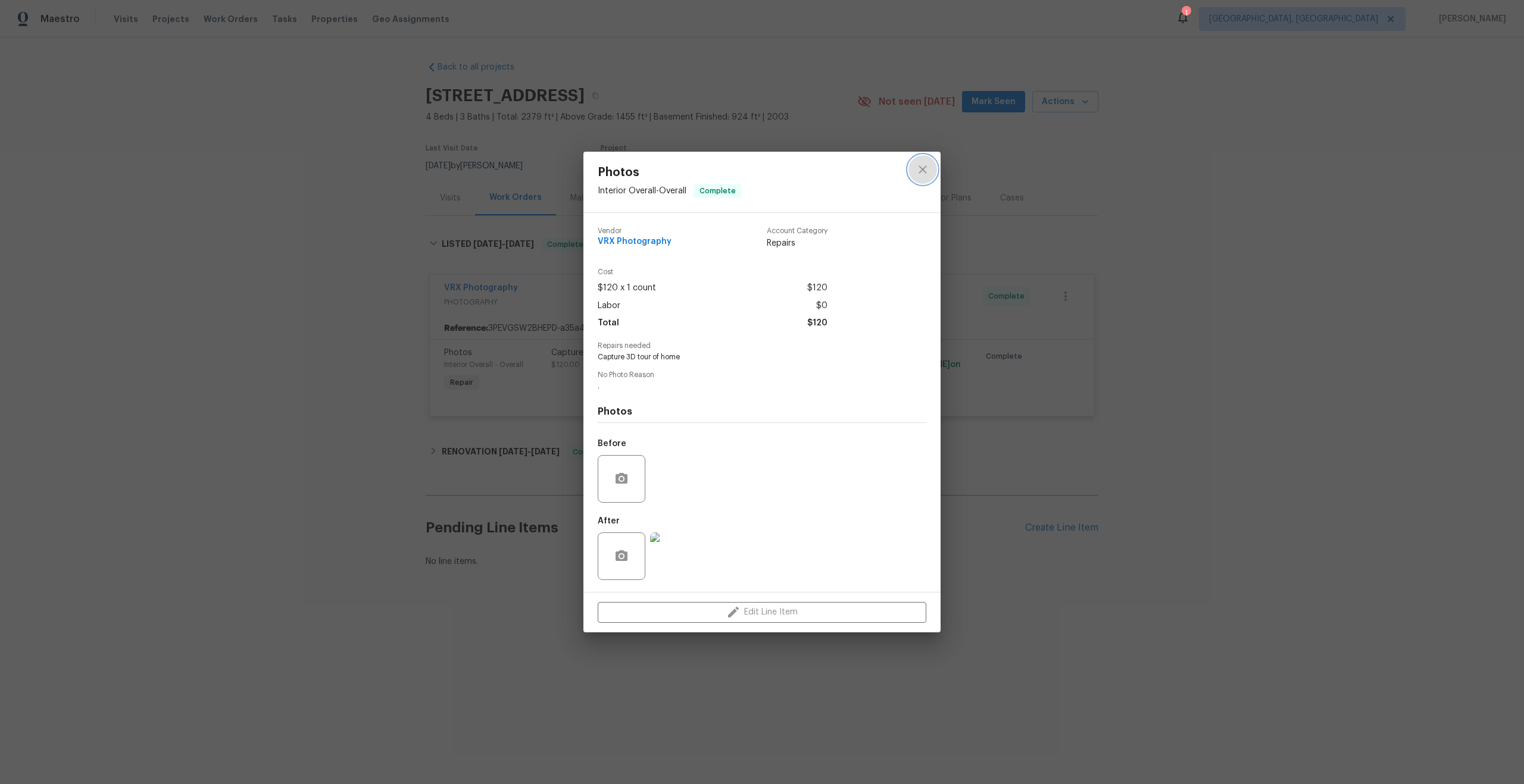
click at [919, 167] on icon "close" at bounding box center [922, 169] width 7 height 7
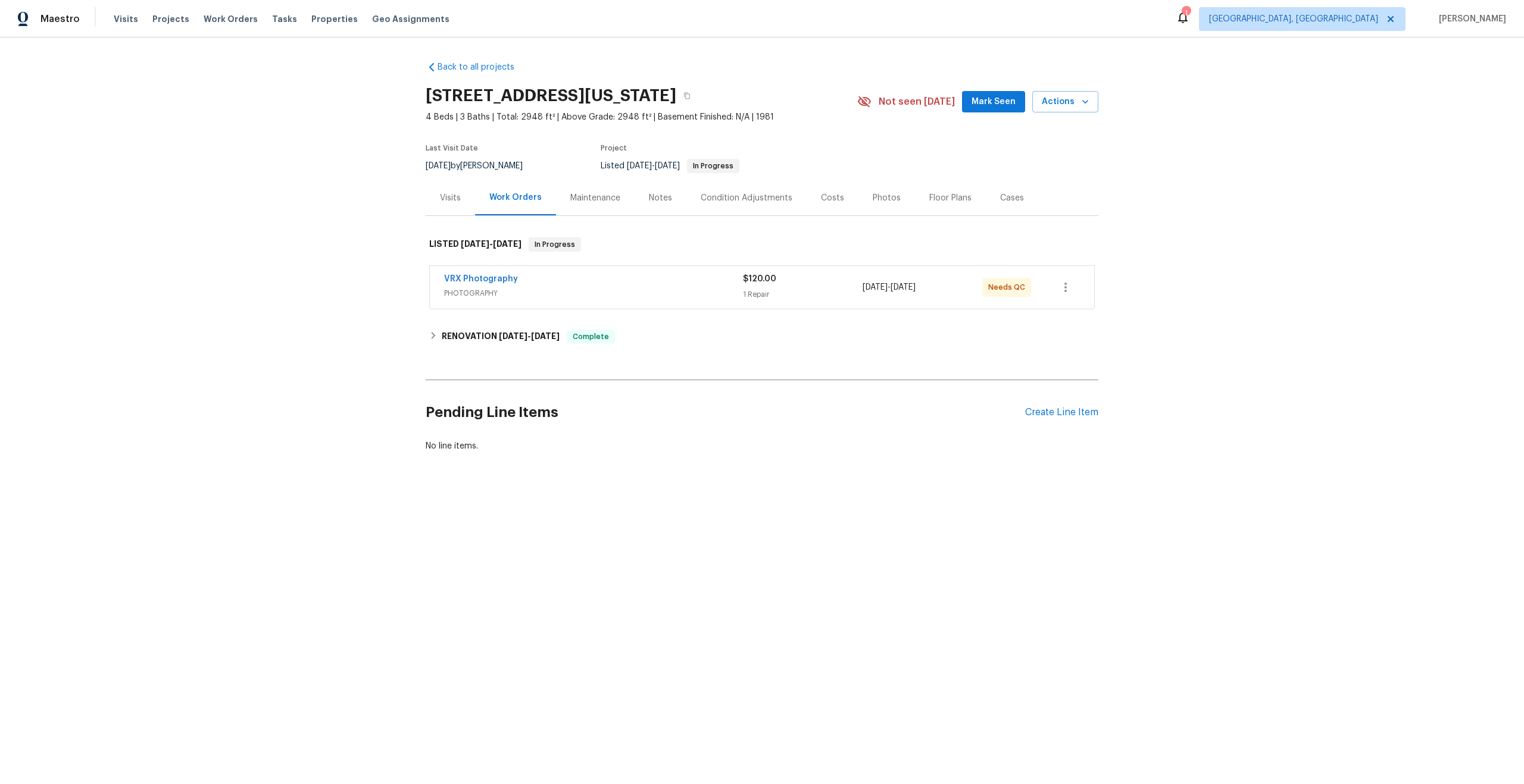
click at [638, 291] on span "PHOTOGRAPHY" at bounding box center [593, 293] width 299 height 12
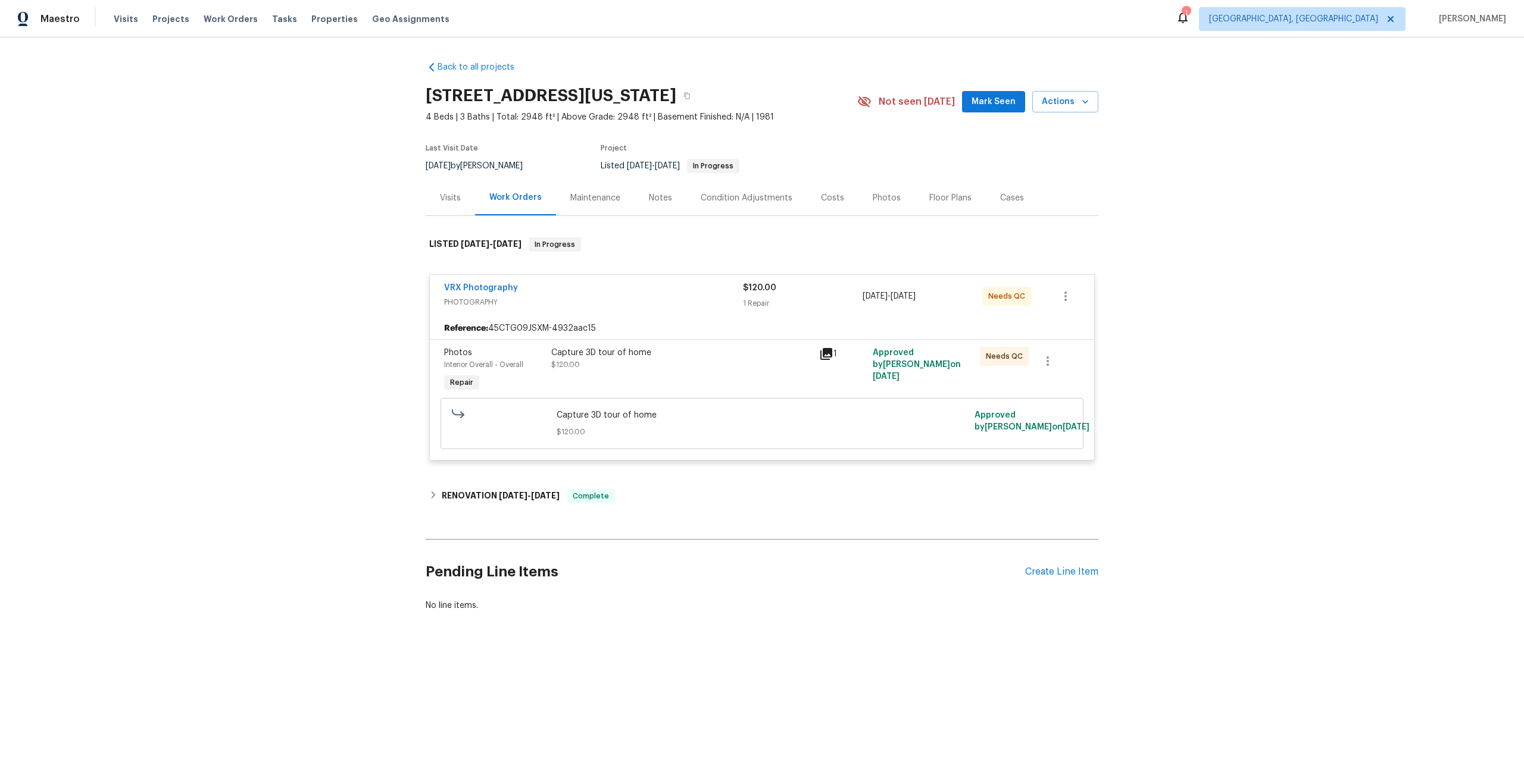
click at [698, 382] on div "Capture 3D tour of home $120.00" at bounding box center [681, 370] width 268 height 54
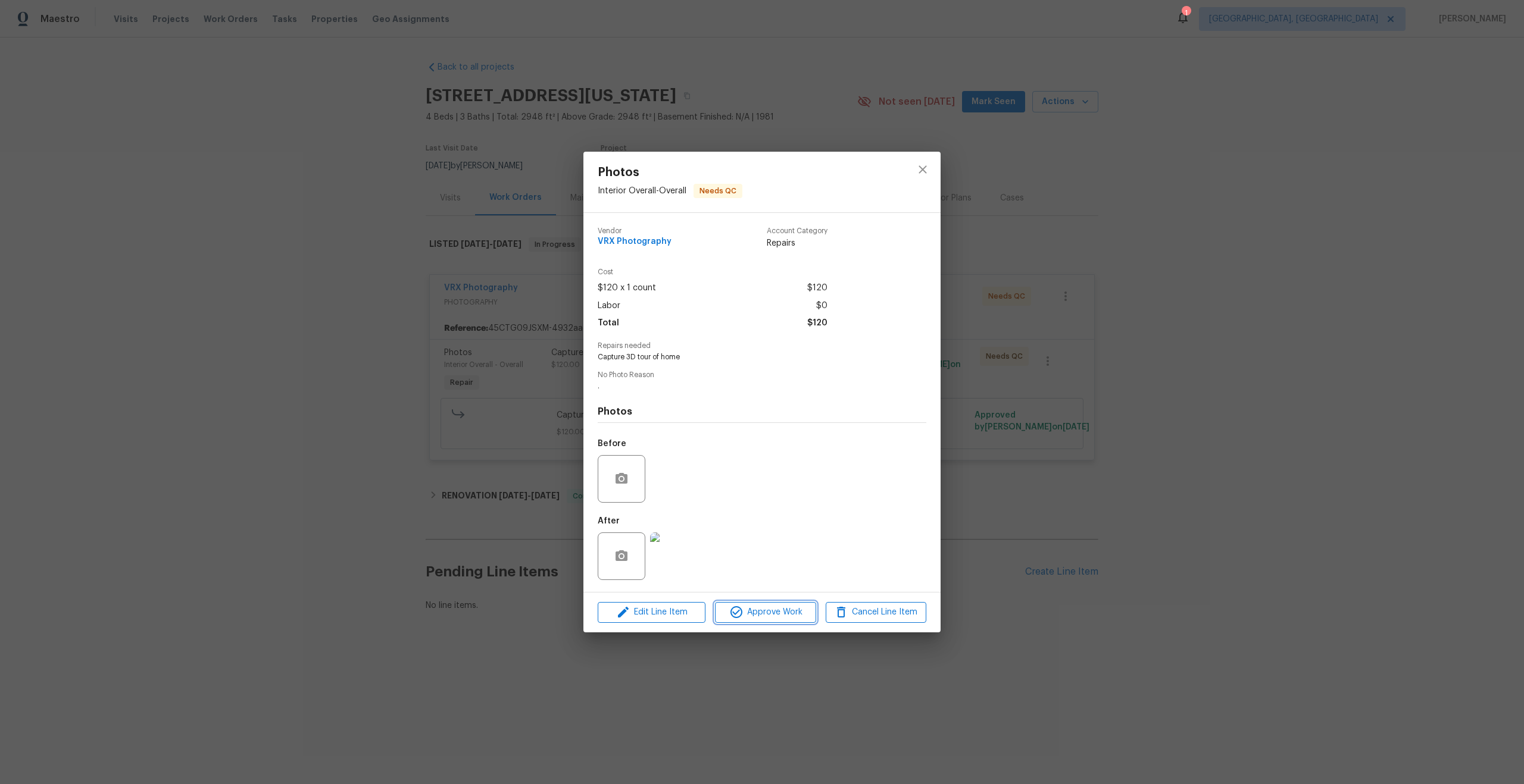
click at [760, 606] on span "Approve Work" at bounding box center [765, 613] width 94 height 15
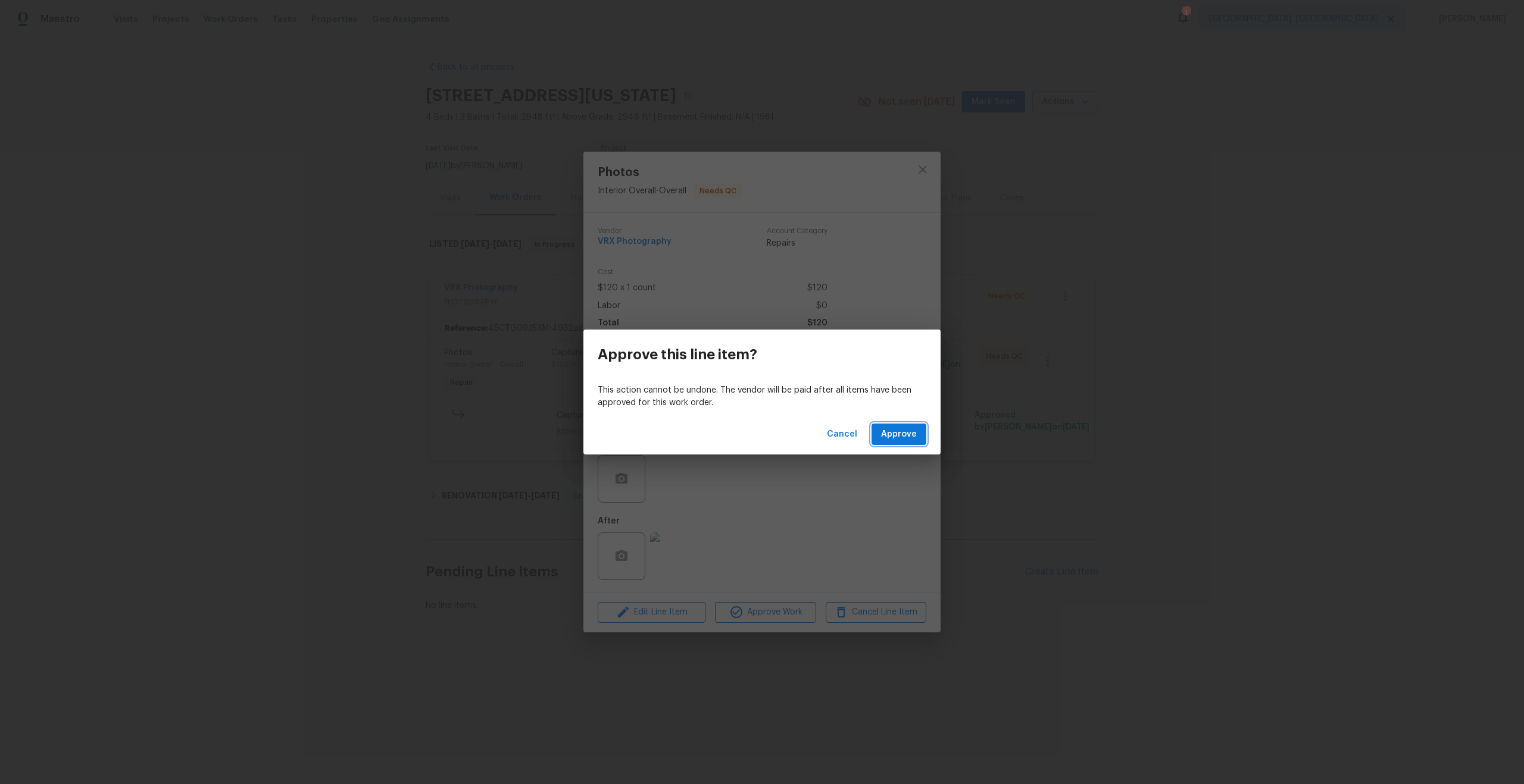
click at [889, 435] on span "Approve" at bounding box center [899, 434] width 36 height 15
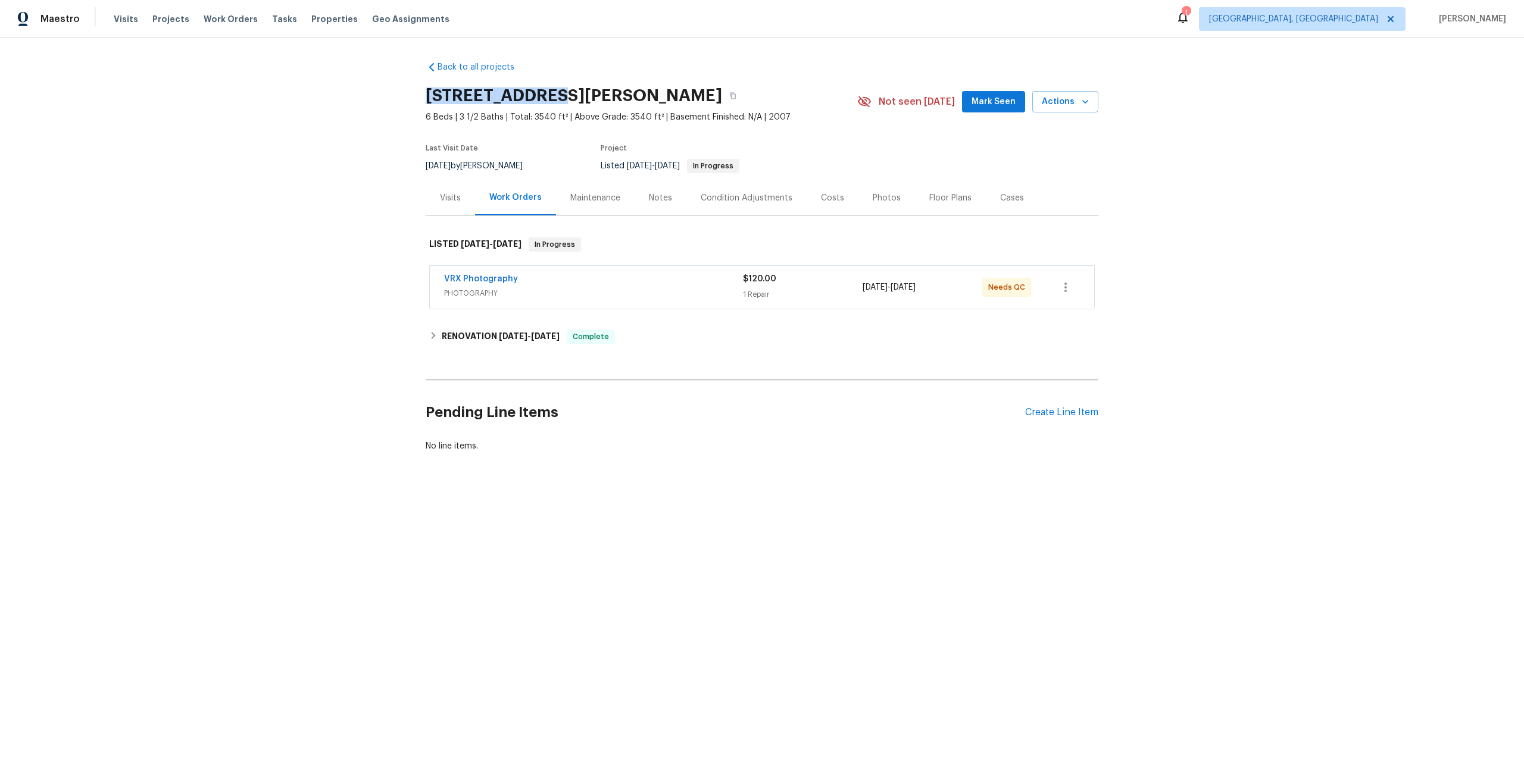
drag, startPoint x: 551, startPoint y: 97, endPoint x: 411, endPoint y: 96, distance: 140.0
click at [411, 96] on div "Back to all projects [STREET_ADDRESS][PERSON_NAME] 6 Beds | 3 1/2 Baths | Total…" at bounding box center [762, 285] width 1524 height 496
copy h2 "4324 [PERSON_NAME] Dr"
click at [650, 284] on div "VRX Photography" at bounding box center [593, 280] width 299 height 14
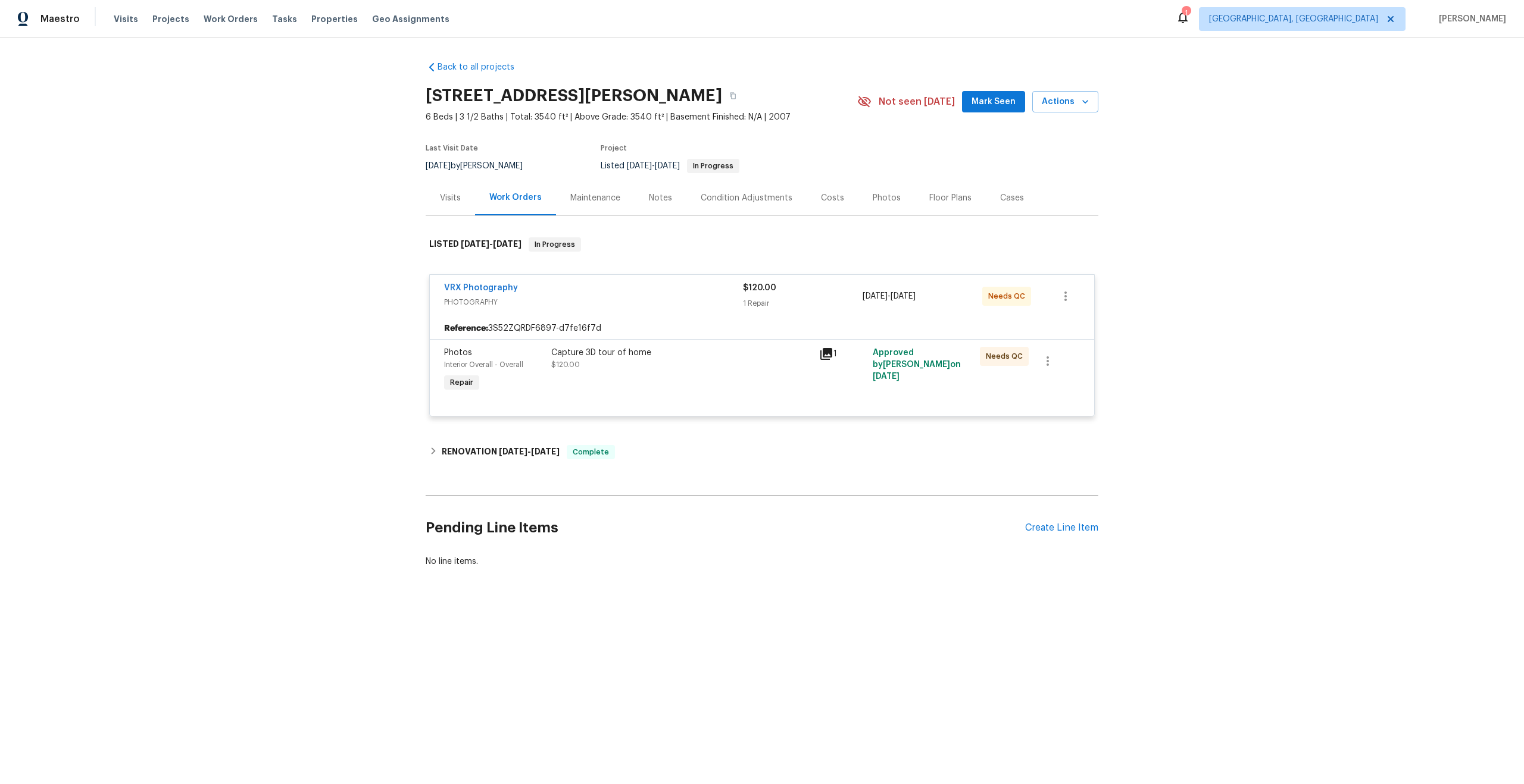
click at [728, 353] on div "Capture 3D tour of home" at bounding box center [681, 353] width 260 height 12
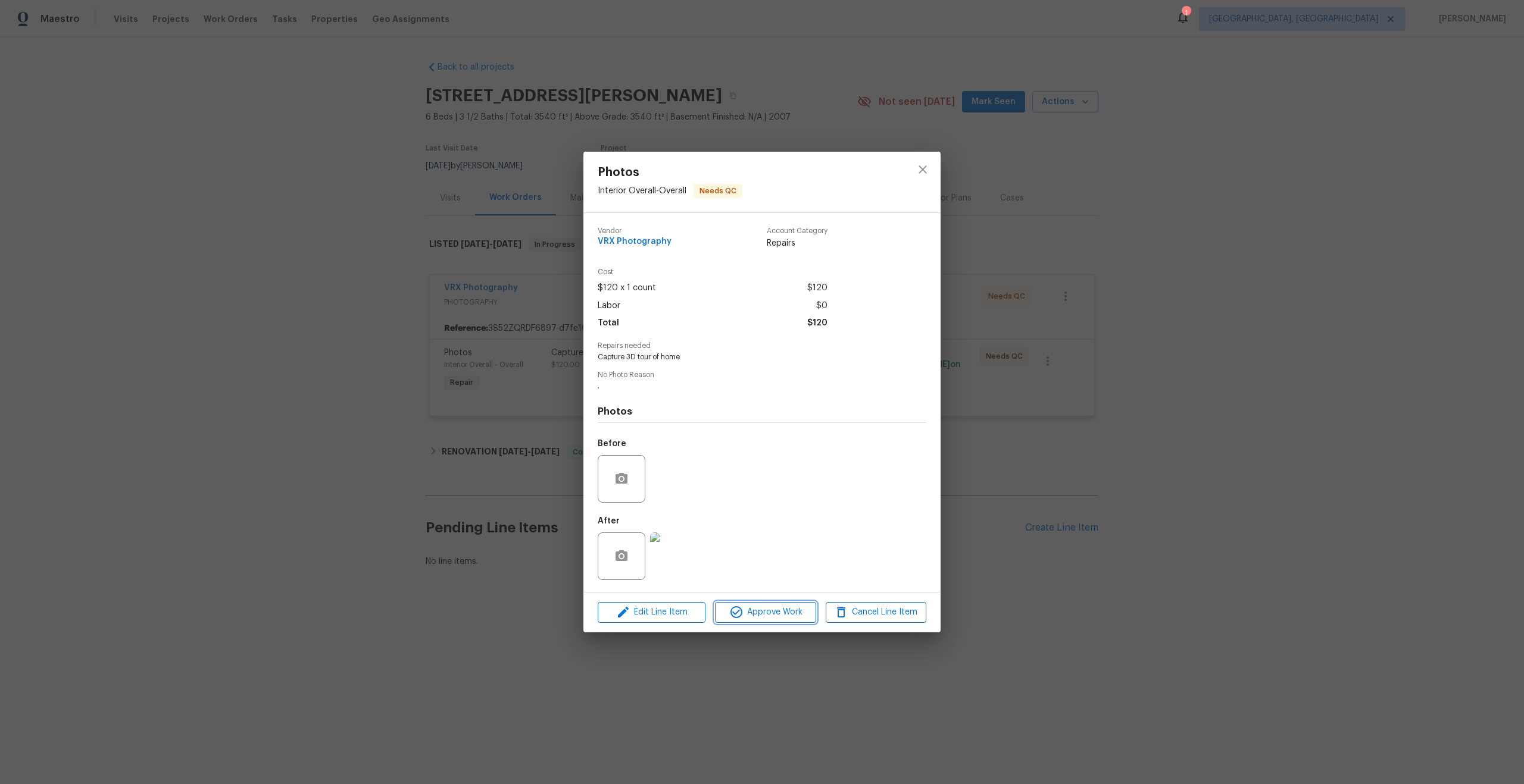
click at [769, 616] on span "Approve Work" at bounding box center [765, 613] width 94 height 15
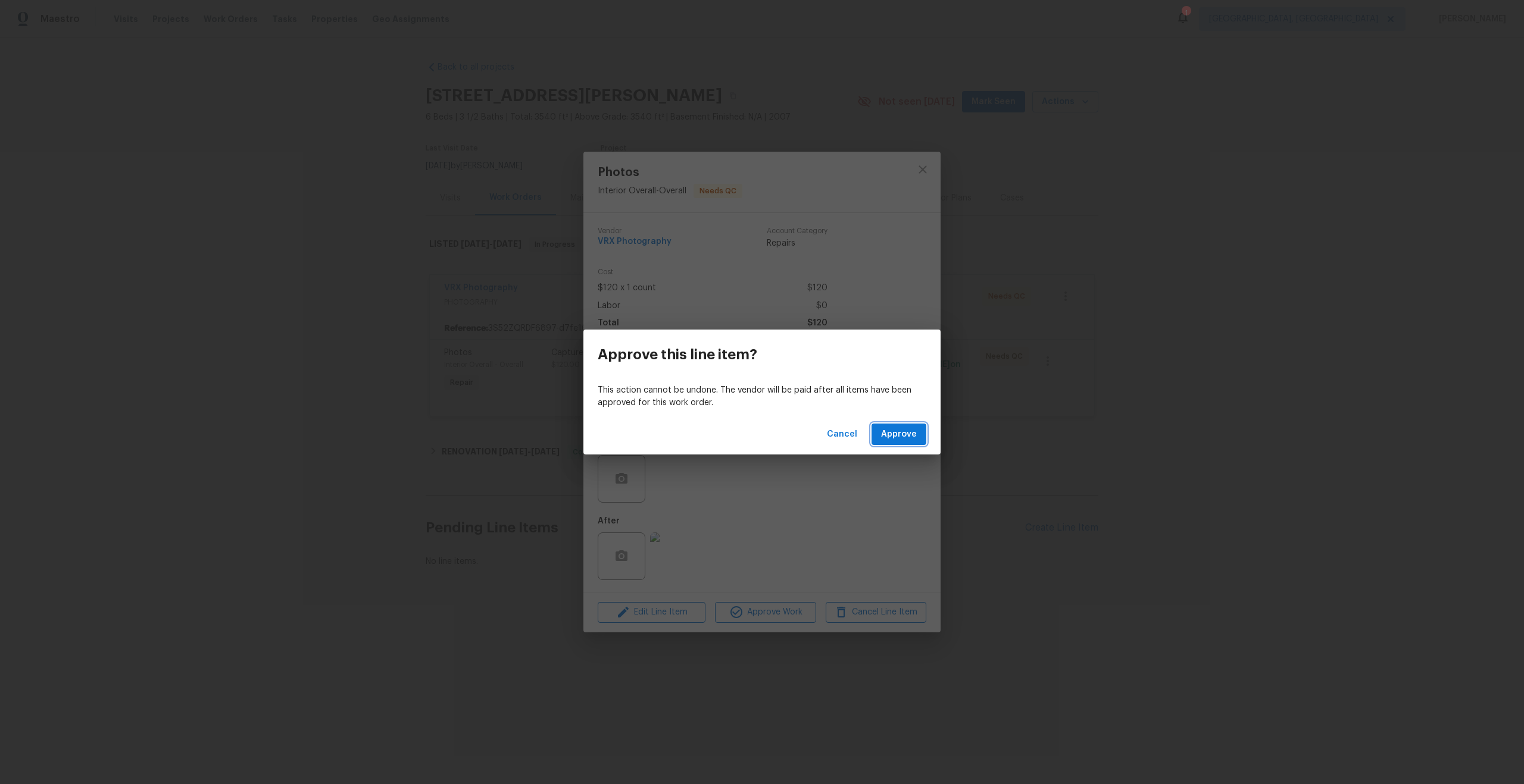
click at [891, 439] on span "Approve" at bounding box center [899, 434] width 36 height 15
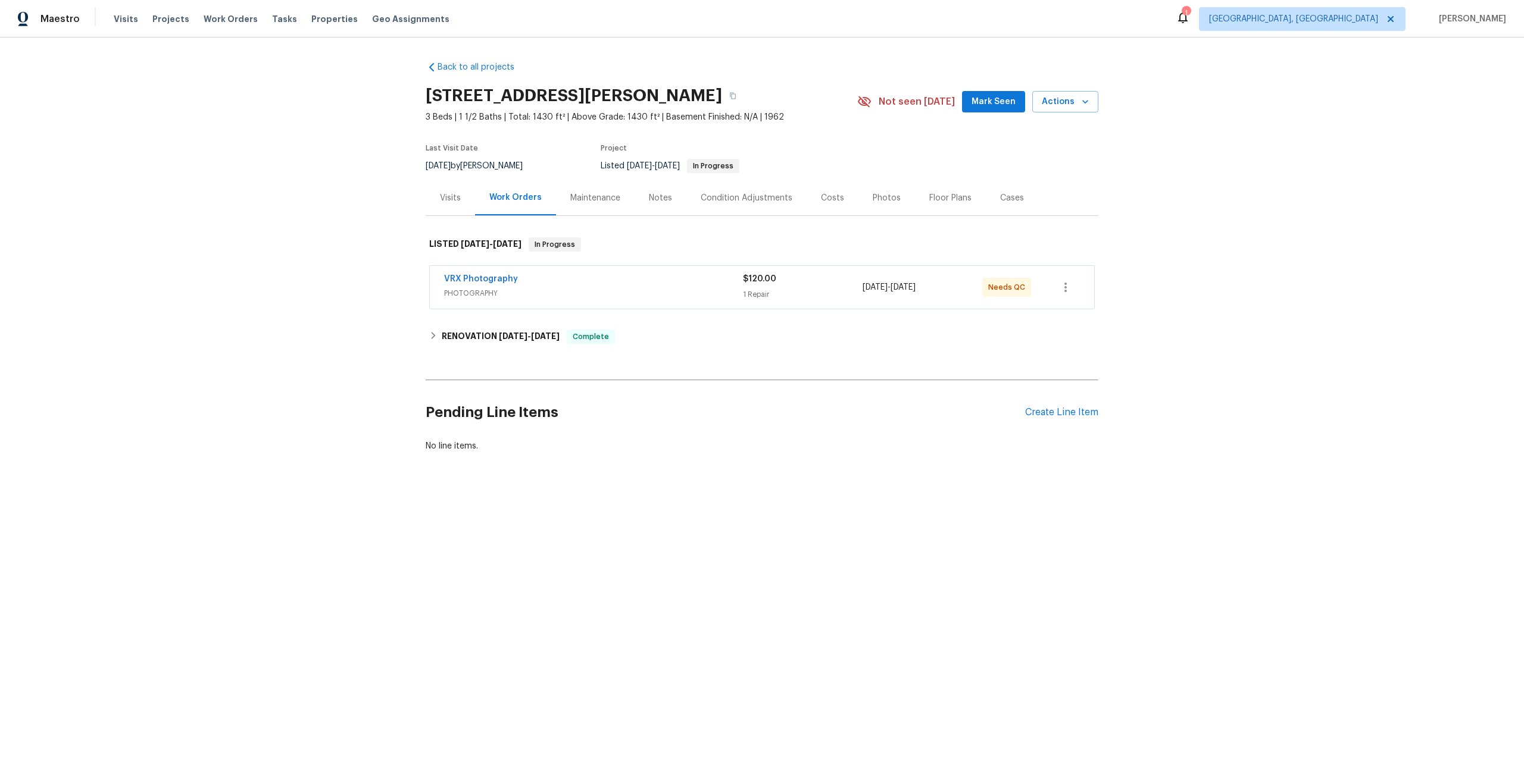
click at [629, 280] on div "VRX Photography" at bounding box center [593, 280] width 299 height 14
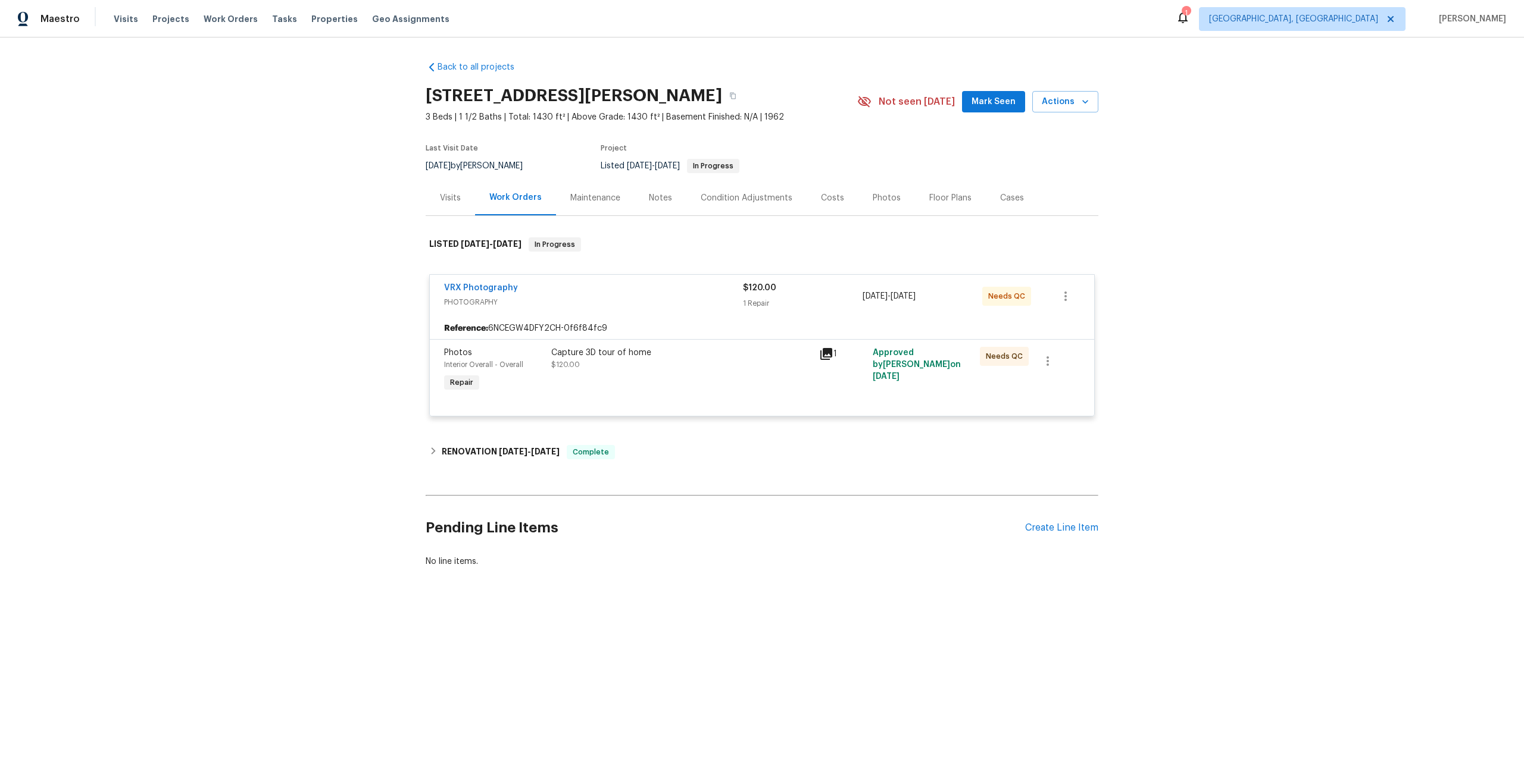
click at [702, 370] on div "Capture 3D tour of home $120.00" at bounding box center [681, 358] width 260 height 23
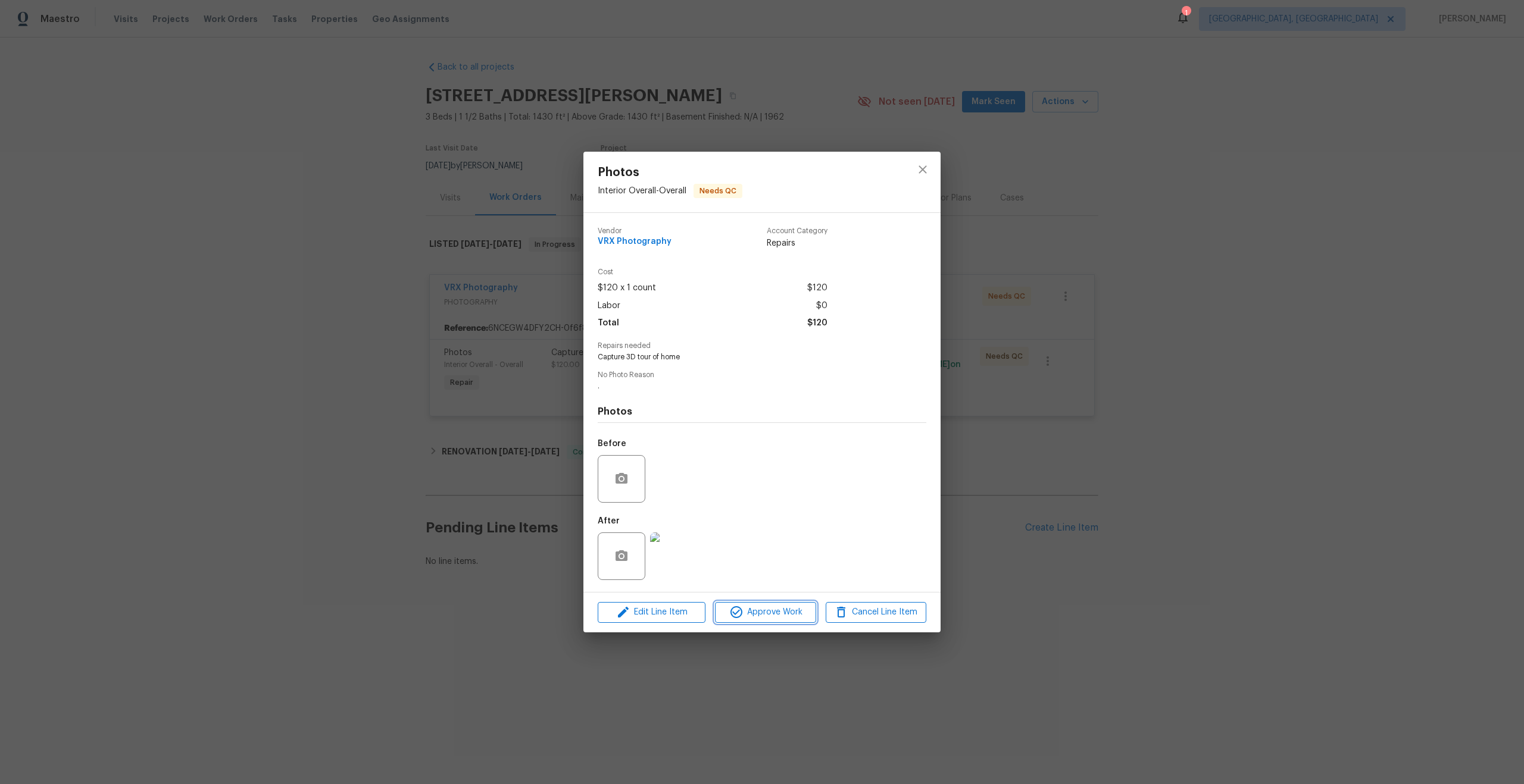
click at [763, 608] on span "Approve Work" at bounding box center [765, 613] width 94 height 15
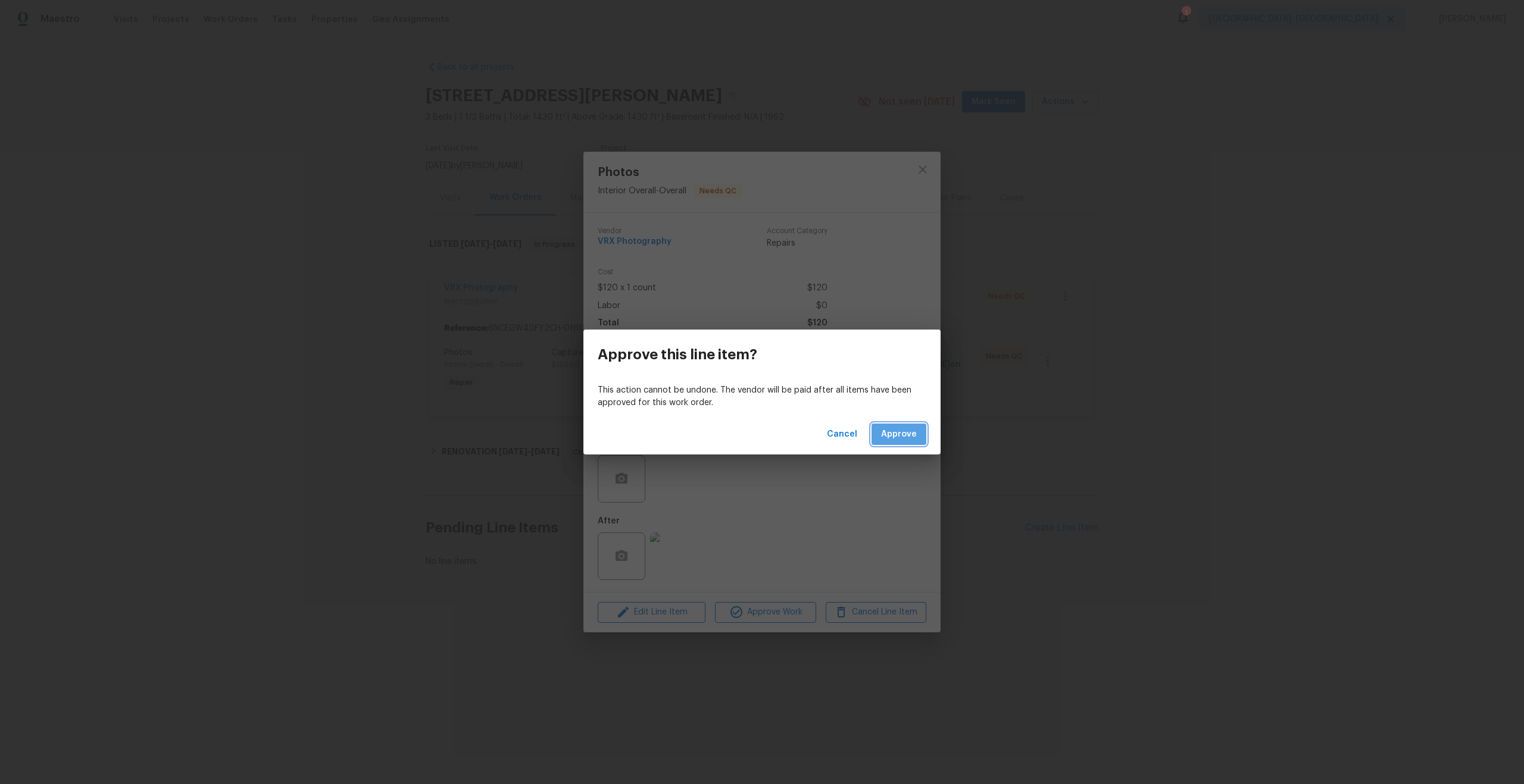
click at [910, 431] on span "Approve" at bounding box center [899, 434] width 36 height 15
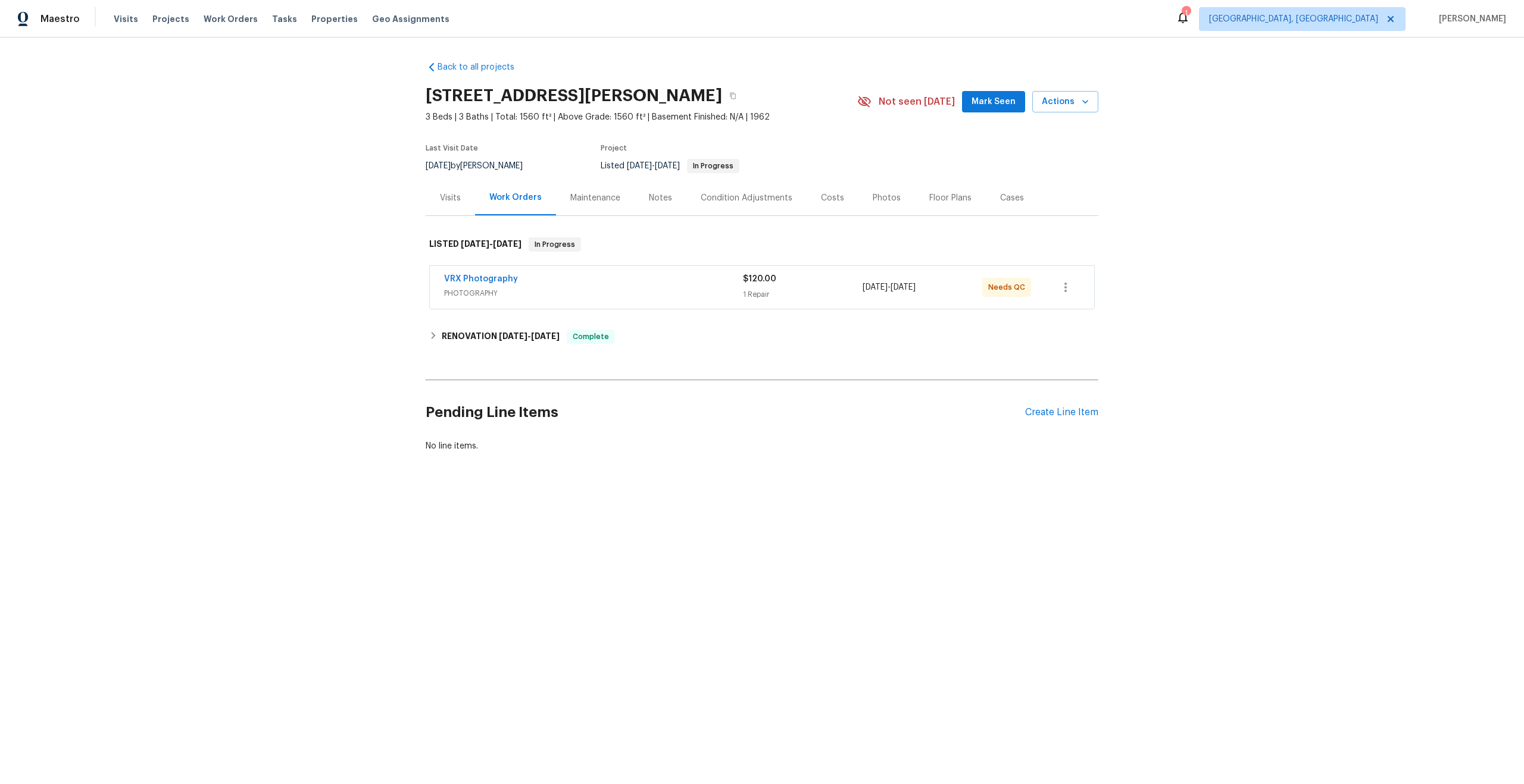
click at [654, 293] on span "PHOTOGRAPHY" at bounding box center [593, 293] width 299 height 12
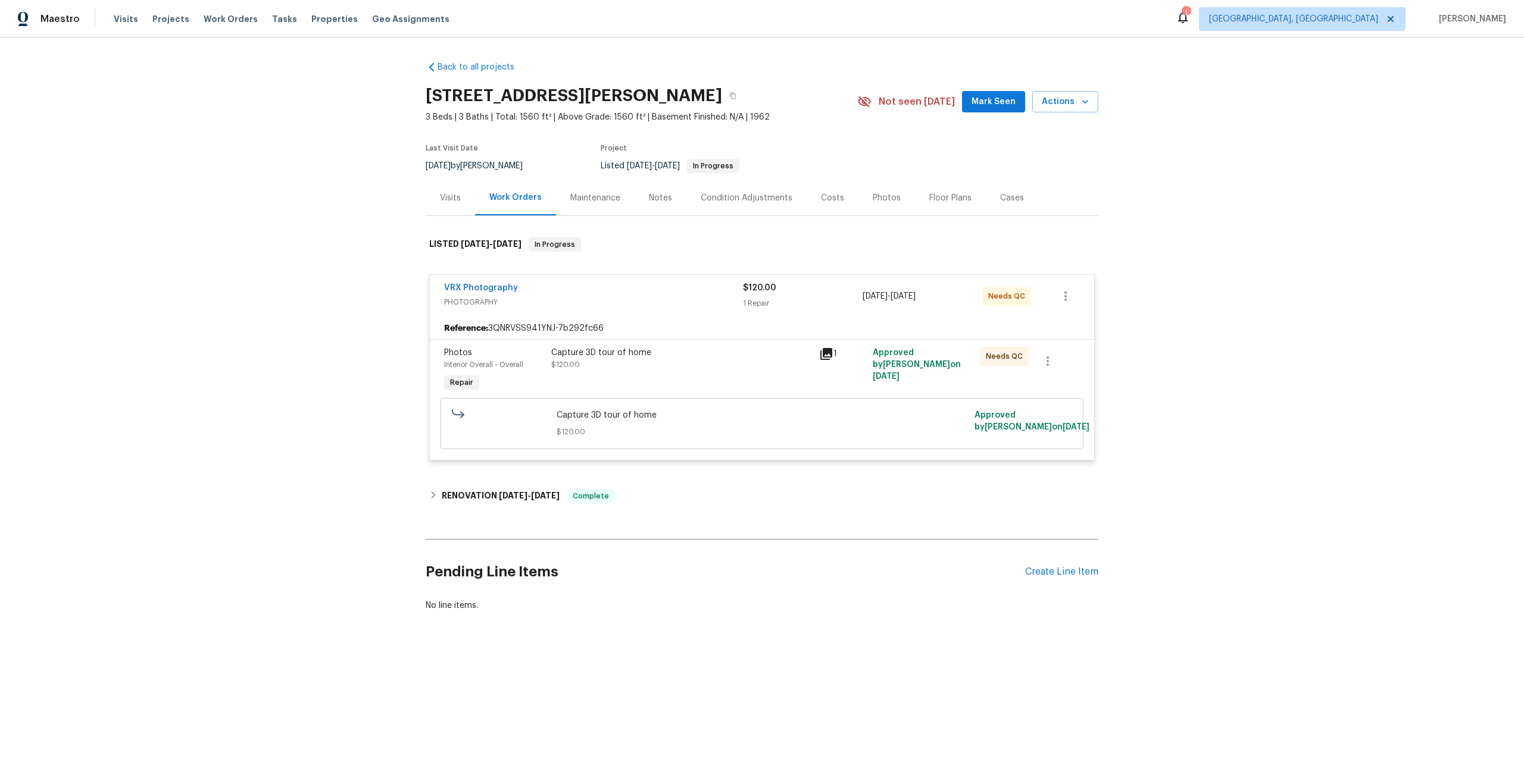
click at [733, 387] on div "Capture 3D tour of home $120.00" at bounding box center [681, 370] width 268 height 54
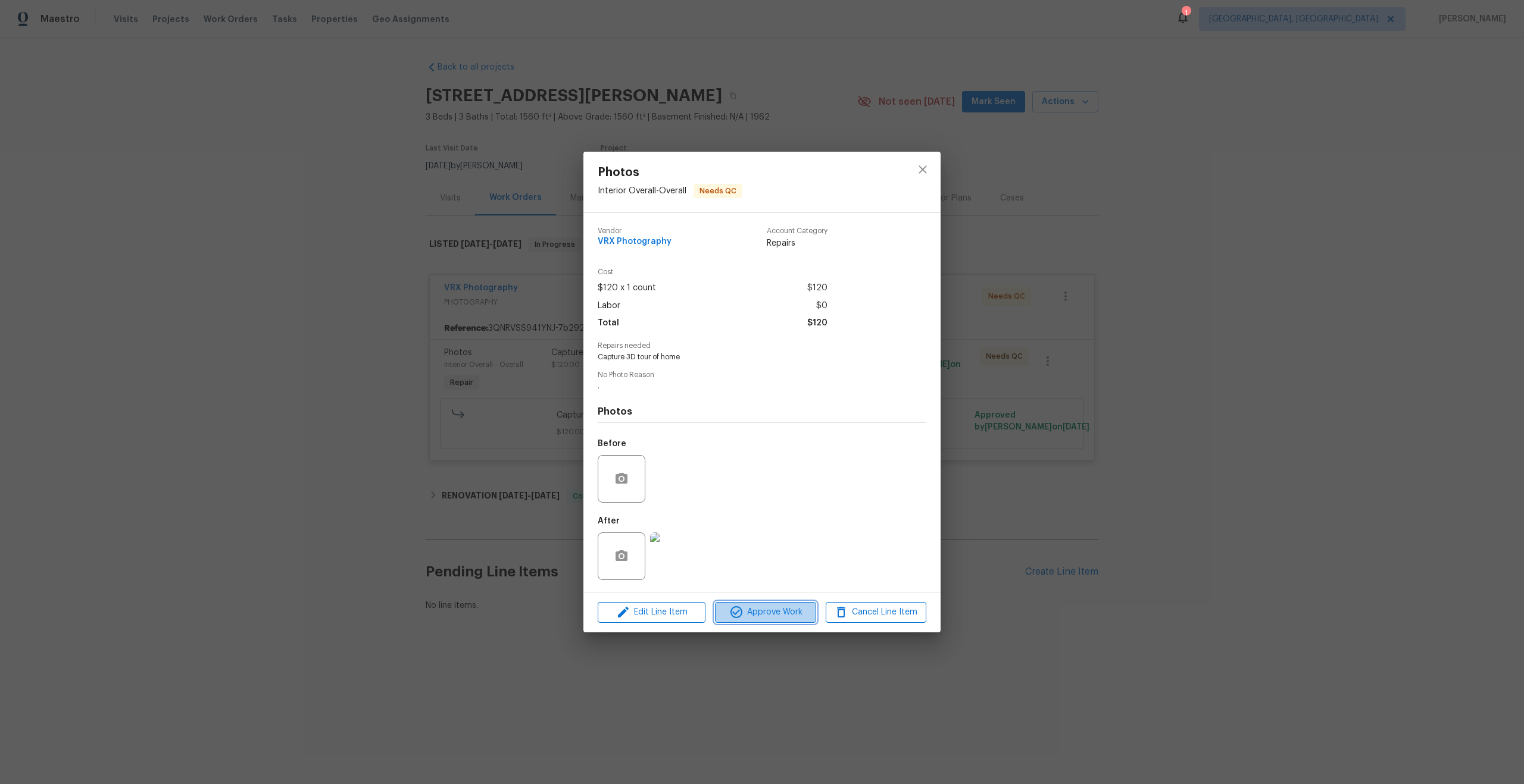
click at [766, 611] on span "Approve Work" at bounding box center [765, 613] width 94 height 15
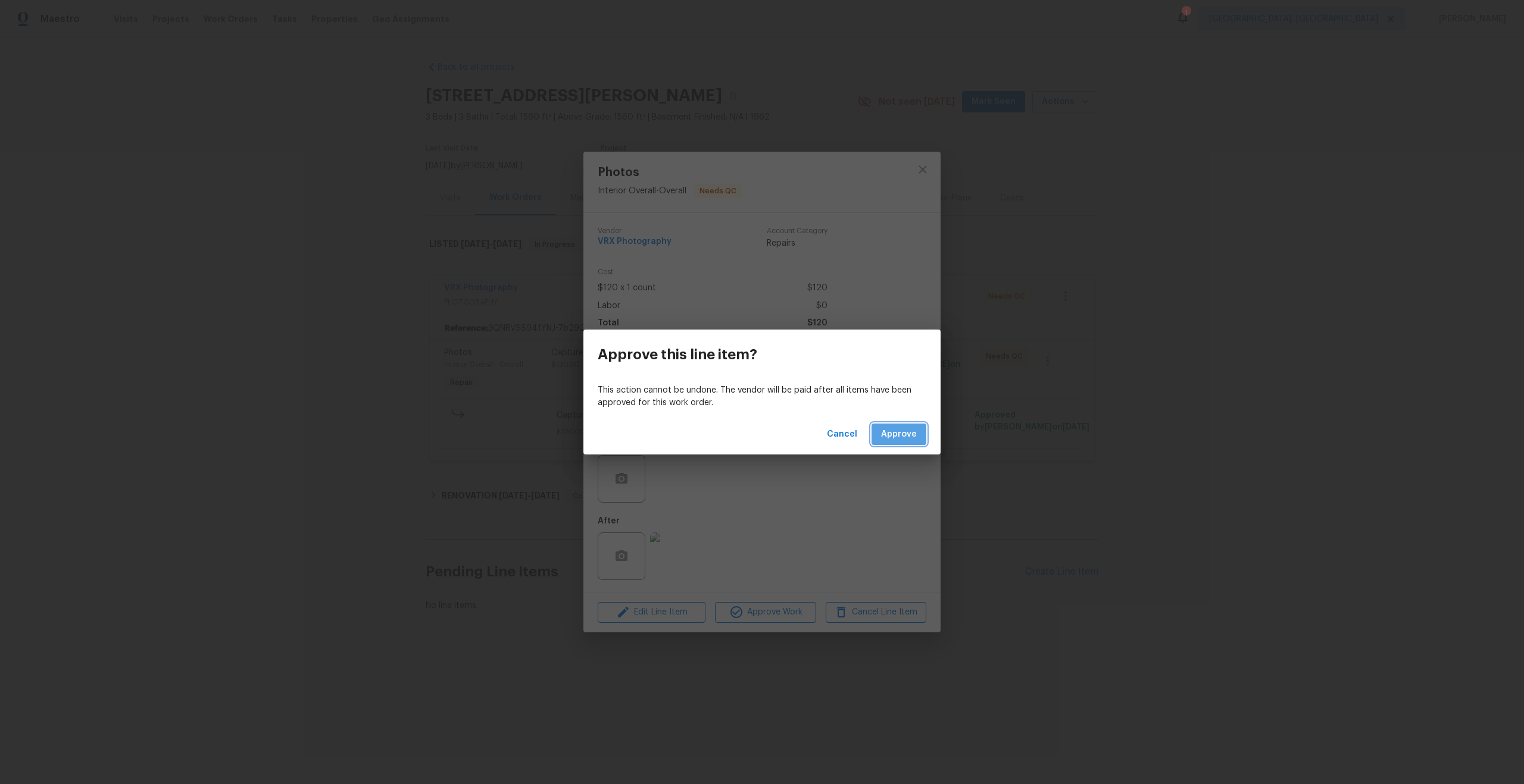
click at [891, 432] on span "Approve" at bounding box center [899, 434] width 36 height 15
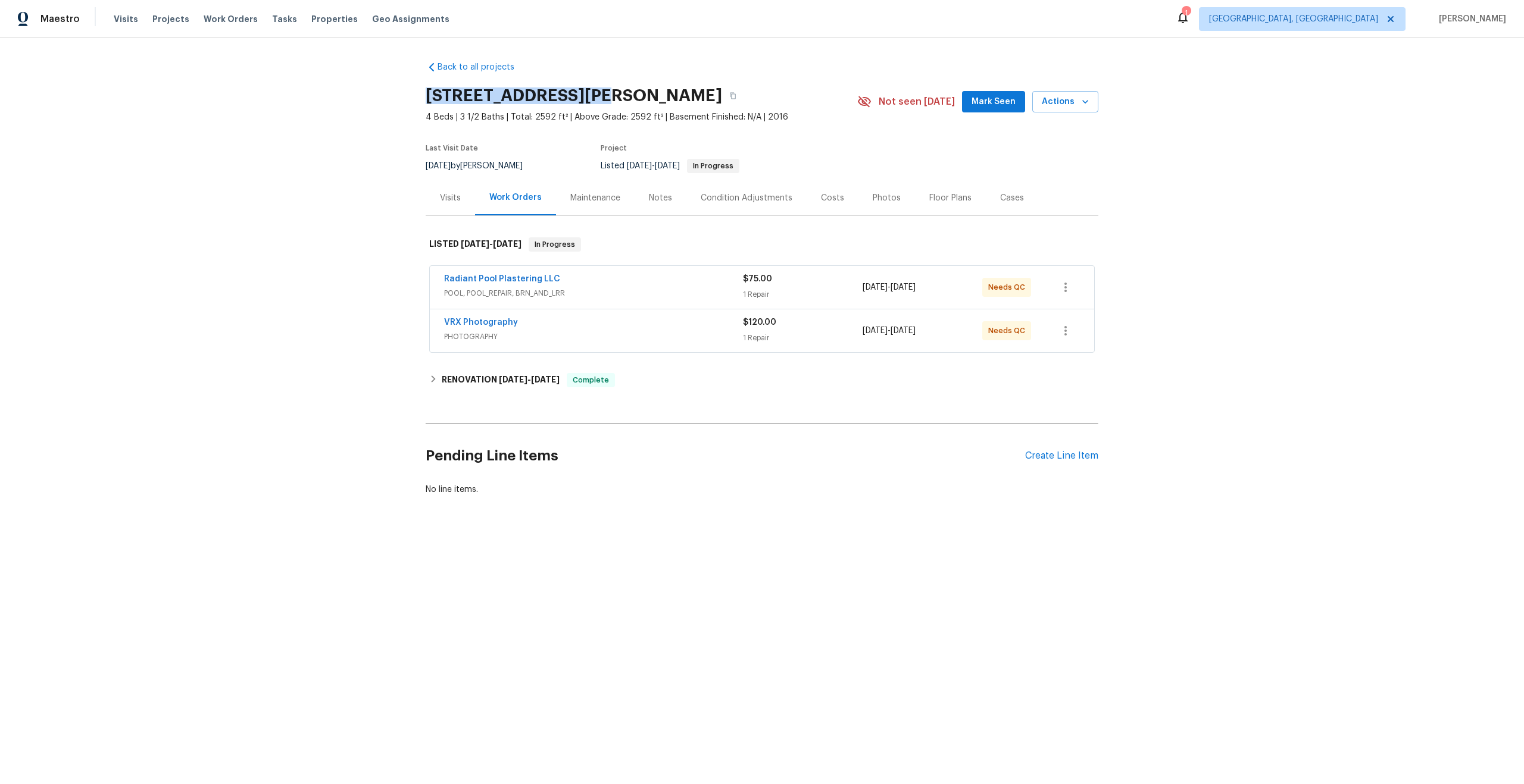
drag, startPoint x: 590, startPoint y: 95, endPoint x: 426, endPoint y: 97, distance: 164.0
click at [426, 97] on h2 "22906 Dale River Rd, Tomball, TX 77375" at bounding box center [574, 95] width 297 height 12
copy h2 "22906 Dale River Rd"
click at [696, 338] on span "PHOTOGRAPHY" at bounding box center [593, 336] width 299 height 12
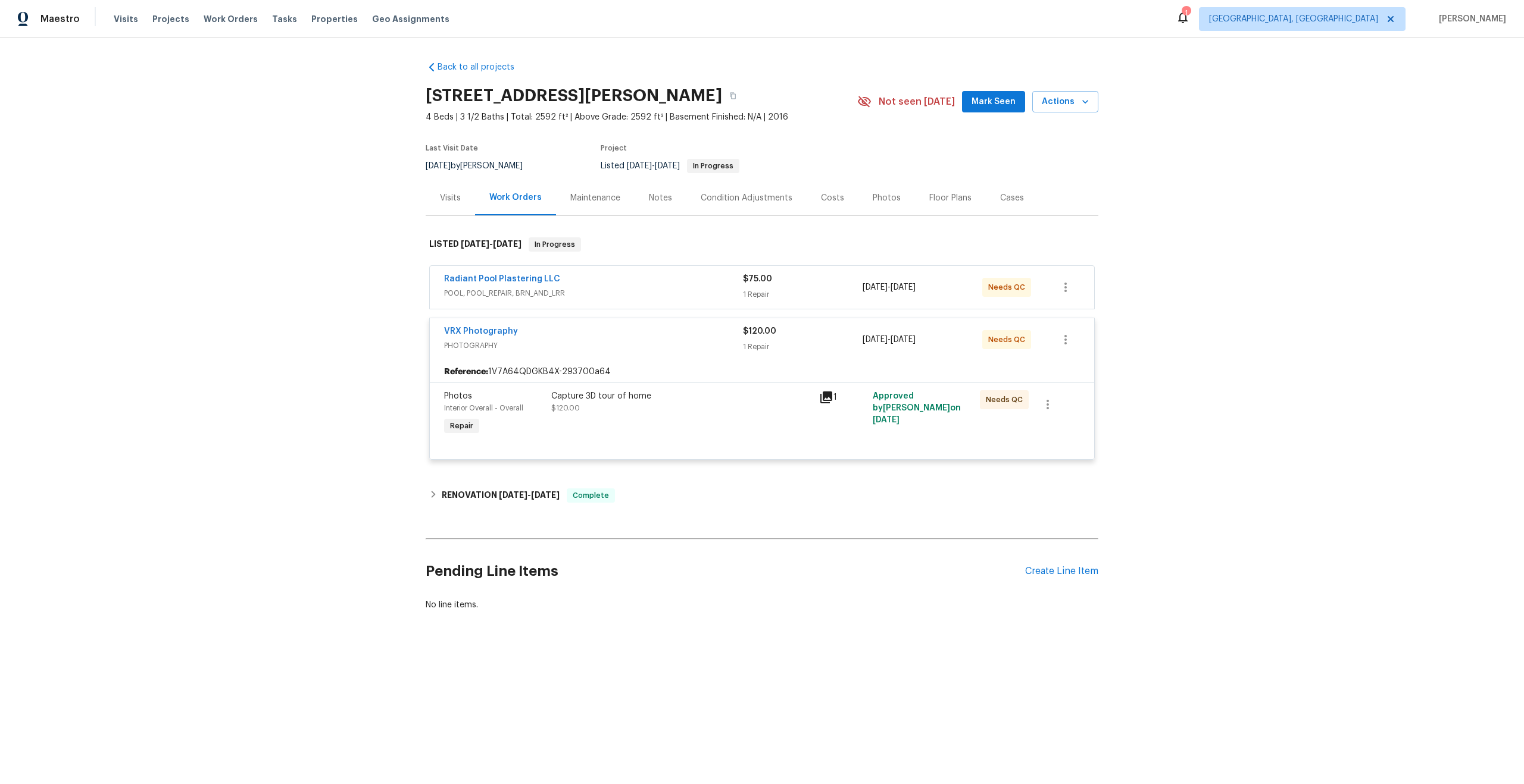
click at [761, 406] on div "Capture 3D tour of home $120.00" at bounding box center [681, 401] width 260 height 23
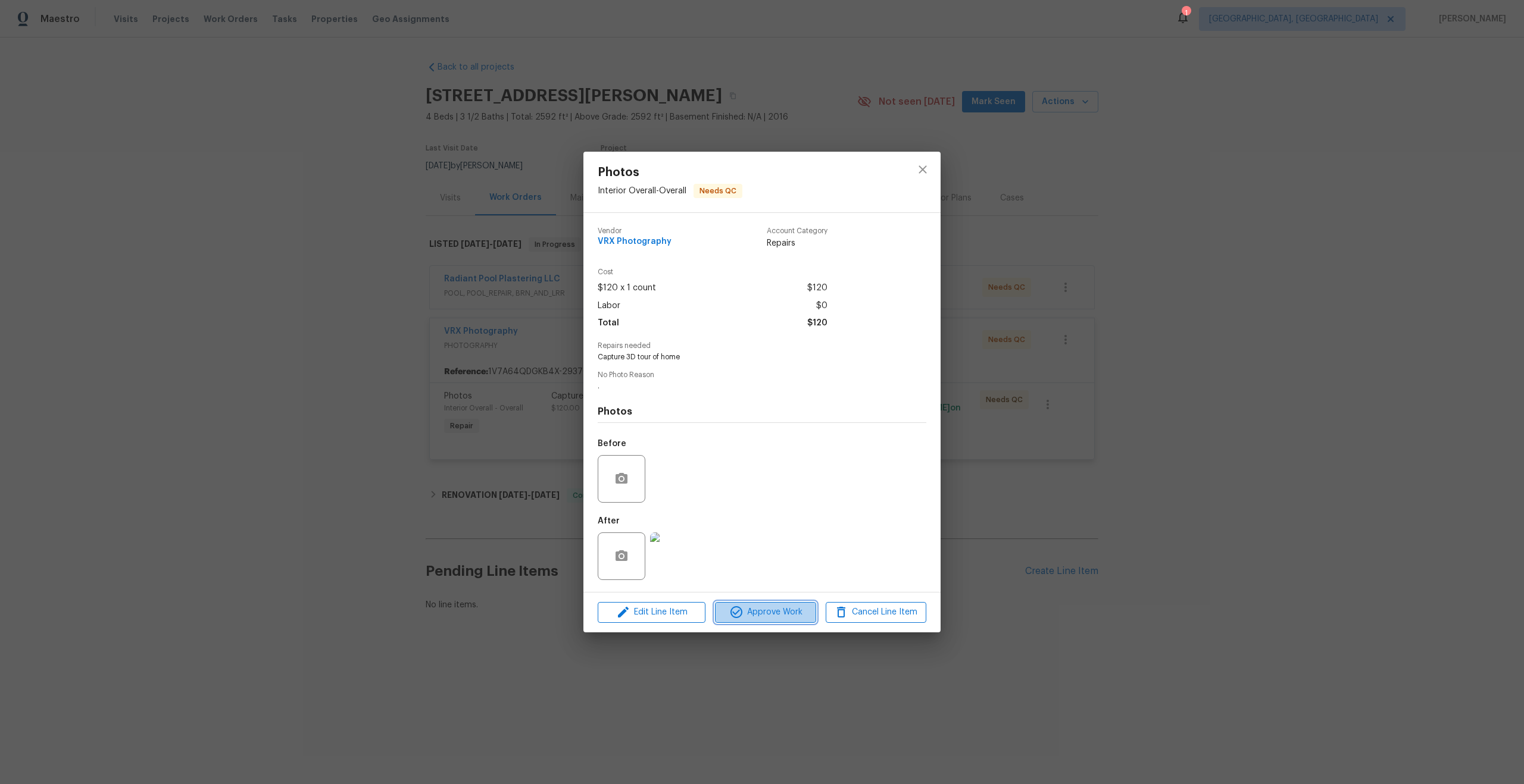
click at [785, 611] on span "Approve Work" at bounding box center [765, 613] width 94 height 15
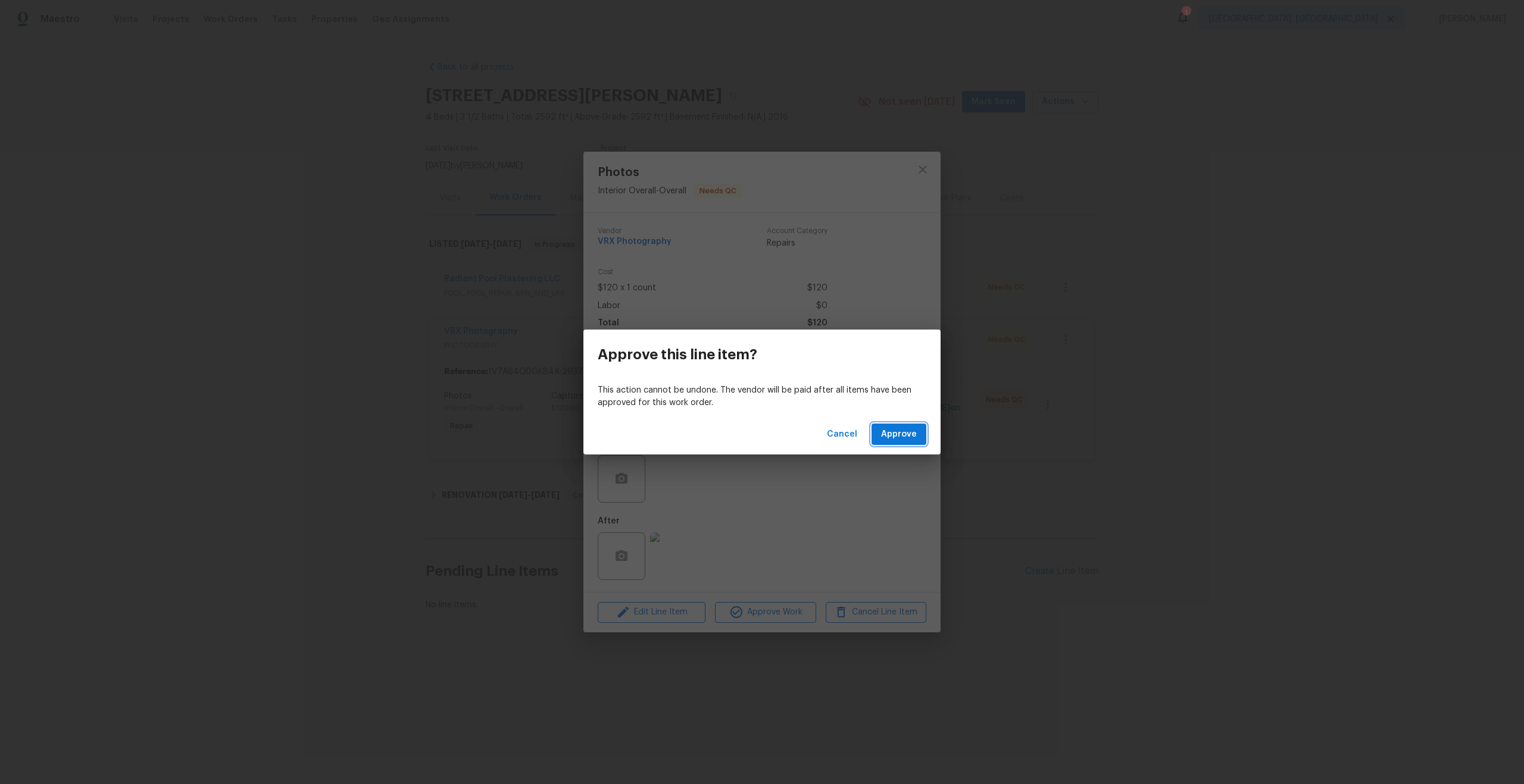
click at [903, 435] on span "Approve" at bounding box center [899, 434] width 36 height 15
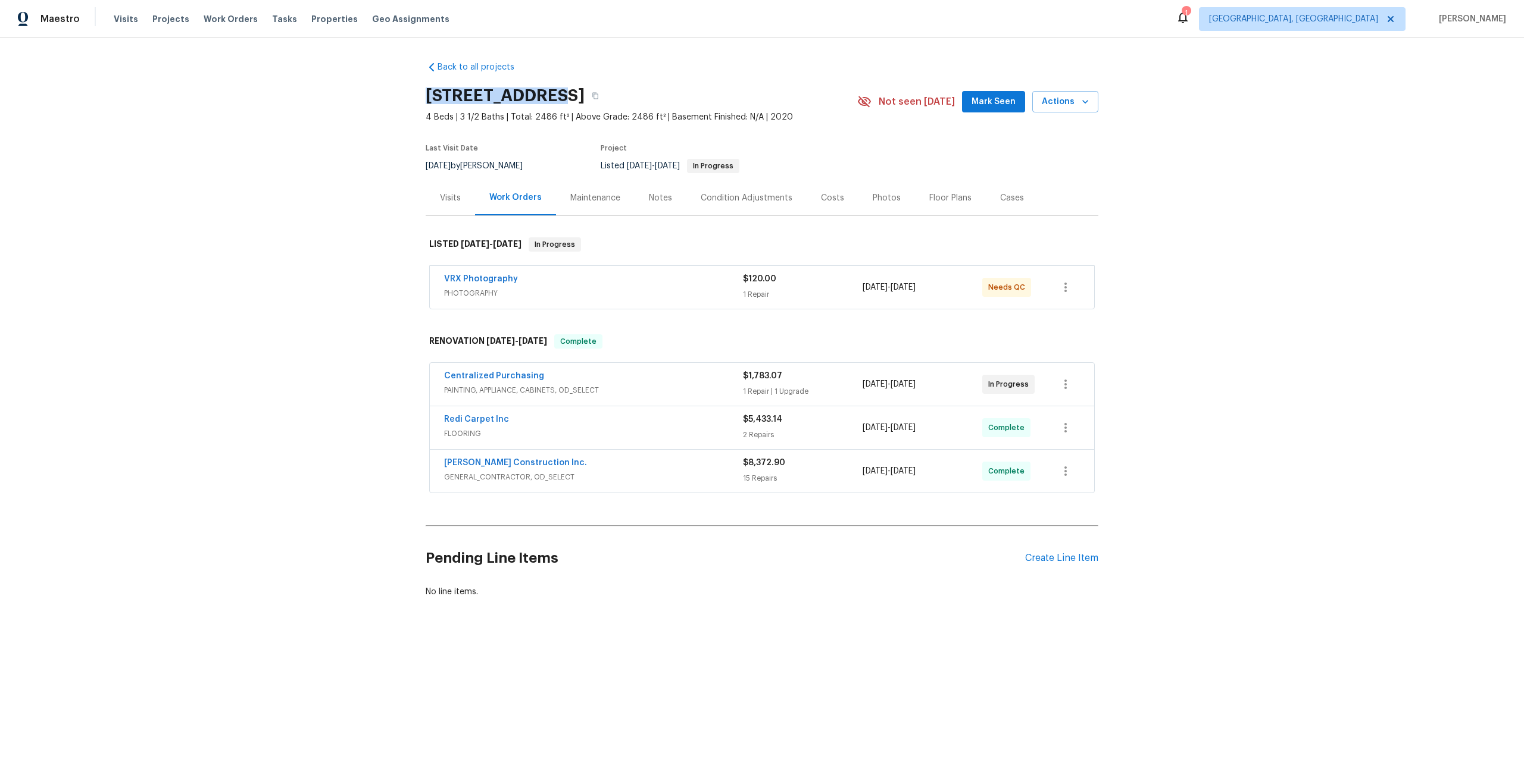
drag, startPoint x: 539, startPoint y: 93, endPoint x: 425, endPoint y: 94, distance: 114.0
click at [426, 94] on h2 "27895 E 7th Pl, Aurora, CO 80018" at bounding box center [506, 95] width 159 height 12
copy h2 "27895 E 7th Pl"
click at [661, 282] on div "VRX Photography" at bounding box center [593, 280] width 299 height 14
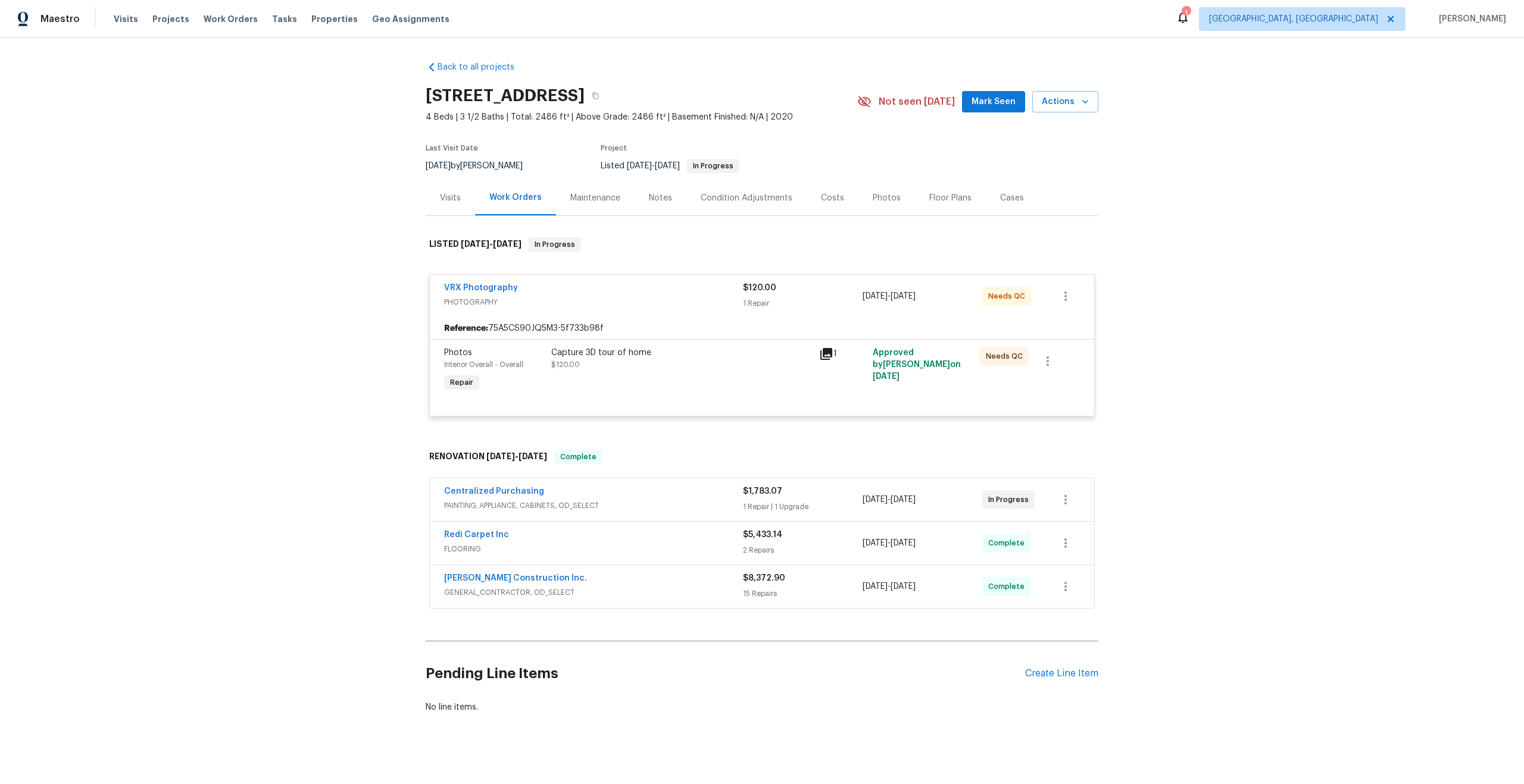
click at [715, 350] on div "Capture 3D tour of home" at bounding box center [681, 353] width 260 height 12
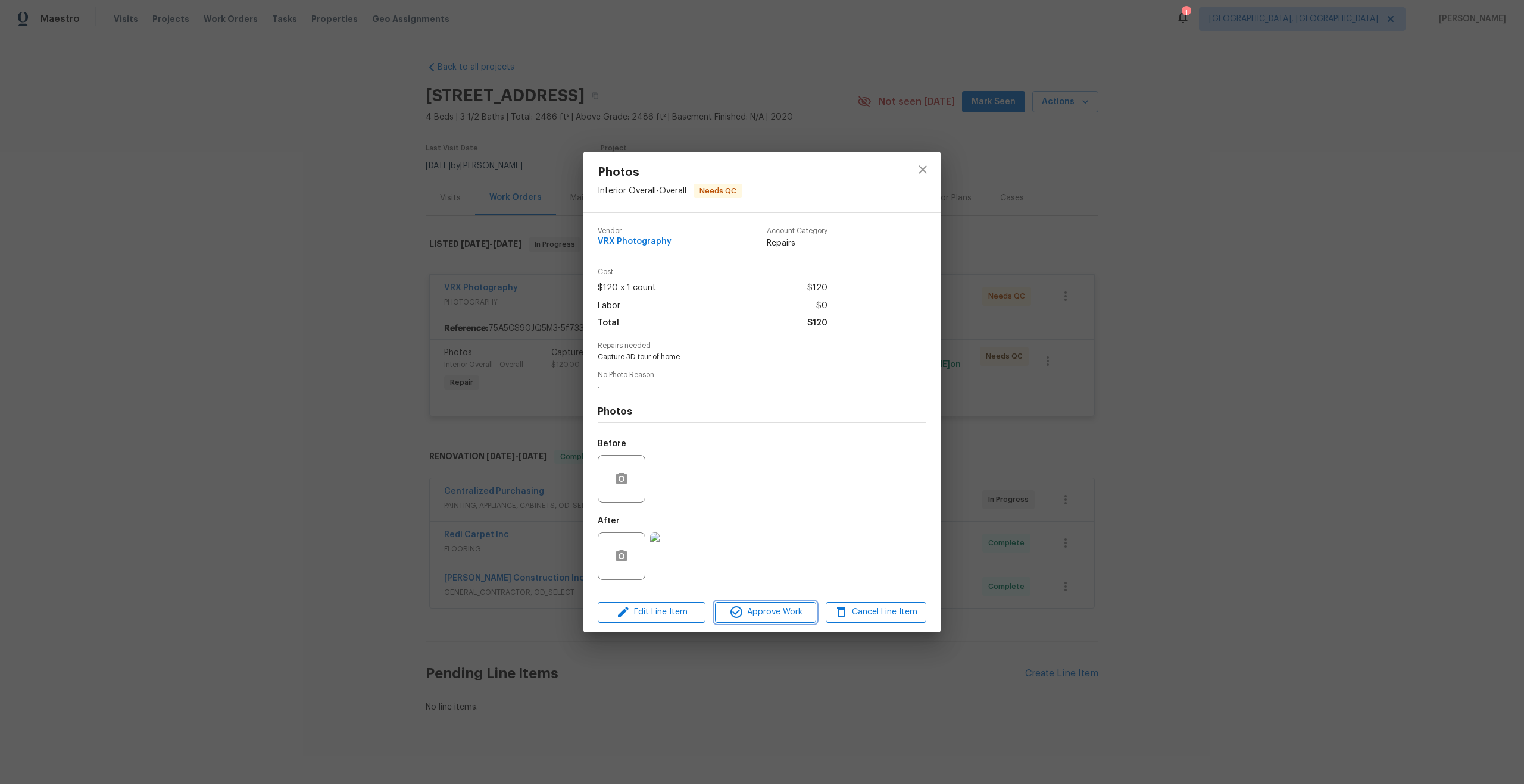
click at [777, 610] on span "Approve Work" at bounding box center [765, 613] width 94 height 15
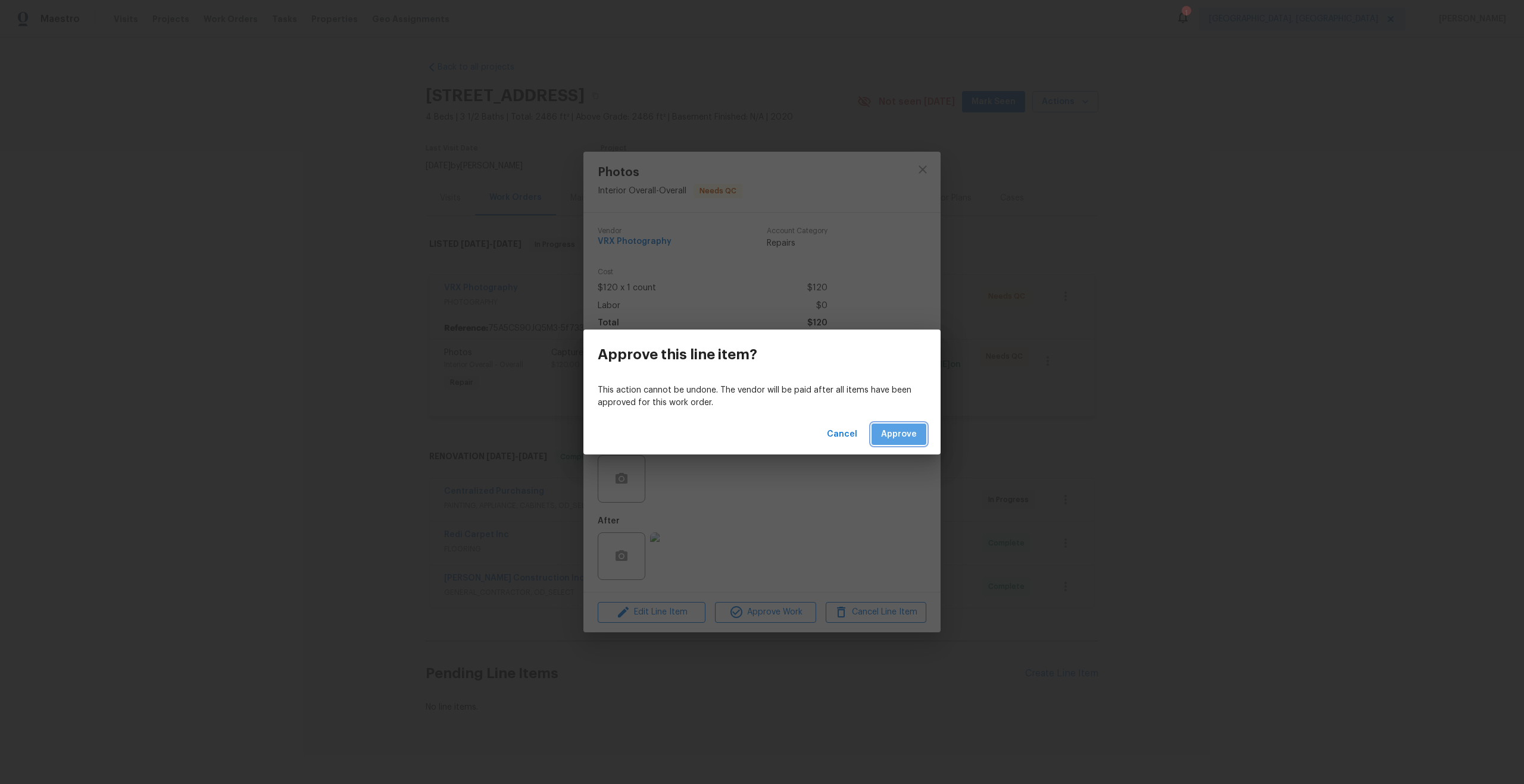
click at [895, 426] on button "Approve" at bounding box center [899, 435] width 54 height 22
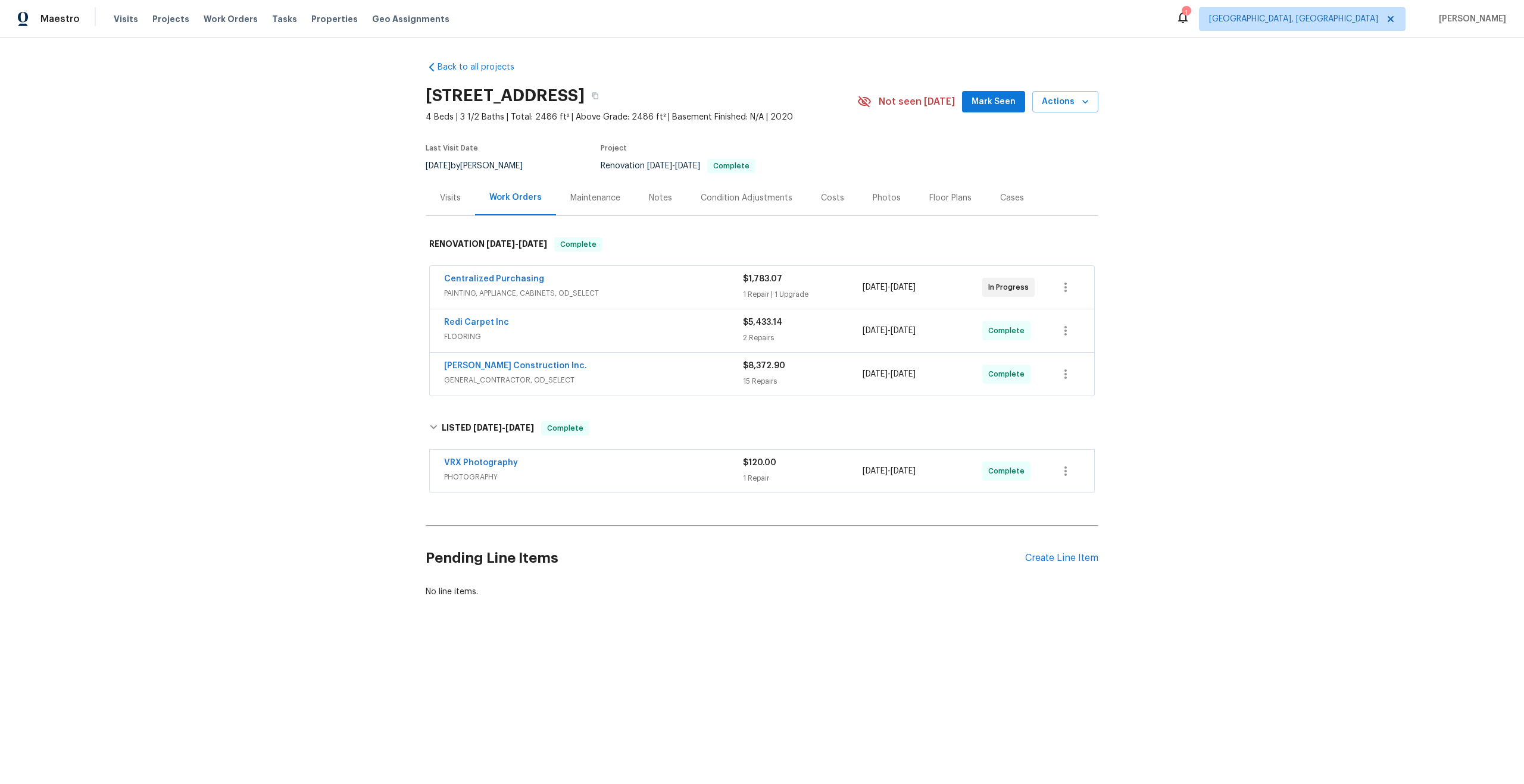
click at [683, 474] on span "PHOTOGRAPHY" at bounding box center [593, 477] width 299 height 12
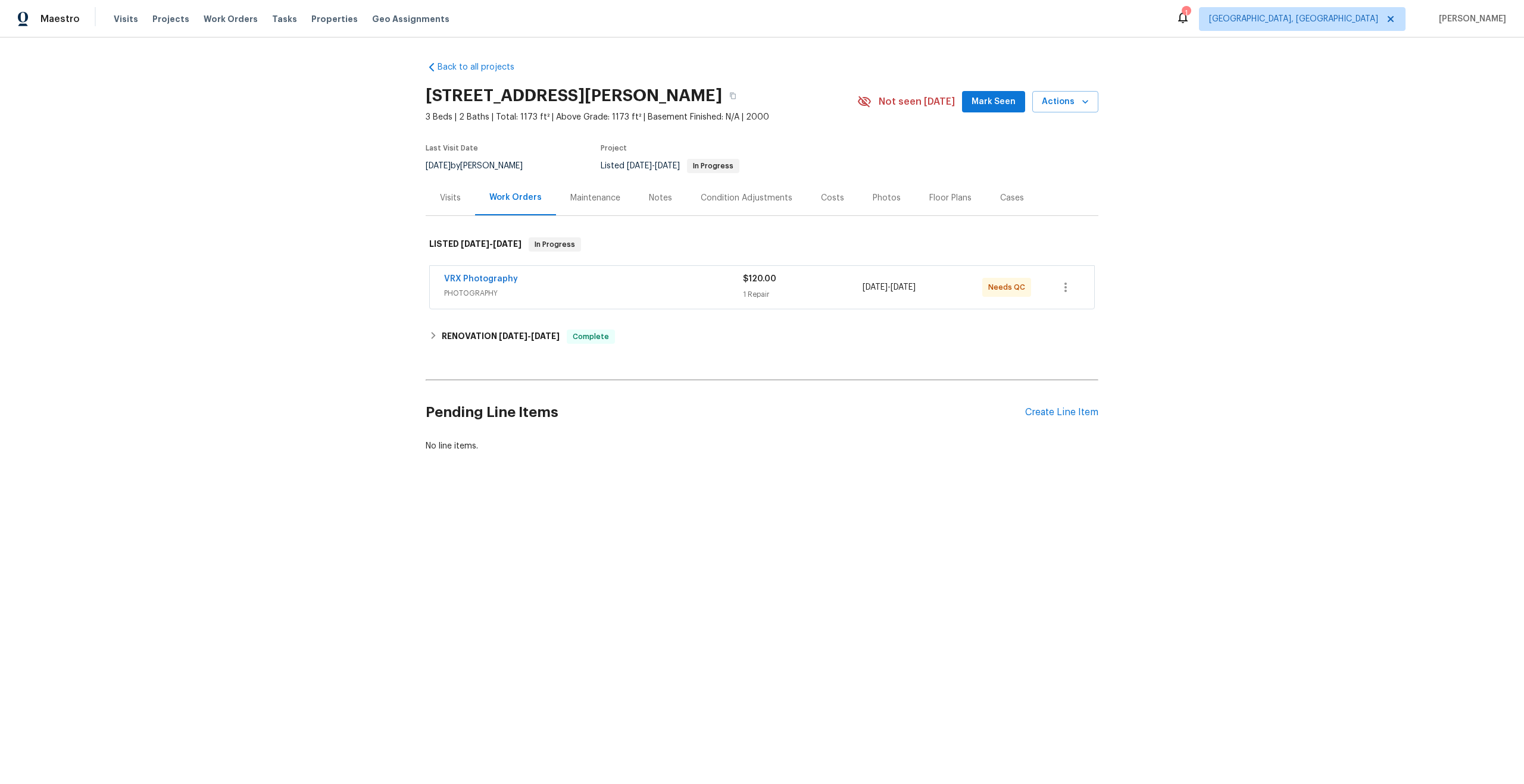
click at [632, 283] on div "VRX Photography" at bounding box center [593, 280] width 299 height 14
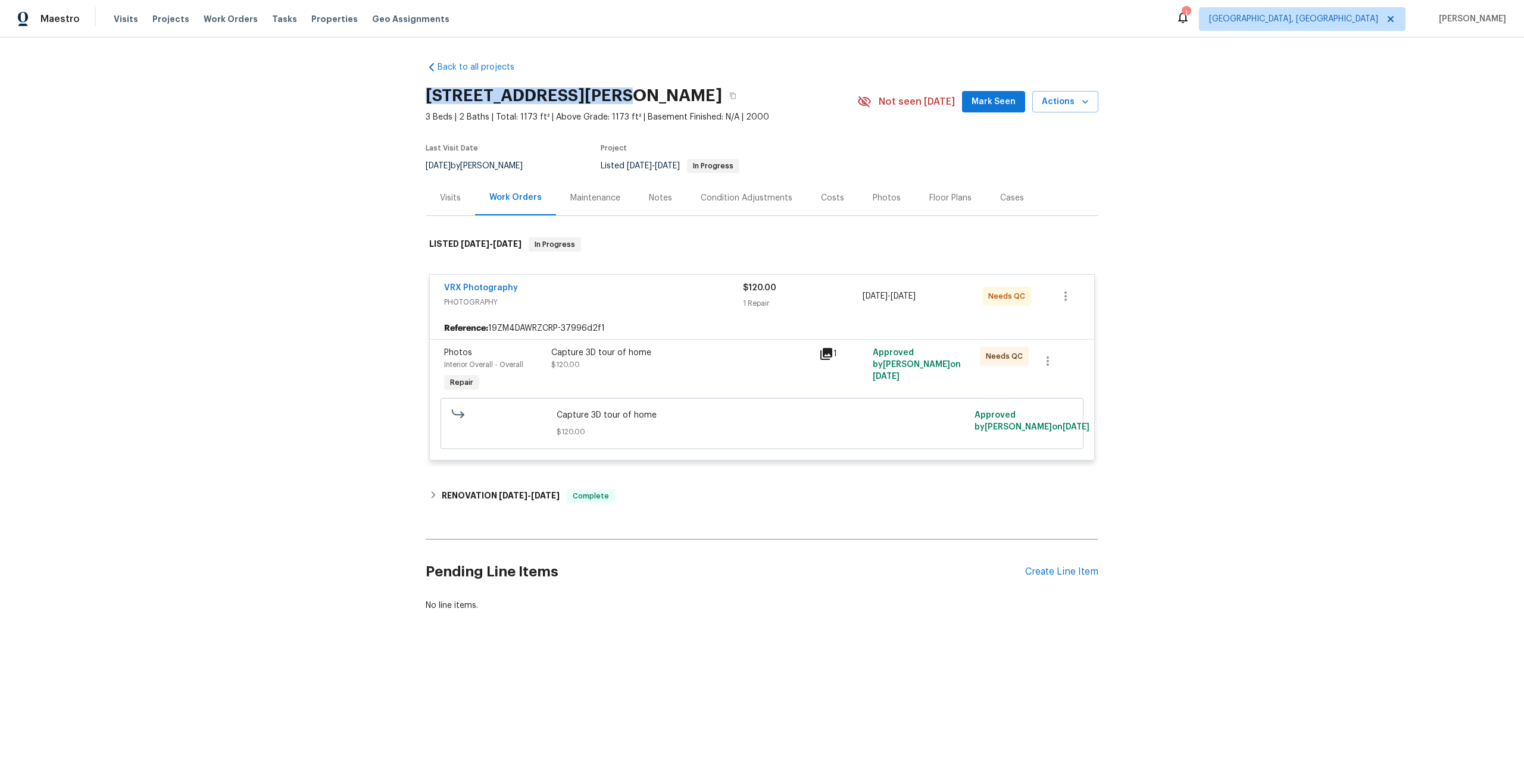
drag, startPoint x: 602, startPoint y: 96, endPoint x: 409, endPoint y: 96, distance: 193.0
click at [409, 96] on div "Back to all projects [STREET_ADDRESS] 3 Beds | 2 Baths | Total: 1173 ft² | Abov…" at bounding box center [762, 365] width 1524 height 655
copy h2 "[STREET_ADDRESS]"
click at [743, 348] on div "Capture 3D tour of home" at bounding box center [681, 353] width 260 height 12
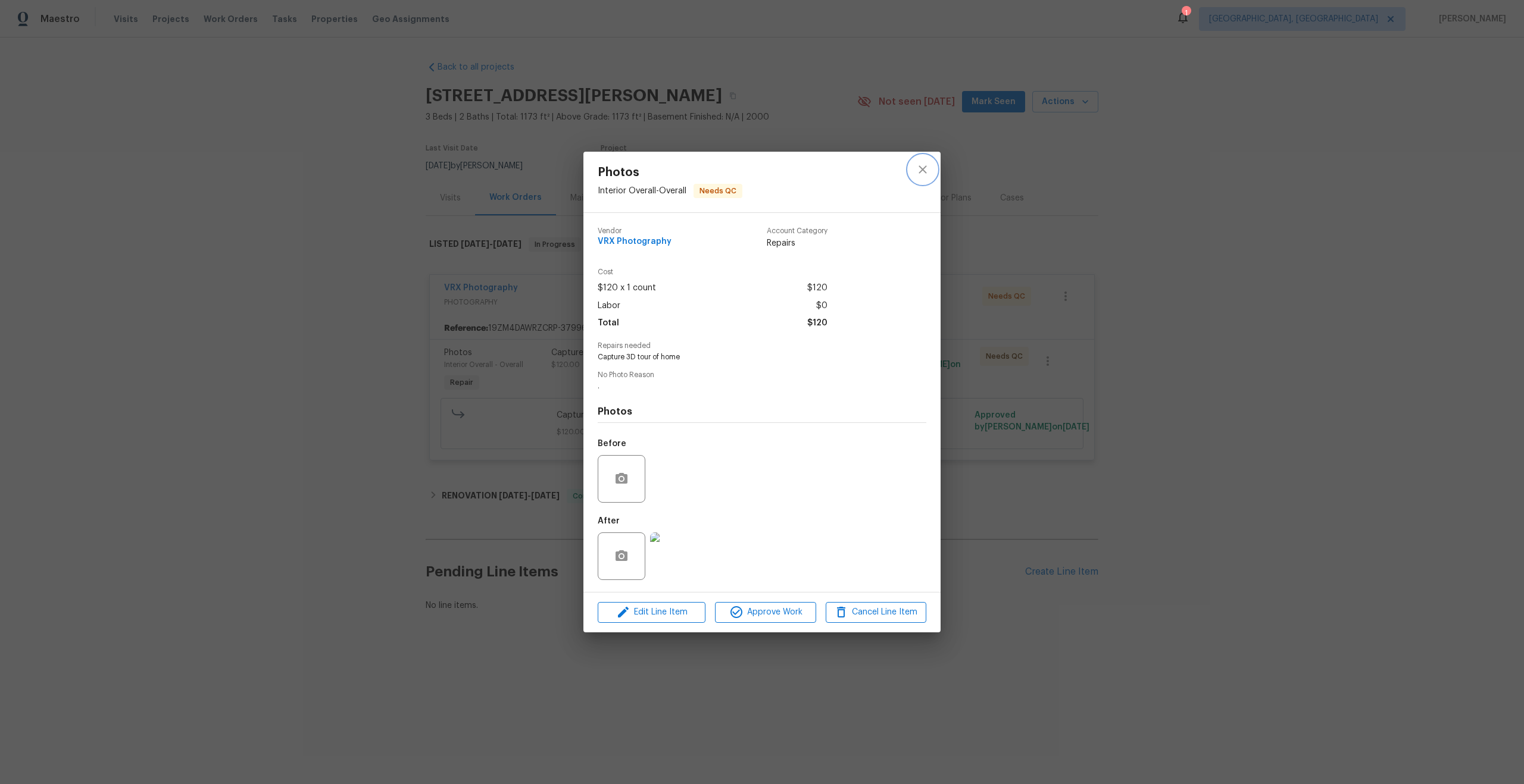
click at [921, 167] on icon "close" at bounding box center [922, 169] width 14 height 14
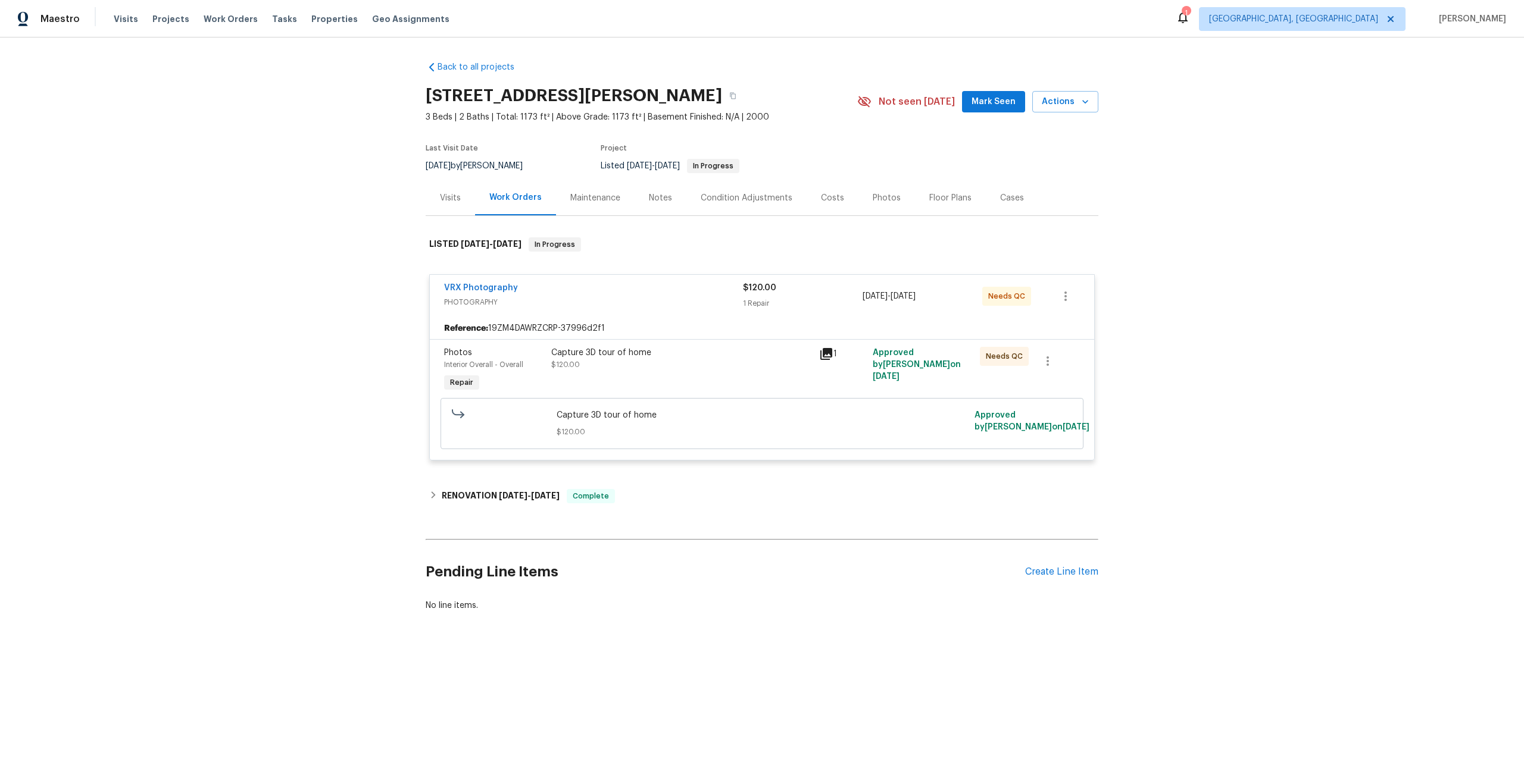
click at [677, 293] on div "VRX Photography" at bounding box center [593, 288] width 299 height 14
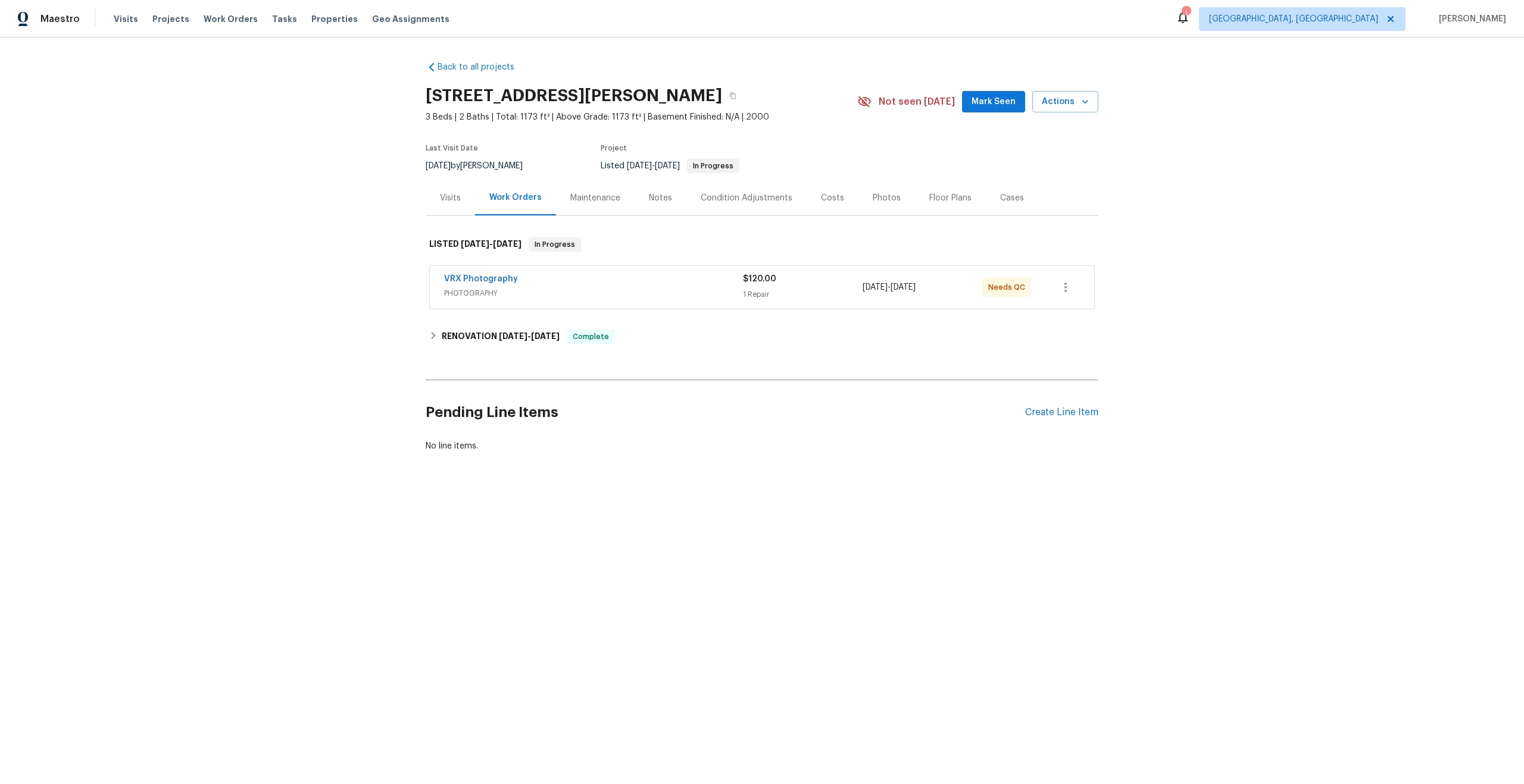
click at [677, 293] on span "PHOTOGRAPHY" at bounding box center [593, 293] width 299 height 12
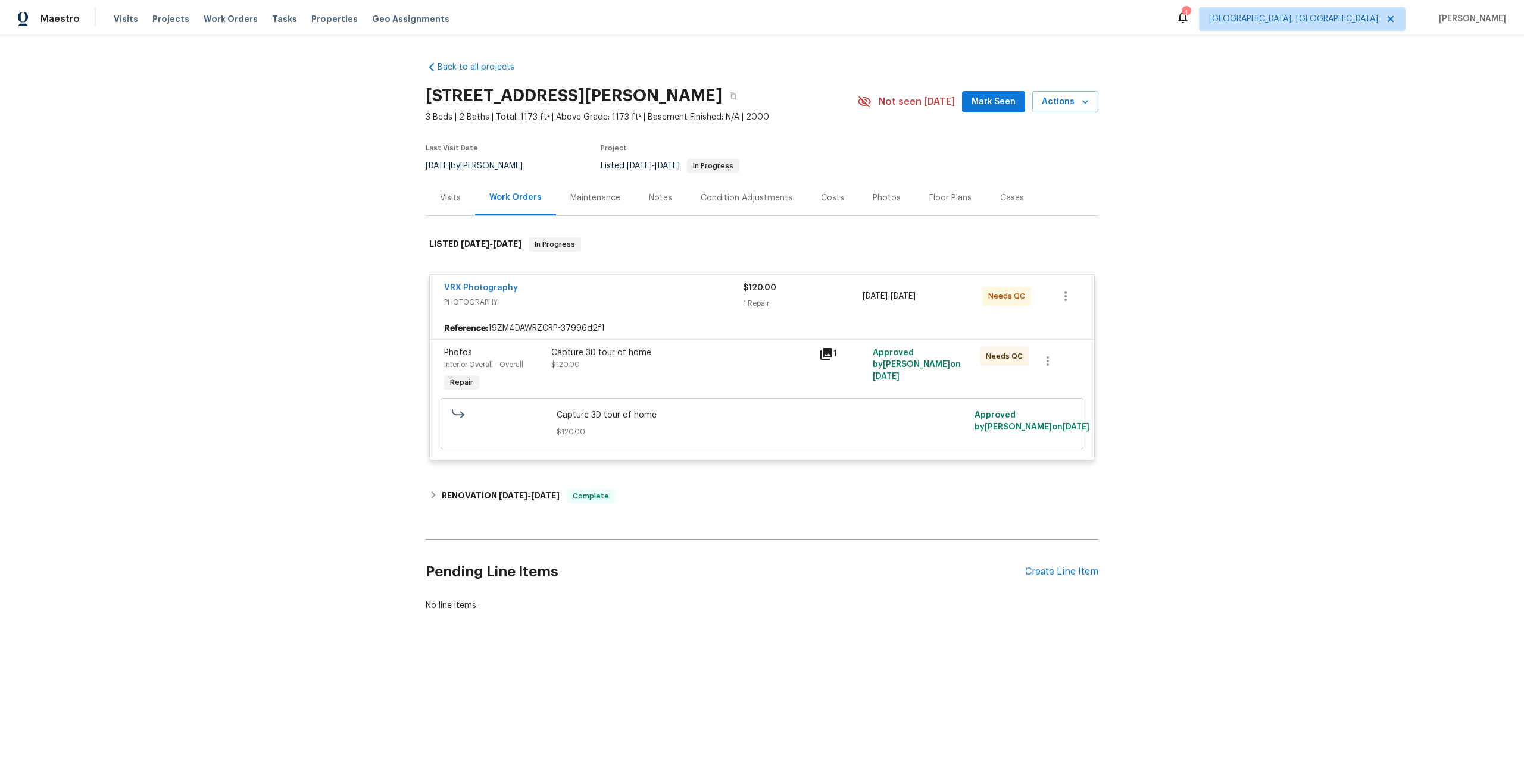
click at [727, 357] on div "Capture 3D tour of home" at bounding box center [681, 353] width 260 height 12
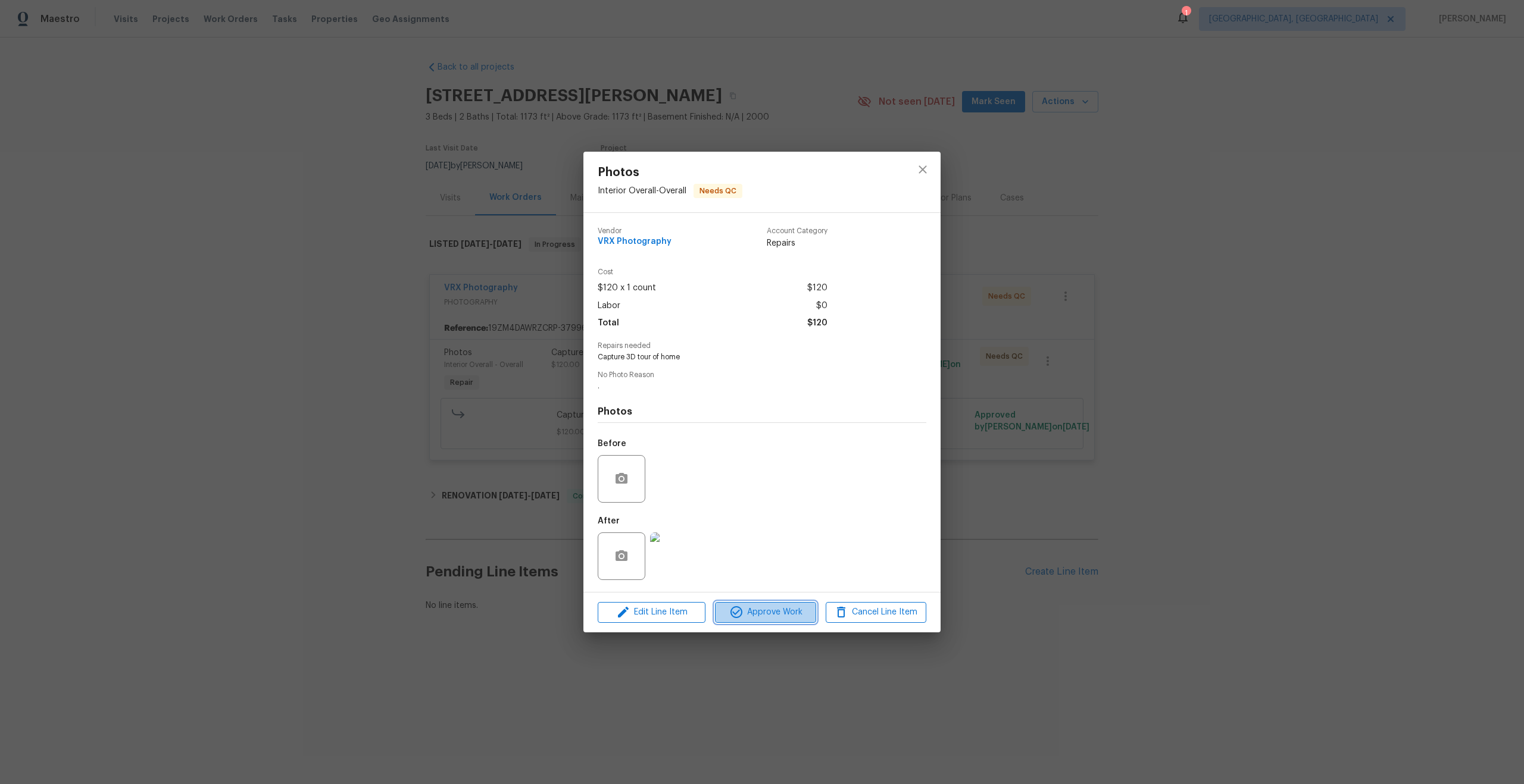
click at [763, 617] on span "Approve Work" at bounding box center [765, 613] width 94 height 15
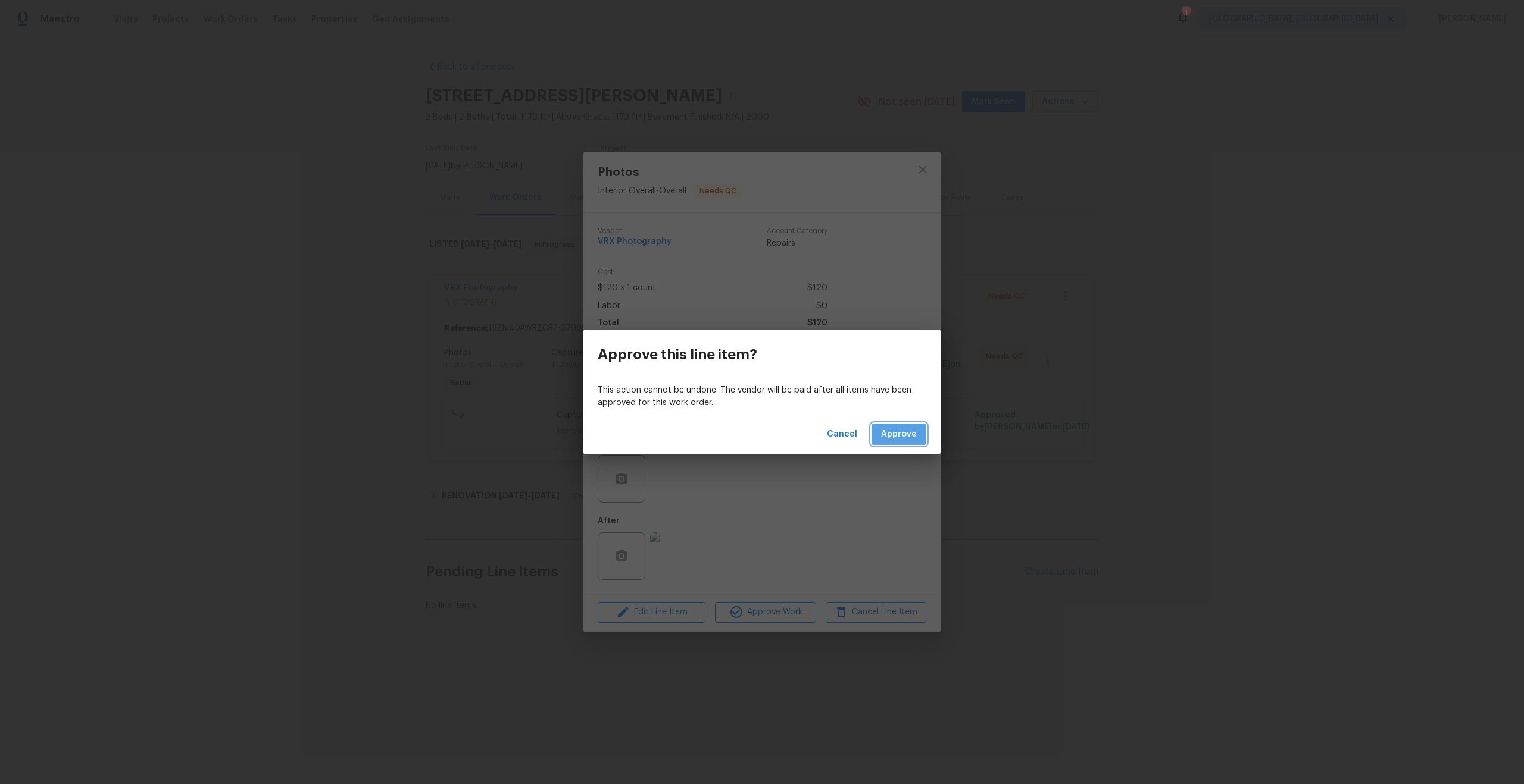
click at [902, 439] on span "Approve" at bounding box center [899, 434] width 36 height 15
